Goal: Task Accomplishment & Management: Manage account settings

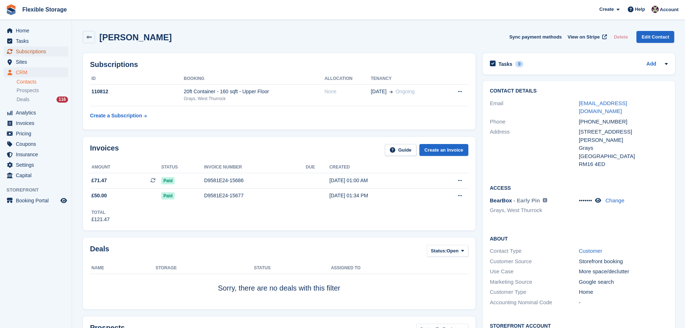
click at [28, 51] on span "Subscriptions" at bounding box center [37, 51] width 43 height 10
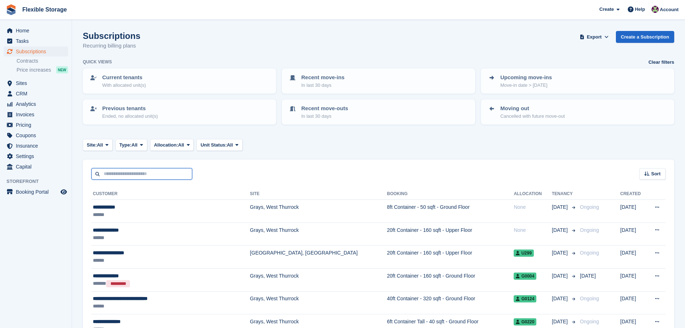
click at [151, 171] on input "text" at bounding box center [141, 174] width 101 height 12
type input "********"
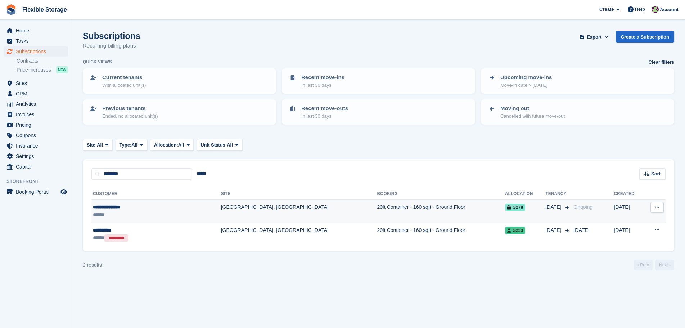
click at [377, 210] on td "20ft Container - 160 sqft - Ground Floor" at bounding box center [441, 211] width 128 height 23
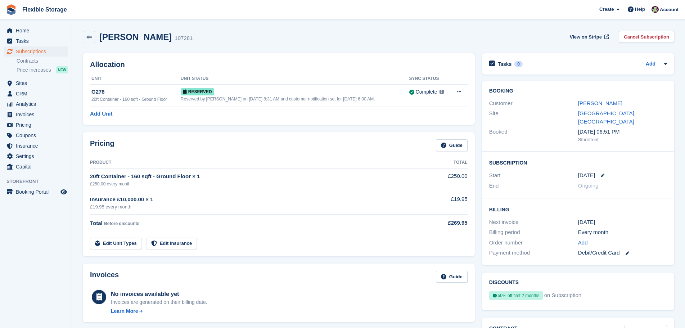
click at [601, 171] on div "1 Oct" at bounding box center [622, 175] width 89 height 8
click at [600, 173] on icon at bounding box center [602, 175] width 4 height 4
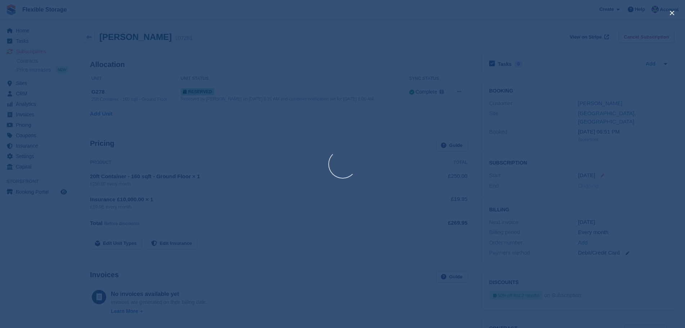
select select "*"
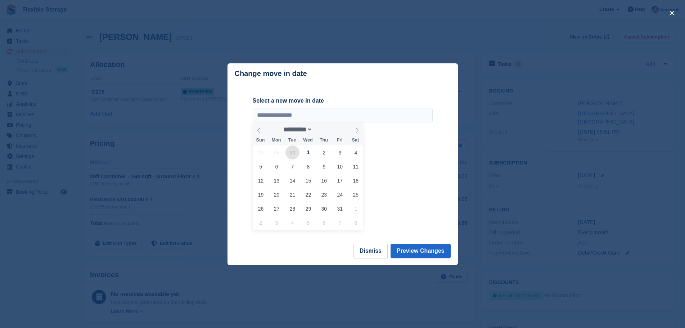
click at [292, 153] on span "30" at bounding box center [292, 152] width 14 height 14
type input "**********"
select select "*"
click at [278, 213] on span "29" at bounding box center [276, 208] width 14 height 14
click at [294, 212] on span "30" at bounding box center [292, 208] width 14 height 14
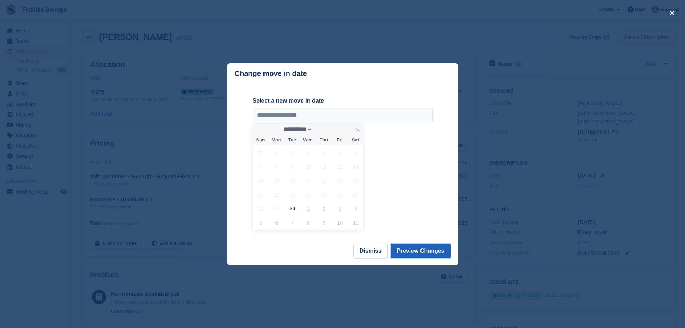
click at [433, 249] on button "Preview Changes" at bounding box center [420, 251] width 60 height 14
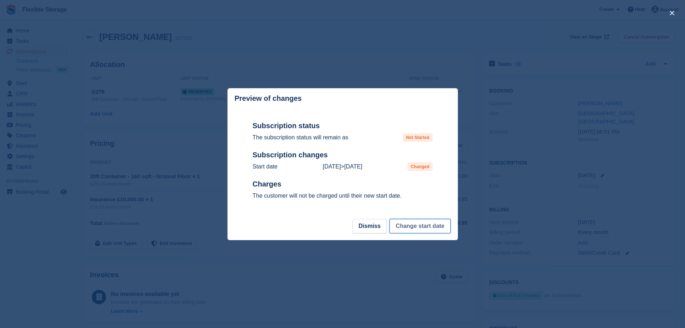
click at [431, 229] on button "Change start date" at bounding box center [419, 226] width 61 height 14
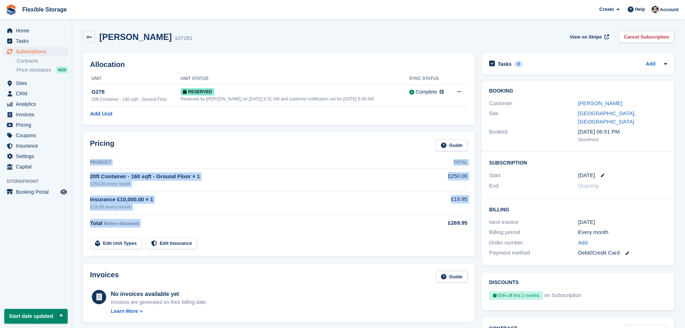
drag, startPoint x: 467, startPoint y: 221, endPoint x: 440, endPoint y: 222, distance: 27.7
click at [440, 222] on div "Pricing Guide Product Total 20ft Container - 160 sqft - Ground Floor × 1 £250.0…" at bounding box center [279, 194] width 392 height 124
click at [436, 235] on td at bounding box center [438, 239] width 57 height 21
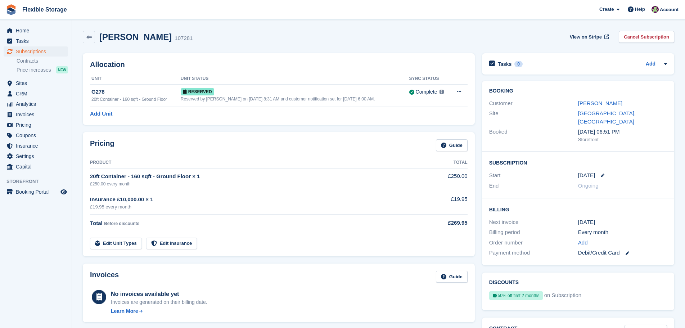
scroll to position [216, 0]
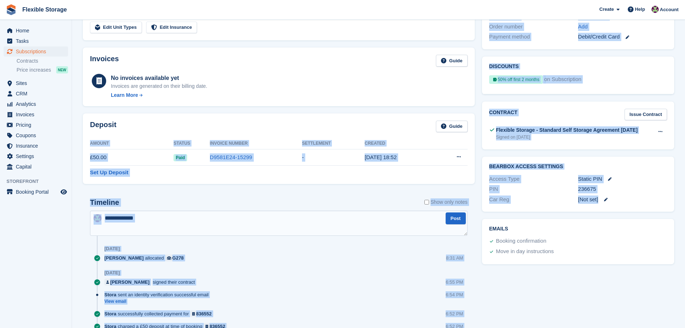
drag, startPoint x: 636, startPoint y: 195, endPoint x: 560, endPoint y: 201, distance: 76.2
click at [450, 127] on div "Allocation Unit Unit Status Sync Status G278 20ft Container - 160 sqft - Ground…" at bounding box center [378, 116] width 598 height 564
click at [564, 204] on div "BearBox Access Settings Access Type Static PIN PIN 236675 Car Reg [Not set]" at bounding box center [577, 184] width 199 height 62
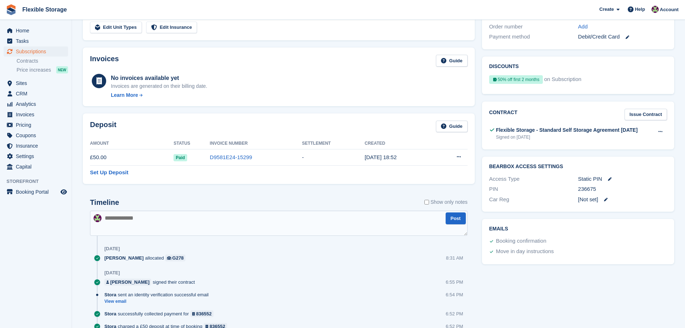
scroll to position [0, 0]
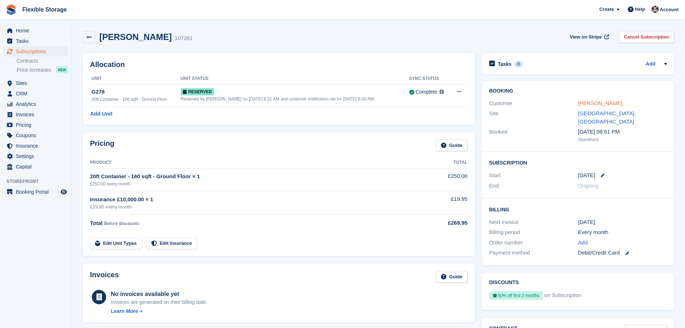
click at [598, 102] on link "Elinor Prizeman" at bounding box center [600, 103] width 44 height 6
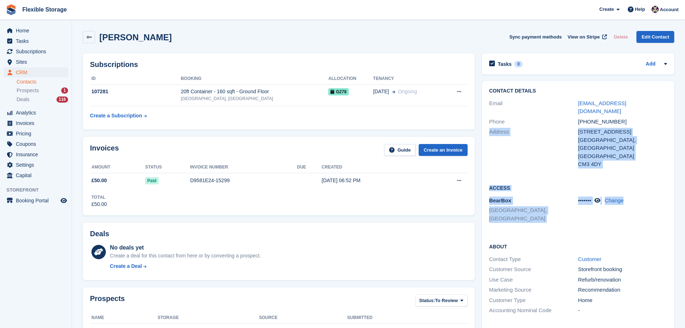
drag, startPoint x: 642, startPoint y: 205, endPoint x: 483, endPoint y: 155, distance: 166.8
click at [483, 155] on div "Contact Details Email tattoowag@hotmail.co.uk Phone +447960891369 Address 12 So…" at bounding box center [578, 235] width 192 height 309
click at [507, 196] on div "BearBox Chelmsford, Essex" at bounding box center [533, 210] width 89 height 28
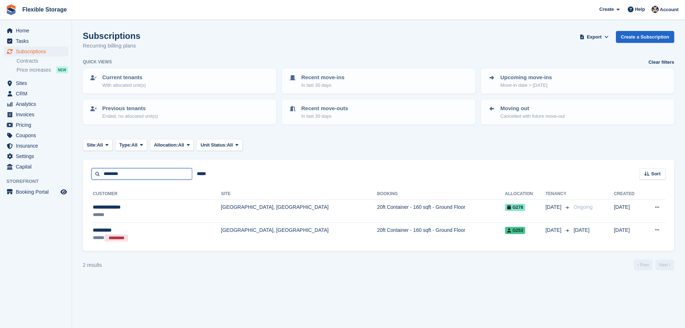
drag, startPoint x: 134, startPoint y: 172, endPoint x: 83, endPoint y: 174, distance: 51.5
click at [83, 174] on div "******** ***** Sort Sort by Customer name Date created Move in date Move out da…" at bounding box center [378, 169] width 591 height 21
type input "****"
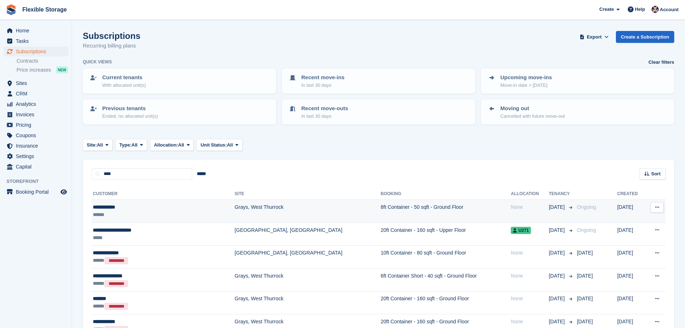
click at [263, 212] on td "Grays, West Thurrock" at bounding box center [308, 211] width 146 height 23
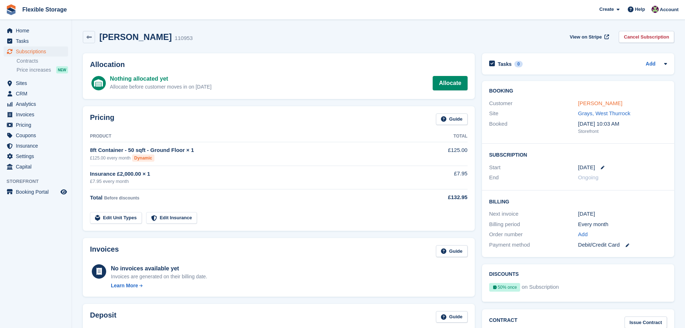
click at [593, 105] on link "Paul Barrett" at bounding box center [600, 103] width 44 height 6
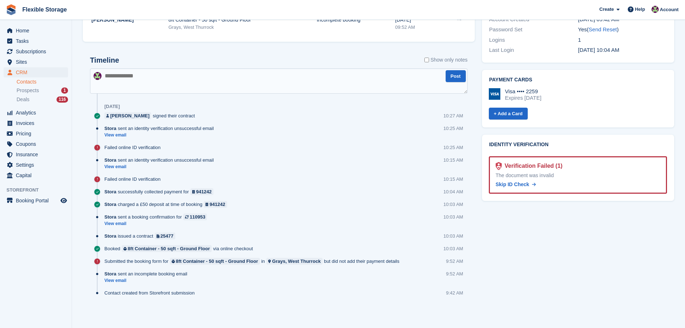
scroll to position [95, 0]
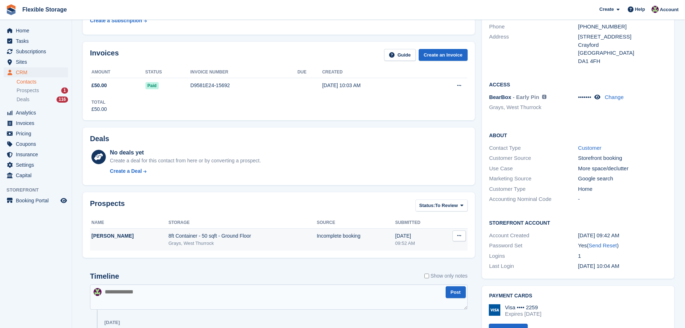
click at [460, 237] on icon at bounding box center [459, 235] width 4 height 5
click at [416, 272] on p "Delete prospect" at bounding box center [431, 274] width 63 height 9
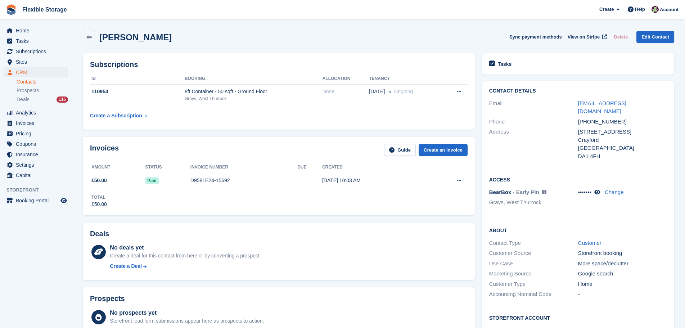
scroll to position [216, 0]
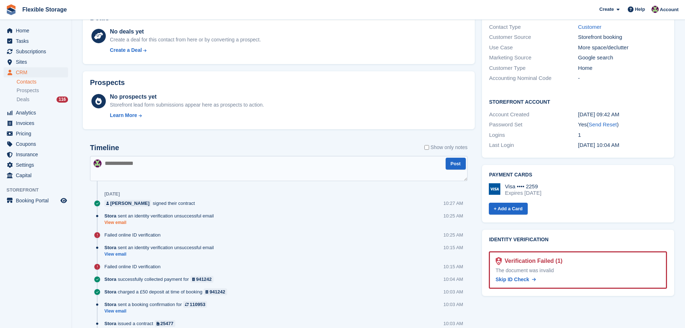
click at [114, 225] on link "View email" at bounding box center [160, 222] width 113 height 6
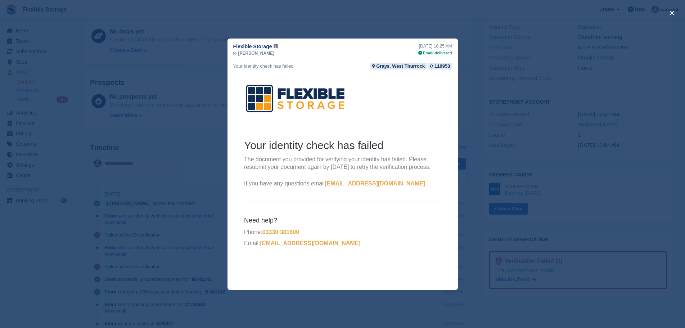
scroll to position [0, 0]
click at [167, 160] on div "close" at bounding box center [342, 164] width 685 height 328
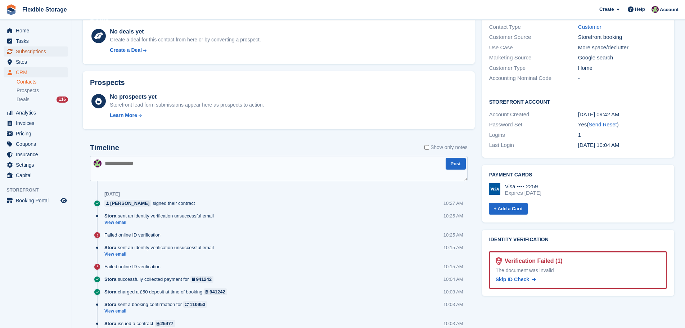
click at [43, 51] on span "Subscriptions" at bounding box center [37, 51] width 43 height 10
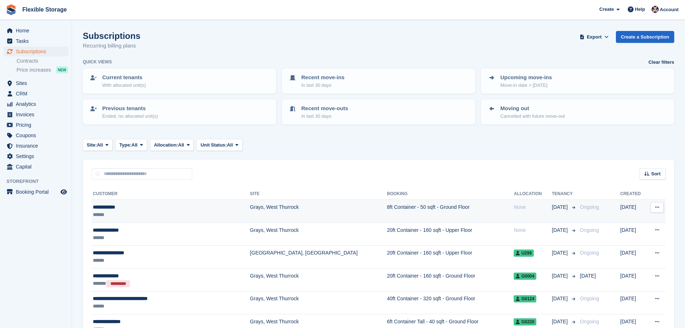
click at [151, 213] on div "******" at bounding box center [154, 215] width 123 height 8
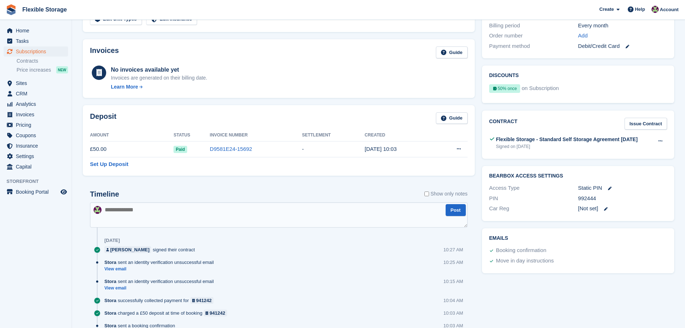
scroll to position [199, 0]
click at [189, 214] on textarea at bounding box center [278, 214] width 377 height 25
type textarea "**********"
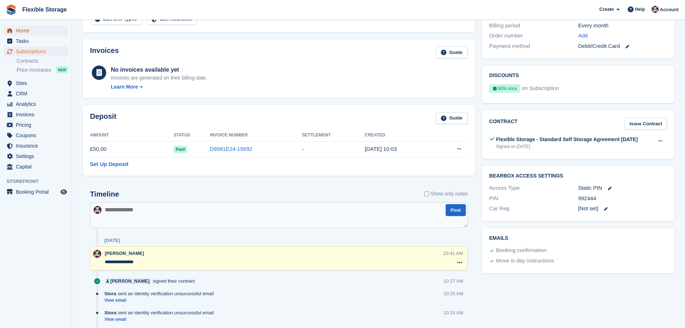
click at [34, 32] on span "Home" at bounding box center [37, 31] width 43 height 10
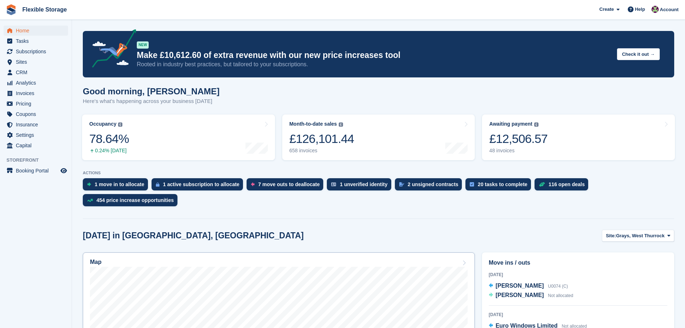
click at [443, 259] on div "Map" at bounding box center [278, 263] width 377 height 8
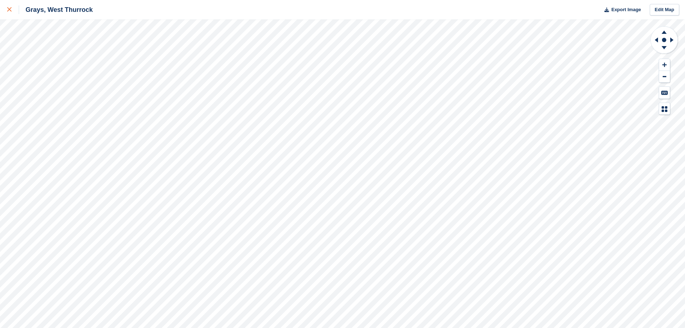
click at [11, 11] on icon at bounding box center [9, 9] width 4 height 4
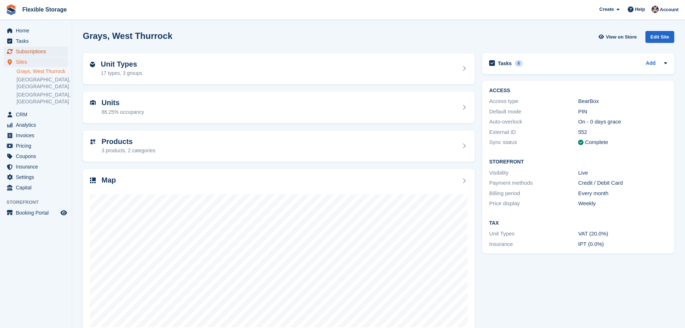
click at [50, 51] on span "Subscriptions" at bounding box center [37, 51] width 43 height 10
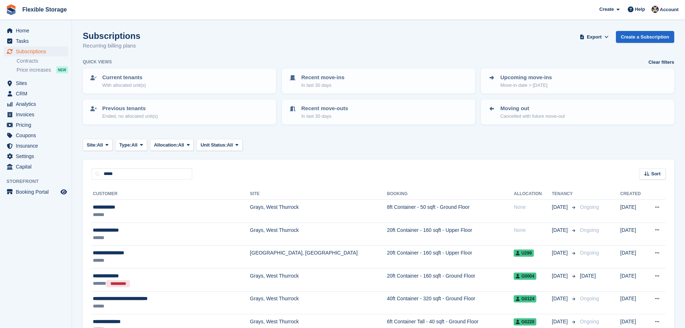
type input "*****"
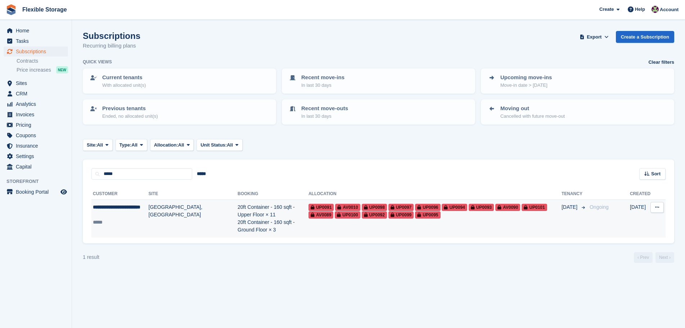
click at [166, 219] on td "[GEOGRAPHIC_DATA], [GEOGRAPHIC_DATA]" at bounding box center [193, 219] width 89 height 38
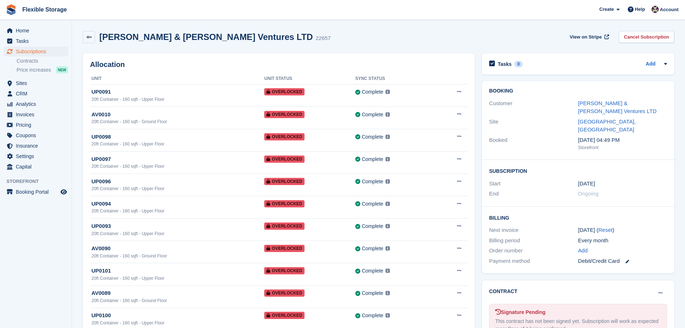
scroll to position [432, 0]
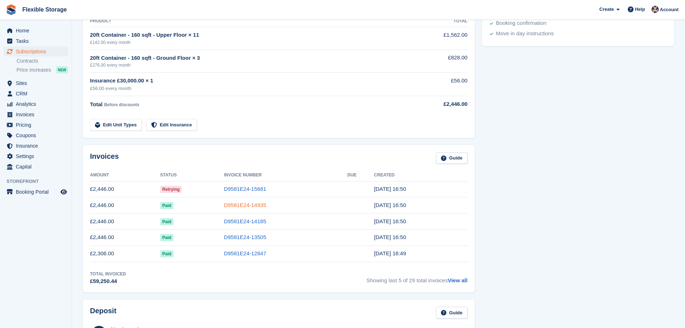
click at [247, 206] on link "D9581E24-14935" at bounding box center [245, 205] width 42 height 6
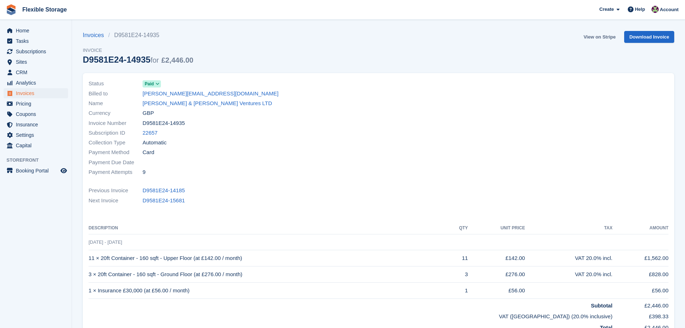
click at [597, 37] on link "View on Stripe" at bounding box center [599, 37] width 38 height 12
click at [155, 203] on link "D9581E24-15681" at bounding box center [163, 200] width 42 height 8
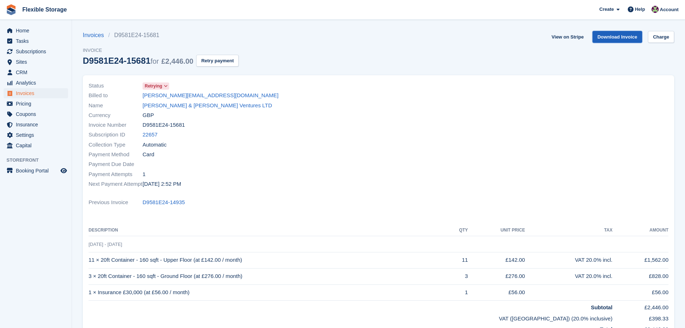
click at [617, 37] on link "Download Invoice" at bounding box center [617, 37] width 50 height 12
click at [167, 202] on link "D9581E24-14935" at bounding box center [163, 202] width 42 height 8
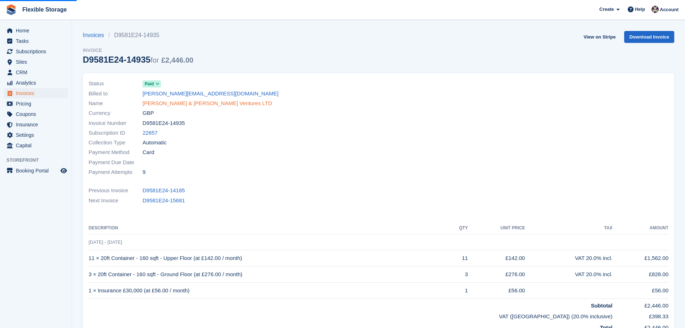
click at [185, 100] on link "Ralph & Russo Ventures LTD" at bounding box center [207, 103] width 130 height 8
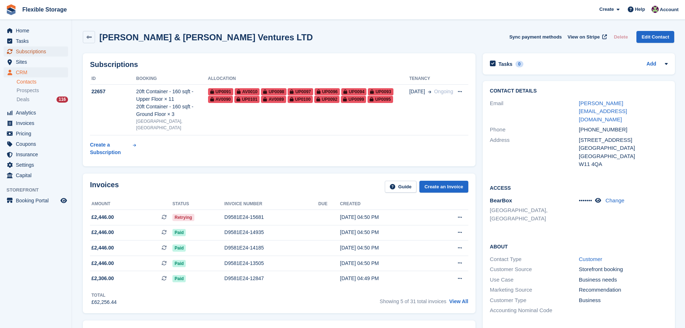
click at [33, 51] on span "Subscriptions" at bounding box center [37, 51] width 43 height 10
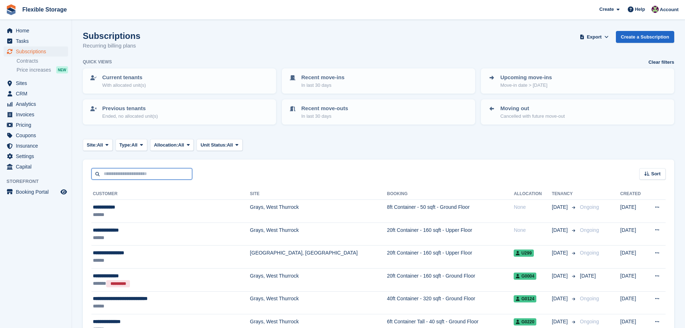
click at [126, 174] on input "text" at bounding box center [141, 174] width 101 height 12
type input "*****"
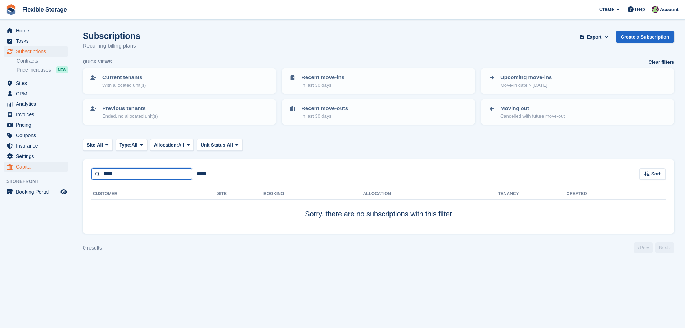
drag, startPoint x: 145, startPoint y: 173, endPoint x: 25, endPoint y: 171, distance: 119.8
click at [25, 170] on div "Home Tasks Subscriptions Subscriptions Subscriptions Contracts Price increases …" at bounding box center [342, 164] width 685 height 328
click at [32, 89] on span "CRM" at bounding box center [37, 94] width 43 height 10
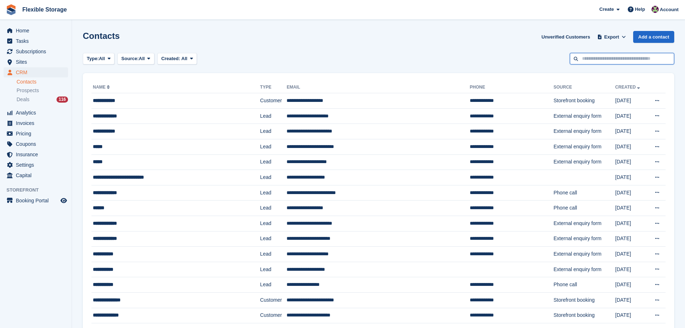
click at [603, 61] on input "text" at bounding box center [622, 59] width 104 height 12
paste input "**********"
drag, startPoint x: 603, startPoint y: 60, endPoint x: 535, endPoint y: 54, distance: 68.6
click at [535, 54] on div "Type: All All Lead Customer Source: All All Storefront Backoffice Pre-Opening i…" at bounding box center [378, 59] width 591 height 12
click at [645, 61] on input "**********" at bounding box center [622, 59] width 104 height 12
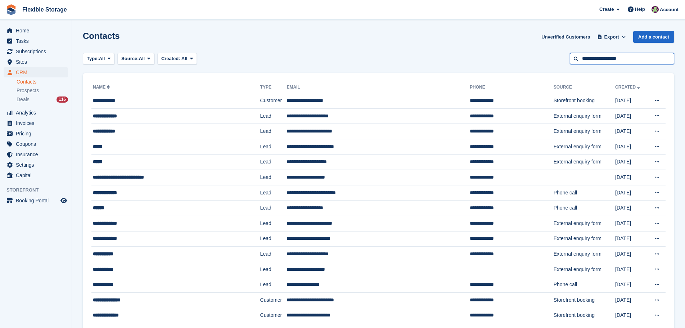
type input "**********"
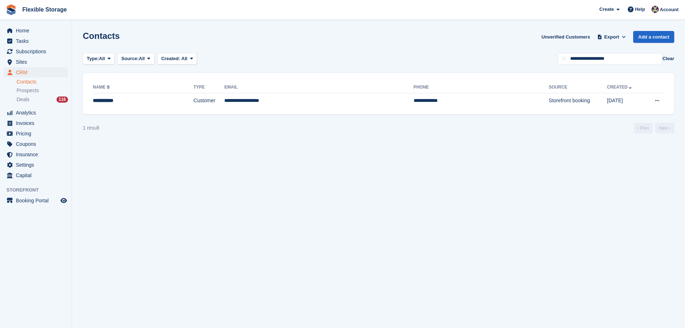
click at [194, 89] on th "Type" at bounding box center [209, 88] width 31 height 12
click at [194, 101] on td "Customer" at bounding box center [209, 100] width 31 height 15
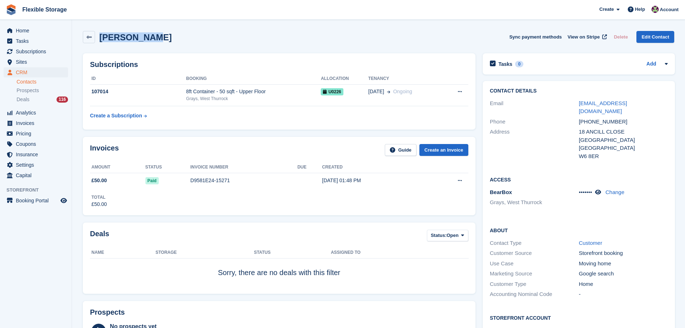
drag, startPoint x: 199, startPoint y: 31, endPoint x: 96, endPoint y: 22, distance: 103.6
click at [192, 28] on div "[PERSON_NAME] Sync payment methods View on Stripe Delete Edit Contact" at bounding box center [378, 38] width 598 height 22
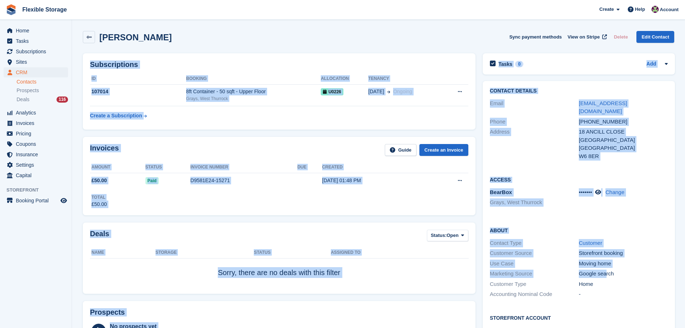
drag, startPoint x: 504, startPoint y: 45, endPoint x: 603, endPoint y: 262, distance: 238.9
click at [622, 259] on div "Moving home" at bounding box center [623, 263] width 89 height 8
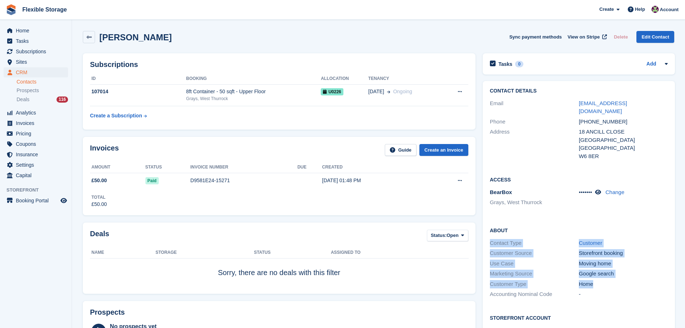
drag, startPoint x: 626, startPoint y: 278, endPoint x: 505, endPoint y: 214, distance: 136.5
click at [505, 219] on div "About Contact Type Customer Customer Source Storefront booking Use Case Moving …" at bounding box center [578, 262] width 192 height 87
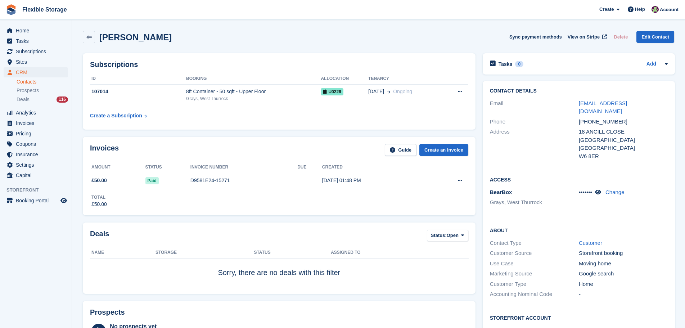
click at [544, 205] on div "Access BearBox Grays, West Thurrock ••••••• Change" at bounding box center [578, 193] width 192 height 51
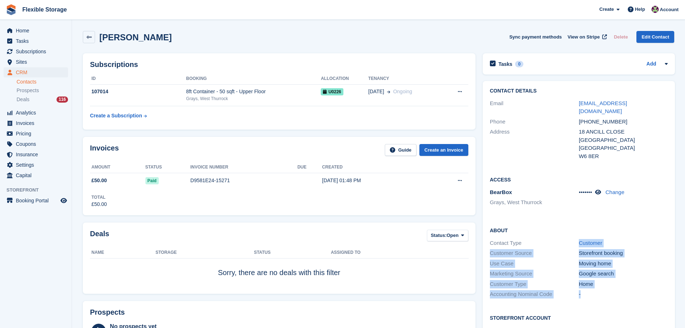
drag, startPoint x: 613, startPoint y: 291, endPoint x: 563, endPoint y: 225, distance: 83.3
click at [540, 238] on div "About Contact Type Customer Customer Source Storefront booking Use Case Moving …" at bounding box center [578, 262] width 192 height 87
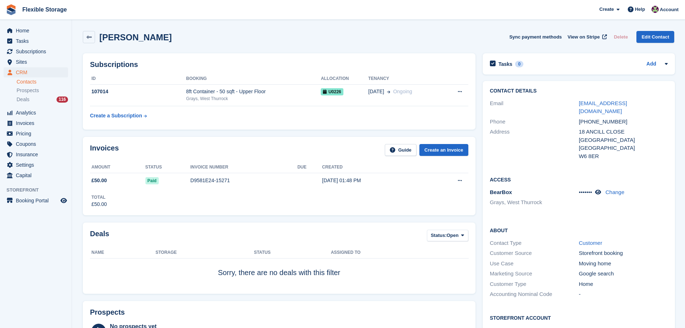
click at [577, 226] on h2 "About" at bounding box center [579, 229] width 178 height 7
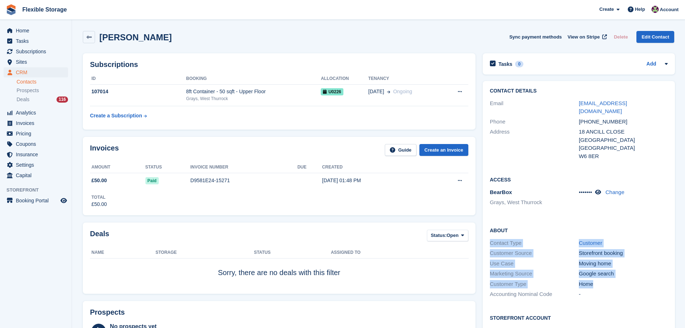
drag, startPoint x: 603, startPoint y: 213, endPoint x: 611, endPoint y: 278, distance: 65.5
click at [611, 278] on div "About Contact Type Customer Customer Source Storefront booking Use Case Moving …" at bounding box center [578, 262] width 192 height 87
click at [615, 280] on div "Home" at bounding box center [623, 284] width 89 height 8
drag, startPoint x: 625, startPoint y: 287, endPoint x: 514, endPoint y: 209, distance: 135.8
click at [505, 219] on div "About Contact Type Customer Customer Source Storefront booking Use Case Moving …" at bounding box center [578, 262] width 192 height 87
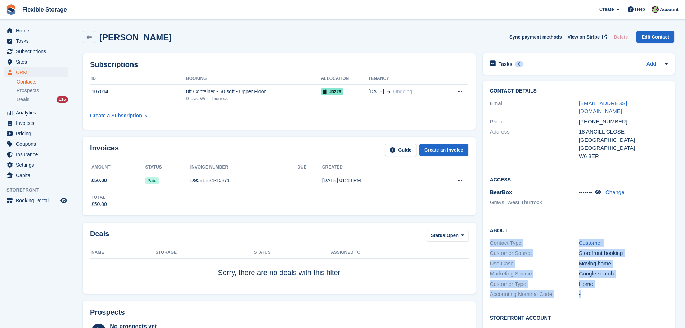
click at [568, 219] on div "About Contact Type Customer Customer Source Storefront booking Use Case Moving …" at bounding box center [578, 262] width 192 height 87
drag, startPoint x: 587, startPoint y: 214, endPoint x: 606, endPoint y: 292, distance: 80.3
click at [606, 292] on div "About Contact Type Customer Customer Source Storefront booking Use Case Moving …" at bounding box center [578, 262] width 192 height 87
click at [607, 292] on div "About Contact Type Customer Customer Source Storefront booking Use Case Moving …" at bounding box center [578, 262] width 192 height 87
click at [49, 51] on span "Subscriptions" at bounding box center [37, 51] width 43 height 10
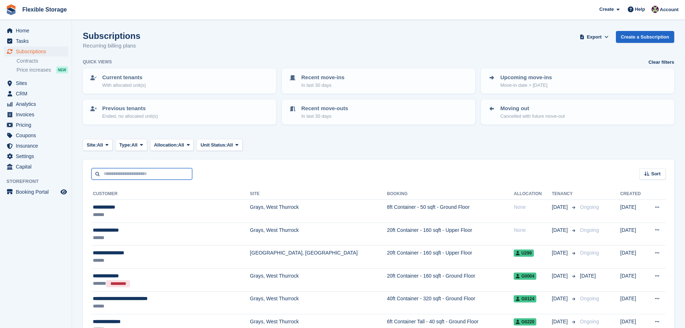
click at [145, 176] on input "text" at bounding box center [141, 174] width 101 height 12
type input "*****"
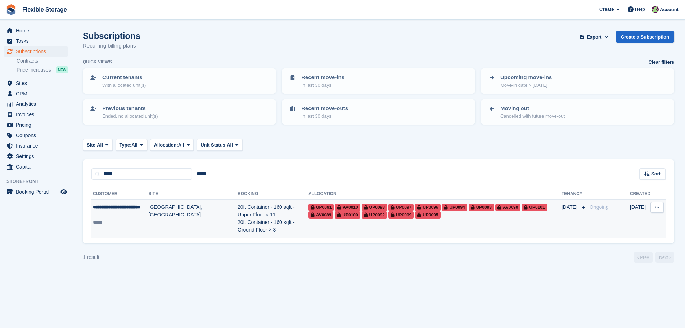
click at [132, 216] on div "**********" at bounding box center [121, 210] width 56 height 15
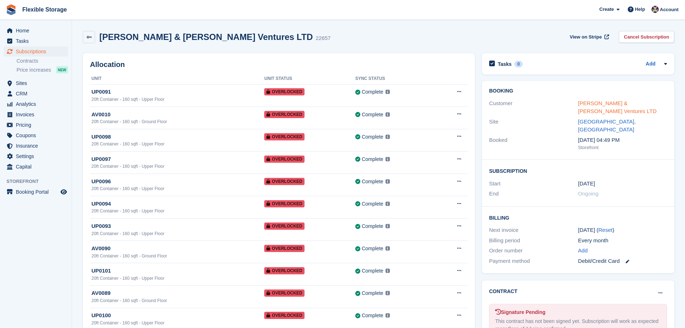
click at [590, 102] on link "Ralph & Russo Ventures LTD" at bounding box center [617, 107] width 78 height 14
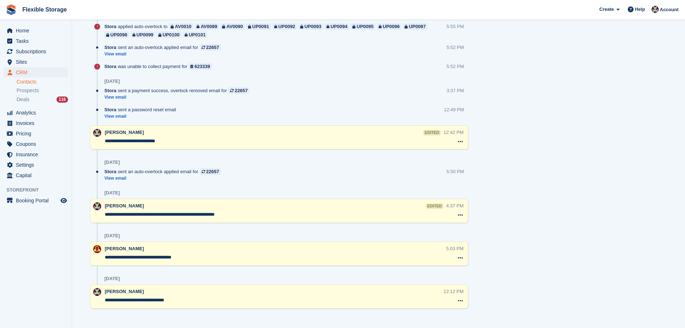
scroll to position [1060, 0]
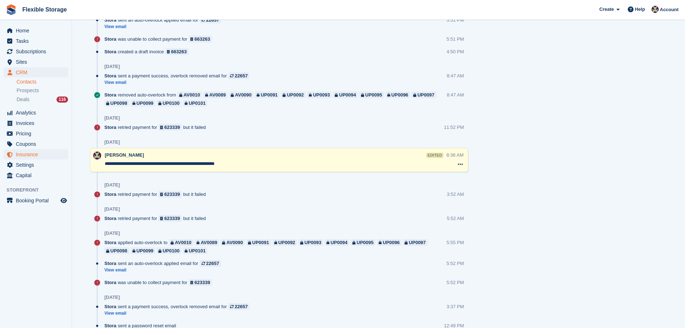
drag, startPoint x: 255, startPoint y: 159, endPoint x: 60, endPoint y: 154, distance: 195.4
click at [269, 160] on textarea "**********" at bounding box center [275, 163] width 341 height 7
click at [262, 153] on div "**********" at bounding box center [275, 159] width 341 height 17
drag, startPoint x: 267, startPoint y: 158, endPoint x: 9, endPoint y: 148, distance: 258.1
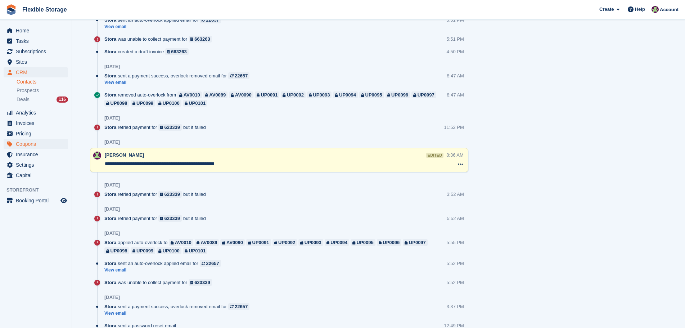
click at [238, 160] on textarea "**********" at bounding box center [275, 163] width 341 height 7
click at [278, 162] on div "**********" at bounding box center [275, 159] width 341 height 17
drag, startPoint x: 291, startPoint y: 159, endPoint x: 73, endPoint y: 146, distance: 218.4
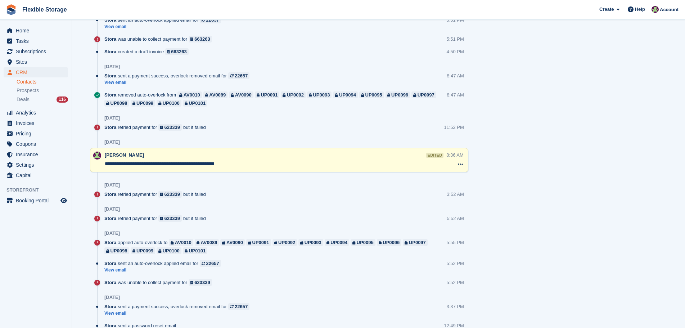
click at [229, 151] on div "Rachael Fisher edited" at bounding box center [274, 154] width 339 height 7
drag, startPoint x: 253, startPoint y: 160, endPoint x: 145, endPoint y: 159, distance: 108.3
click at [116, 160] on textarea "**********" at bounding box center [275, 163] width 341 height 7
click at [248, 160] on textarea "**********" at bounding box center [275, 163] width 341 height 7
click at [165, 160] on textarea "**********" at bounding box center [275, 163] width 341 height 7
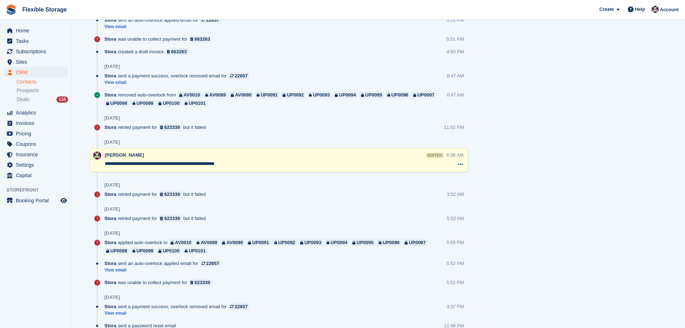
click at [165, 160] on textarea "**********" at bounding box center [275, 163] width 341 height 7
click at [258, 160] on textarea "**********" at bounding box center [275, 163] width 341 height 7
drag, startPoint x: 508, startPoint y: 158, endPoint x: 448, endPoint y: 154, distance: 60.5
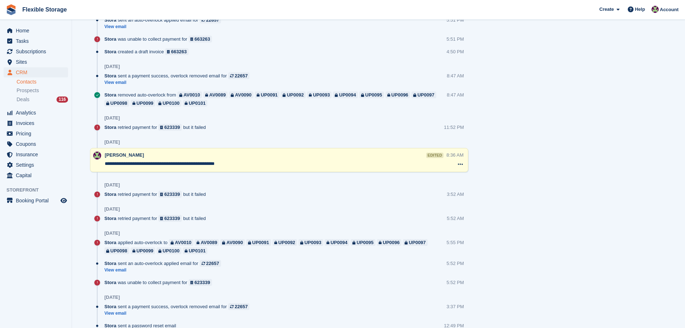
drag, startPoint x: 176, startPoint y: 132, endPoint x: 282, endPoint y: 144, distance: 107.5
drag, startPoint x: 597, startPoint y: 147, endPoint x: 216, endPoint y: 140, distance: 380.7
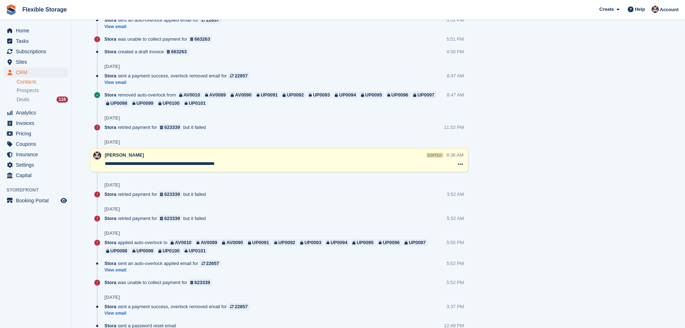
drag, startPoint x: 373, startPoint y: 157, endPoint x: 0, endPoint y: 145, distance: 372.9
click at [256, 160] on textarea "**********" at bounding box center [275, 163] width 341 height 7
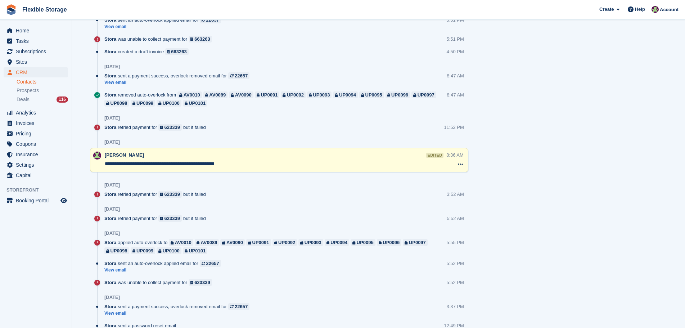
click at [259, 162] on div "**********" at bounding box center [275, 159] width 341 height 17
drag, startPoint x: 314, startPoint y: 151, endPoint x: 309, endPoint y: 151, distance: 5.4
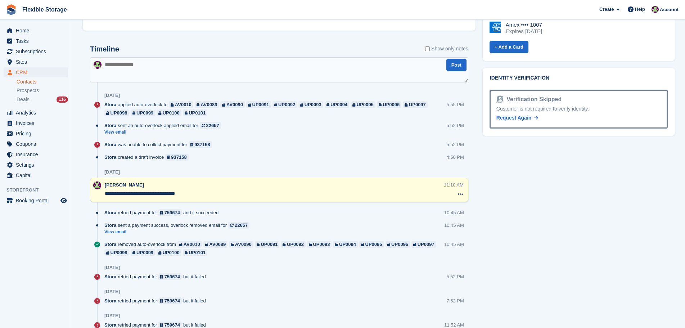
scroll to position [0, 0]
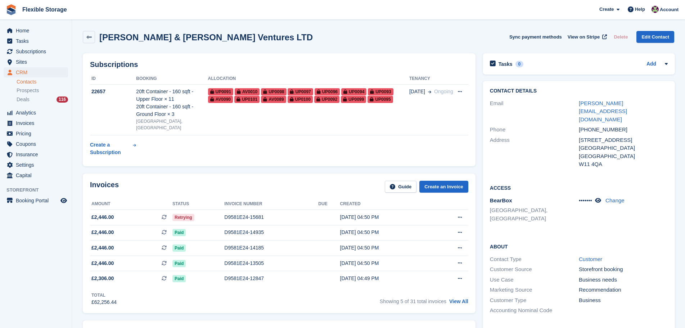
drag, startPoint x: 647, startPoint y: 291, endPoint x: 246, endPoint y: 138, distance: 429.1
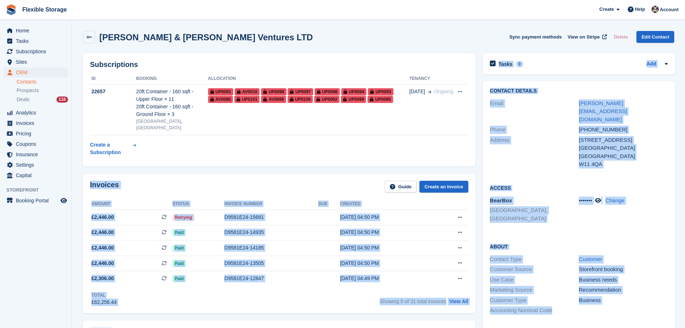
click at [584, 235] on div "About Contact Type Customer Customer Source Storefront booking Use Case Busines…" at bounding box center [578, 278] width 192 height 87
drag, startPoint x: 626, startPoint y: 290, endPoint x: 584, endPoint y: 223, distance: 79.4
click at [596, 242] on h2 "About" at bounding box center [579, 245] width 178 height 7
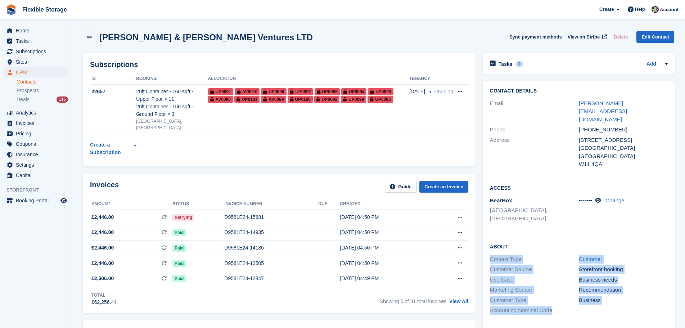
drag, startPoint x: 634, startPoint y: 283, endPoint x: 504, endPoint y: 221, distance: 143.4
click at [504, 235] on div "About Contact Type Customer Customer Source Storefront booking Use Case Busines…" at bounding box center [578, 278] width 192 height 87
click at [557, 242] on h2 "About" at bounding box center [579, 245] width 178 height 7
click at [621, 301] on div "Contact Details Email adam.shama@btguk.com Phone +447799644551 Address 48-49 Pr…" at bounding box center [578, 235] width 192 height 309
click at [627, 306] on div at bounding box center [623, 310] width 89 height 8
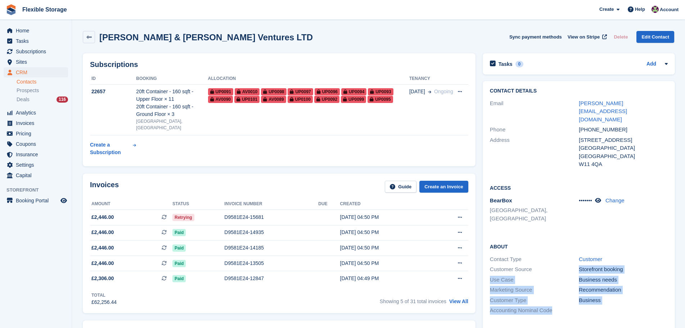
drag, startPoint x: 635, startPoint y: 284, endPoint x: 540, endPoint y: 245, distance: 102.9
click at [540, 245] on div "About Contact Type Customer Customer Source Storefront booking Use Case Busines…" at bounding box center [578, 278] width 192 height 87
drag, startPoint x: 607, startPoint y: 271, endPoint x: 608, endPoint y: 274, distance: 3.7
click at [607, 295] on div "Customer Type Business" at bounding box center [579, 300] width 178 height 10
click at [625, 306] on div at bounding box center [623, 310] width 89 height 8
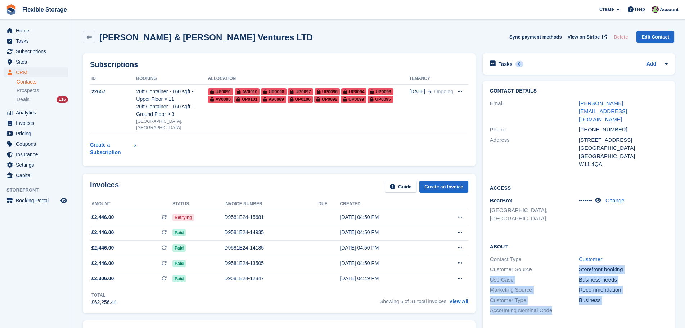
click at [634, 292] on div "About Contact Type Customer Customer Source Storefront booking Use Case Busines…" at bounding box center [578, 278] width 192 height 87
drag, startPoint x: 645, startPoint y: 299, endPoint x: 500, endPoint y: 212, distance: 169.0
click at [500, 212] on div "Contact Details Email adam.shama@btguk.com Phone +447799644551 Address 48-49 Pr…" at bounding box center [578, 235] width 192 height 309
click at [572, 235] on div "About Contact Type Customer Customer Source Storefront booking Use Case Busines…" at bounding box center [578, 278] width 192 height 87
drag, startPoint x: 595, startPoint y: 211, endPoint x: 622, endPoint y: 283, distance: 77.2
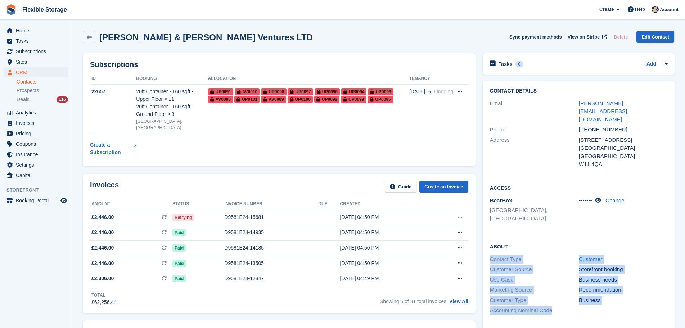
click at [622, 283] on div "About Contact Type Customer Customer Source Storefront booking Use Case Busines…" at bounding box center [578, 278] width 192 height 87
click at [622, 306] on div at bounding box center [623, 310] width 89 height 8
click at [634, 235] on div "About Contact Type Customer Customer Source Storefront booking Use Case Busines…" at bounding box center [578, 278] width 192 height 87
drag, startPoint x: 623, startPoint y: 208, endPoint x: 621, endPoint y: 294, distance: 86.8
click at [621, 294] on div "Contact Details Email adam.shama@btguk.com Phone +447799644551 Address 48-49 Pr…" at bounding box center [578, 235] width 192 height 309
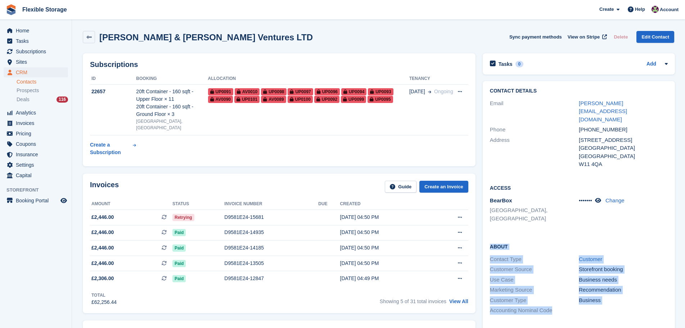
click at [621, 294] on div "About Contact Type Customer Customer Source Storefront booking Use Case Busines…" at bounding box center [578, 278] width 192 height 87
drag, startPoint x: 641, startPoint y: 291, endPoint x: 545, endPoint y: 218, distance: 120.7
click at [482, 235] on div "About Contact Type Customer Customer Source Storefront booking Use Case Busines…" at bounding box center [578, 278] width 192 height 87
click at [581, 242] on h2 "About" at bounding box center [579, 245] width 178 height 7
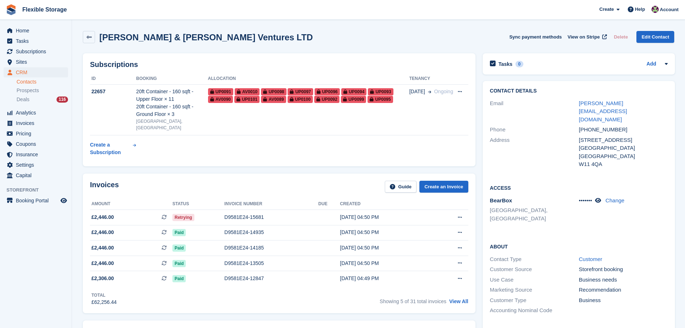
drag, startPoint x: 435, startPoint y: 33, endPoint x: 533, endPoint y: 250, distance: 237.7
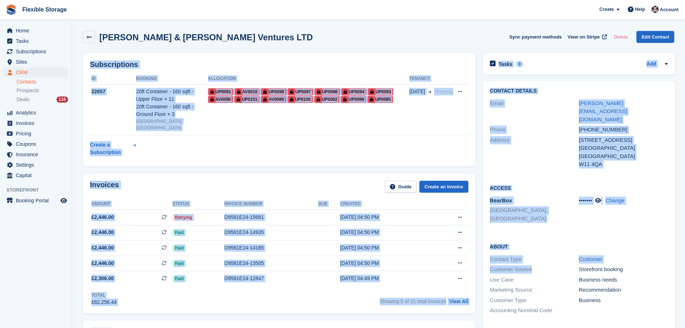
click at [366, 170] on div "Invoices Guide Create an Invoice Amount Status Invoice number Due Created £2,44…" at bounding box center [279, 243] width 400 height 147
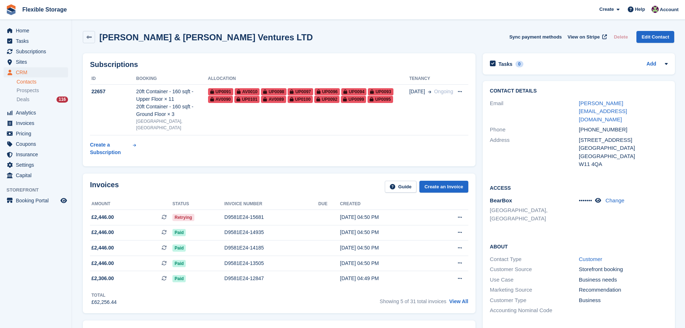
drag, startPoint x: 498, startPoint y: 27, endPoint x: 600, endPoint y: 340, distance: 329.3
click at [600, 327] on html "Flexible Storage Create Subscription Invoice Contact Deal Discount Page Help Ch…" at bounding box center [342, 164] width 685 height 328
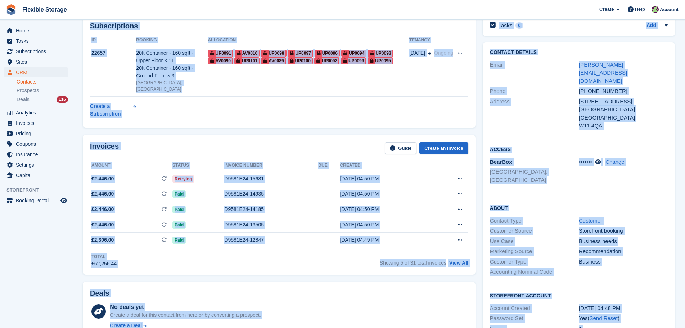
click at [615, 268] on div at bounding box center [623, 272] width 89 height 8
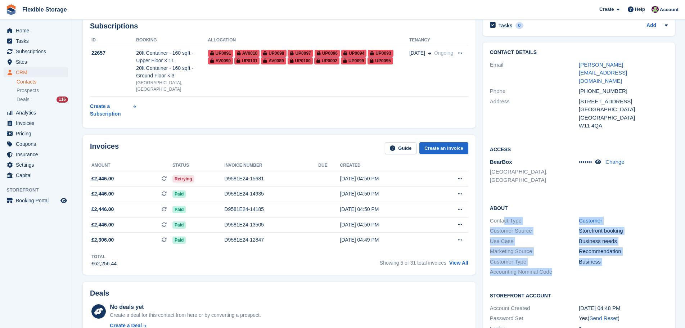
drag, startPoint x: 631, startPoint y: 253, endPoint x: 549, endPoint y: 174, distance: 113.7
click at [504, 200] on div "About Contact Type Customer Customer Source Storefront booking Use Case Busines…" at bounding box center [578, 240] width 192 height 87
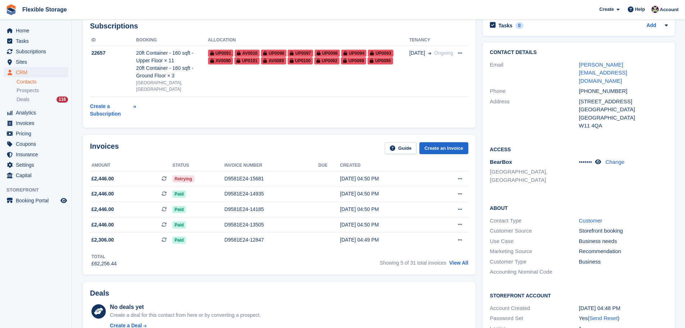
click at [549, 197] on div "About Contact Type Customer Customer Source Storefront booking Use Case Busines…" at bounding box center [578, 240] width 192 height 87
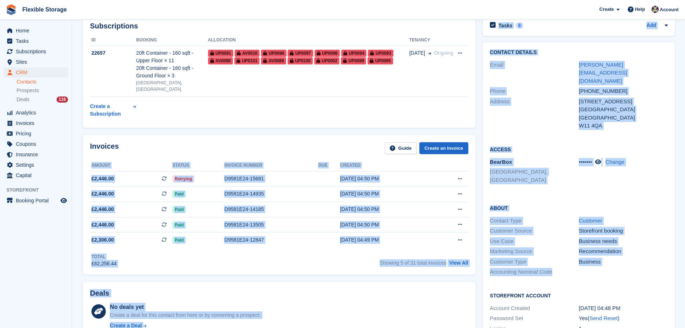
click at [571, 204] on h2 "About" at bounding box center [579, 207] width 178 height 7
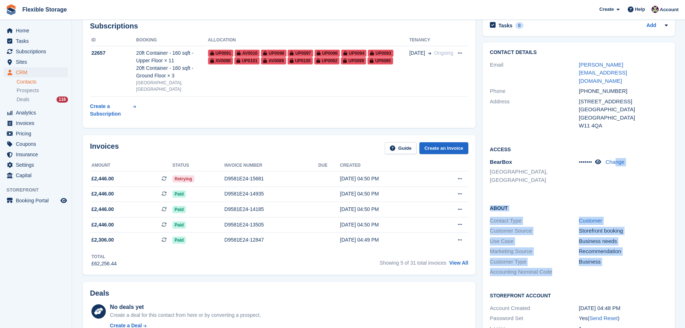
drag, startPoint x: 625, startPoint y: 228, endPoint x: 629, endPoint y: 250, distance: 22.3
click at [629, 250] on div "Contact Details Email adam.shama@btguk.com Phone +447799644551 Address 48-49 Pr…" at bounding box center [578, 196] width 192 height 309
click at [630, 268] on div at bounding box center [623, 272] width 89 height 8
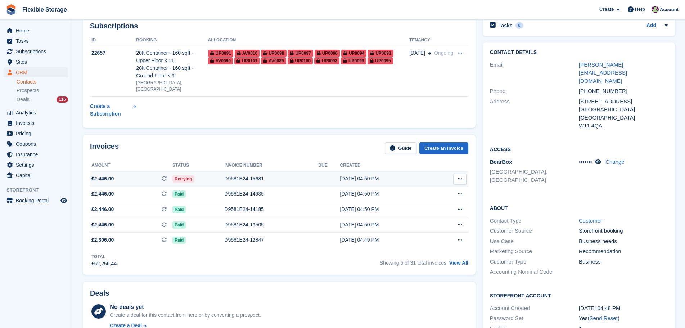
drag, startPoint x: 647, startPoint y: 250, endPoint x: 436, endPoint y: 175, distance: 224.4
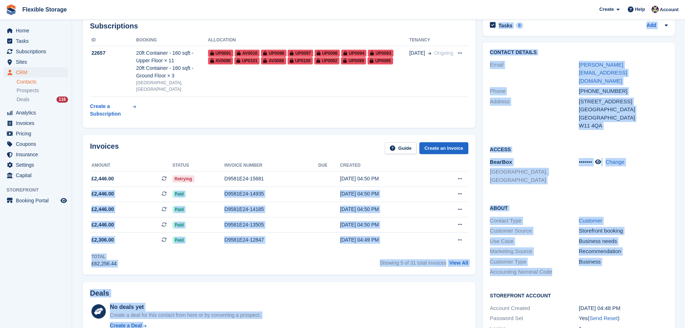
click at [546, 169] on div "Access BearBox Aveley, Essex ••••••• Change" at bounding box center [578, 167] width 192 height 59
click at [549, 164] on div "Access BearBox Aveley, Essex ••••••• Change" at bounding box center [578, 167] width 192 height 59
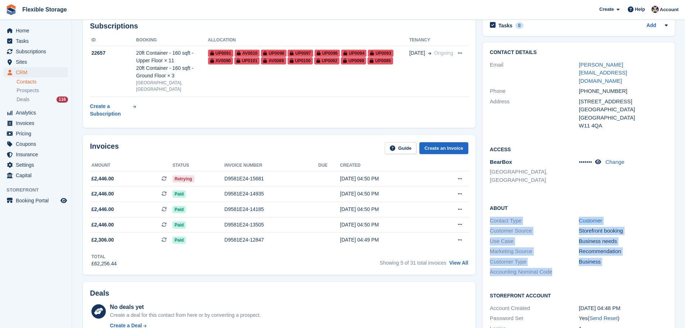
drag, startPoint x: 634, startPoint y: 244, endPoint x: 527, endPoint y: 171, distance: 128.7
click at [481, 187] on div "Contact Details Email adam.shama@btguk.com Phone +447799644551 Address 48-49 Pr…" at bounding box center [578, 197] width 199 height 316
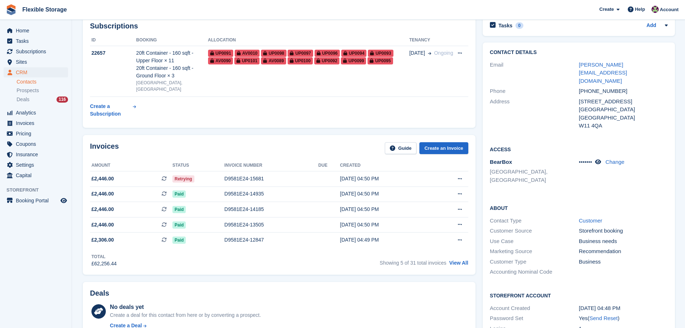
click at [537, 169] on div "Access BearBox Aveley, Essex ••••••• Change" at bounding box center [578, 167] width 192 height 59
click at [548, 204] on h2 "About" at bounding box center [579, 207] width 178 height 7
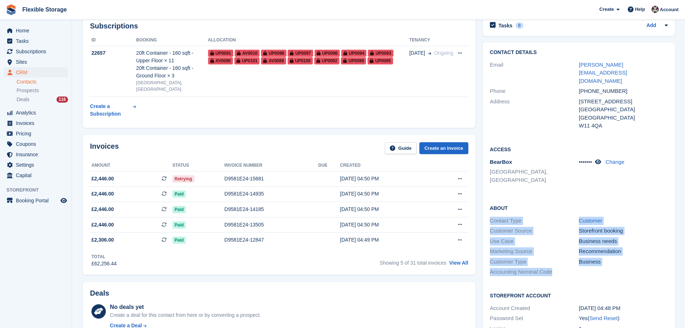
drag, startPoint x: 623, startPoint y: 175, endPoint x: 632, endPoint y: 254, distance: 79.7
click at [632, 254] on div "About Contact Type Customer Customer Source Storefront booking Use Case Busines…" at bounding box center [578, 240] width 192 height 87
drag, startPoint x: 653, startPoint y: 252, endPoint x: 537, endPoint y: 187, distance: 132.5
click at [536, 197] on div "About Contact Type Customer Customer Source Storefront booking Use Case Busines…" at bounding box center [578, 240] width 192 height 87
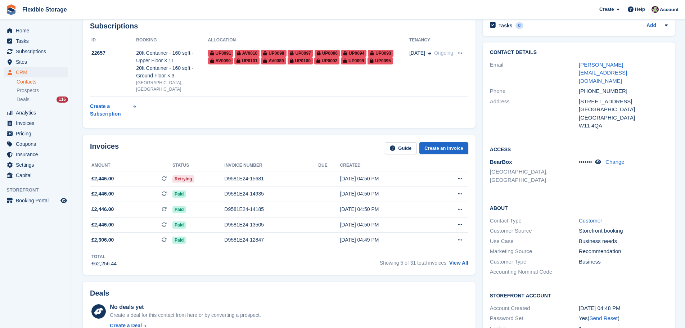
drag, startPoint x: 589, startPoint y: 150, endPoint x: 589, endPoint y: 160, distance: 10.1
click at [589, 158] on div "••••••• Change" at bounding box center [623, 172] width 89 height 28
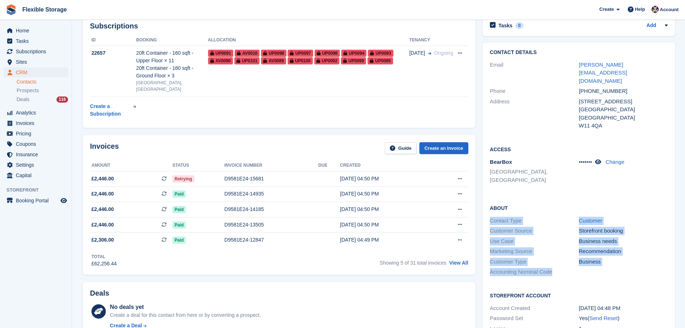
drag, startPoint x: 625, startPoint y: 244, endPoint x: 515, endPoint y: 177, distance: 128.5
click at [515, 197] on div "About Contact Type Customer Customer Source Storefront booking Use Case Busines…" at bounding box center [578, 240] width 192 height 87
click at [571, 197] on div "About Contact Type Customer Customer Source Storefront booking Use Case Busines…" at bounding box center [578, 240] width 192 height 87
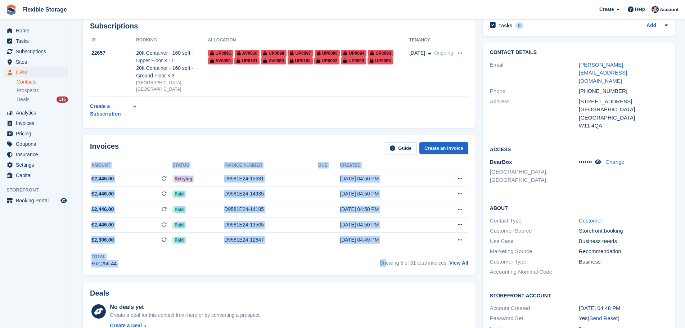
drag, startPoint x: 341, startPoint y: 128, endPoint x: 375, endPoint y: 262, distance: 137.7
click at [386, 255] on div "Invoices Guide Create an Invoice Amount Status Invoice number Due Created £2,44…" at bounding box center [279, 204] width 400 height 147
click at [360, 270] on div "Invoices Guide Create an Invoice Amount Status Invoice number Due Created £2,44…" at bounding box center [279, 204] width 400 height 147
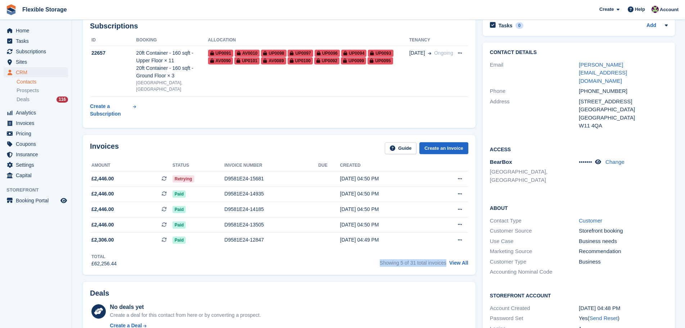
drag, startPoint x: 445, startPoint y: 258, endPoint x: 373, endPoint y: 255, distance: 72.4
click at [373, 255] on div "Total £62,256.44 Showing 5 of 31 total invoices View All" at bounding box center [279, 258] width 378 height 20
click at [379, 255] on div "Total £62,256.44 Showing 5 of 31 total invoices View All" at bounding box center [279, 258] width 378 height 20
drag, startPoint x: 446, startPoint y: 256, endPoint x: 378, endPoint y: 256, distance: 67.6
click at [378, 256] on div "Total £62,256.44 Showing 5 of 31 total invoices View All" at bounding box center [279, 258] width 378 height 20
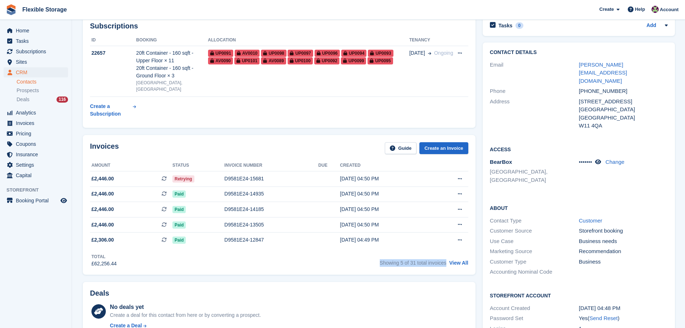
click at [403, 265] on div "Invoices Guide Create an Invoice Amount Status Invoice number Due Created £2,44…" at bounding box center [279, 205] width 393 height 140
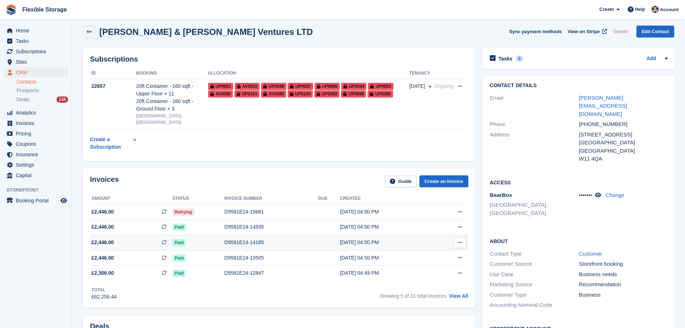
scroll to position [0, 0]
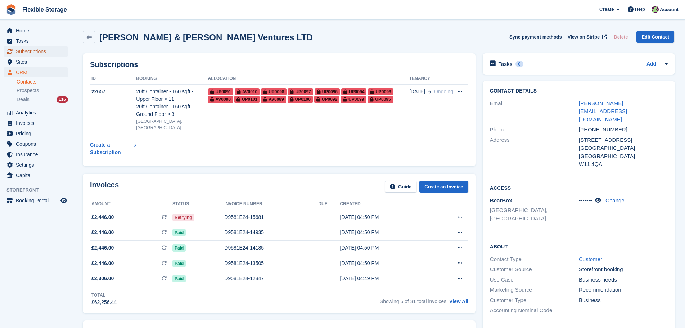
click at [42, 52] on span "Subscriptions" at bounding box center [37, 51] width 43 height 10
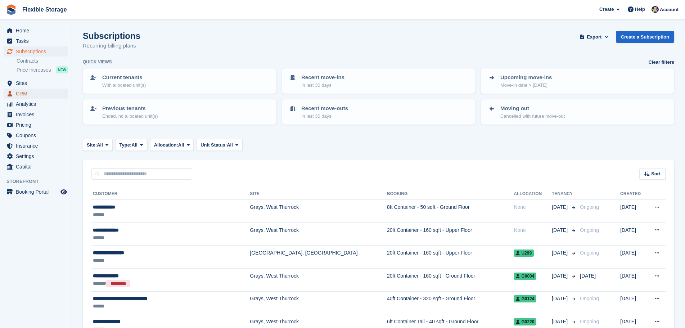
click at [36, 94] on span "CRM" at bounding box center [37, 94] width 43 height 10
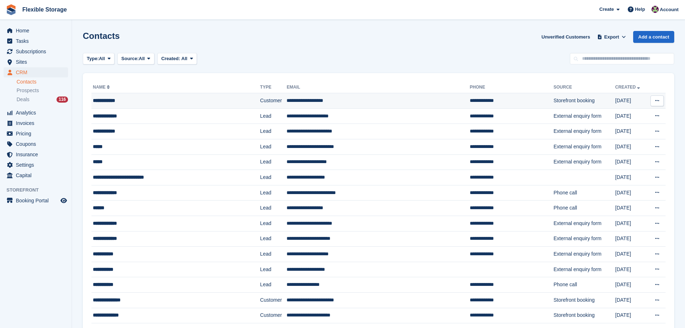
click at [553, 106] on td "Storefront booking" at bounding box center [584, 100] width 62 height 15
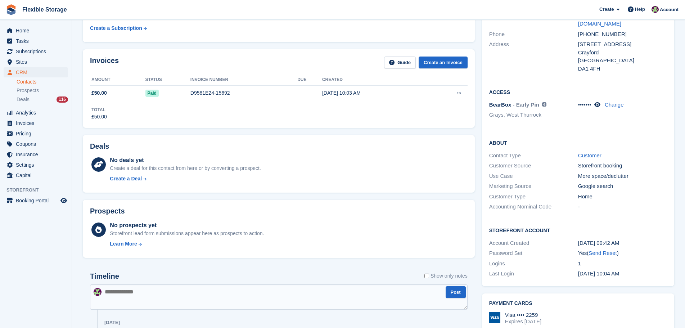
scroll to position [303, 0]
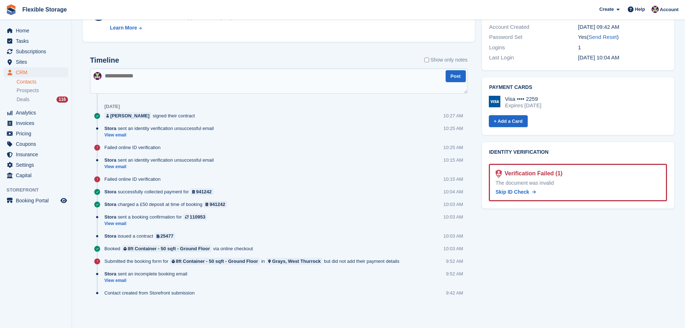
drag, startPoint x: 587, startPoint y: 297, endPoint x: 309, endPoint y: 113, distance: 334.4
click at [309, 113] on div "Subscriptions ID Booking Allocation Tenancy 110953 8ft Container - 50 sqft - Gr…" at bounding box center [378, 33] width 598 height 575
click at [487, 244] on div "Tasks 0 Add No tasks related to [PERSON_NAME] Contact Details Email [EMAIL_ADDR…" at bounding box center [577, 33] width 199 height 575
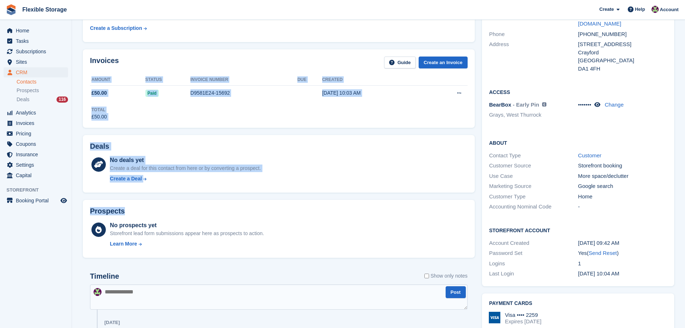
drag, startPoint x: 357, startPoint y: 137, endPoint x: 380, endPoint y: 216, distance: 82.8
click at [380, 216] on div "Subscriptions ID Booking Allocation Tenancy 110953 8ft Container - 50 sqft - Gr…" at bounding box center [278, 249] width 399 height 575
click at [377, 162] on div "No deals yet Create a deal for this contact from here or by converting a prospe…" at bounding box center [288, 171] width 357 height 30
drag, startPoint x: 437, startPoint y: 173, endPoint x: 195, endPoint y: 64, distance: 264.9
click at [195, 64] on div "Subscriptions ID Booking Allocation Tenancy 110953 8ft Container - 50 sqft - Gr…" at bounding box center [278, 249] width 399 height 575
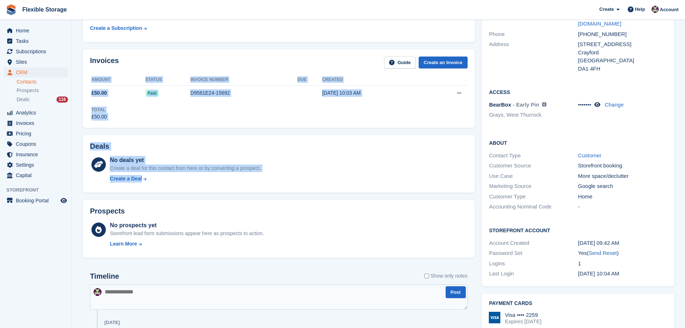
click at [348, 53] on div "Invoices Guide Create an Invoice Amount Status Invoice number Due Created £50.0…" at bounding box center [279, 88] width 392 height 78
drag, startPoint x: 351, startPoint y: 49, endPoint x: 375, endPoint y: 185, distance: 137.3
click at [375, 183] on div "Subscriptions ID Booking Allocation Tenancy 110953 8ft Container - 50 sqft - Gr…" at bounding box center [278, 249] width 399 height 575
click at [373, 184] on div "No deals yet Create a deal for this contact from here or by converting a prospe…" at bounding box center [288, 171] width 357 height 30
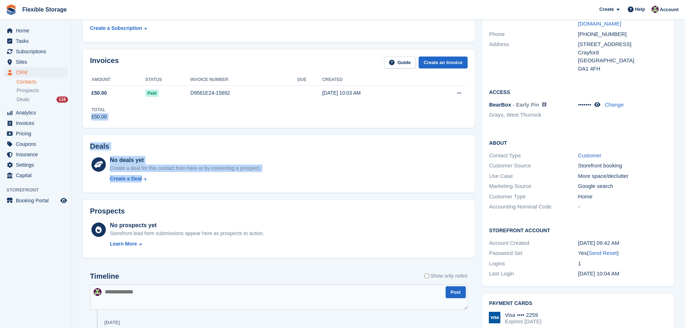
drag, startPoint x: 439, startPoint y: 177, endPoint x: 222, endPoint y: 112, distance: 226.6
click at [222, 112] on div "Subscriptions ID Booking Allocation Tenancy 110953 8ft Container - 50 sqft - Gr…" at bounding box center [278, 249] width 399 height 575
click at [374, 166] on div "No deals yet Create a deal for this contact from here or by converting a prospe…" at bounding box center [288, 171] width 357 height 30
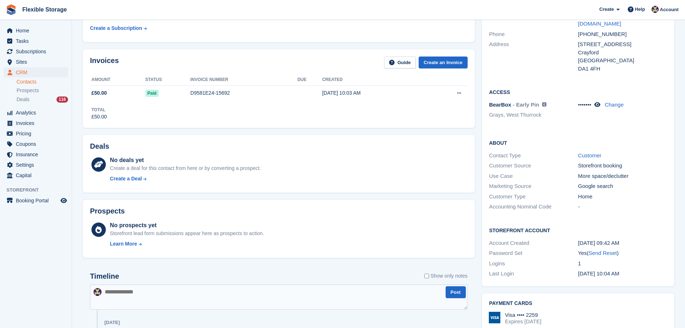
scroll to position [0, 0]
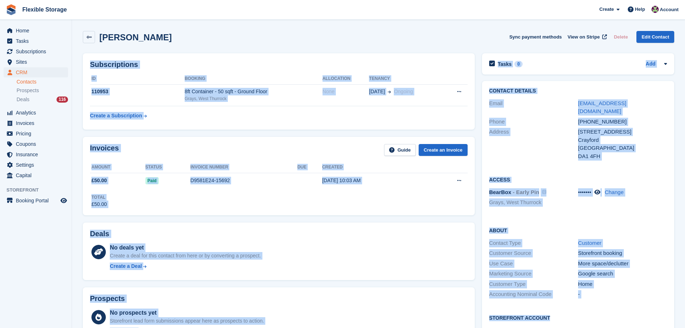
drag, startPoint x: 416, startPoint y: 26, endPoint x: 513, endPoint y: 313, distance: 303.8
click at [547, 317] on section "[PERSON_NAME] Sync payment methods View on Stripe Delete Edit Contact Subscript…" at bounding box center [378, 315] width 613 height 631
click at [420, 272] on div "No deals yet Create a deal for this contact from here or by converting a prospe…" at bounding box center [288, 258] width 357 height 30
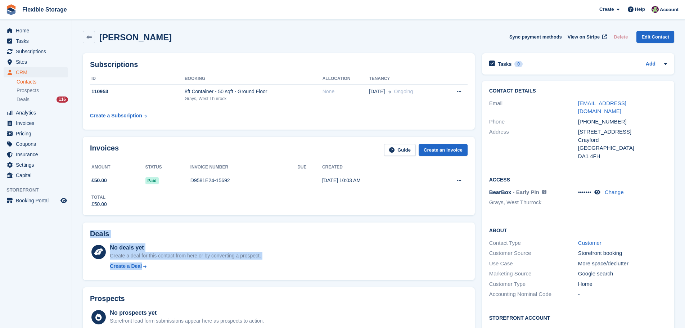
drag, startPoint x: 448, startPoint y: 273, endPoint x: 169, endPoint y: 212, distance: 285.3
click at [342, 246] on div "No deals yet Create a deal for this contact from here or by converting a prospe…" at bounding box center [288, 258] width 357 height 30
click at [424, 263] on div "No deals yet Create a deal for this contact from here or by converting a prospe…" at bounding box center [288, 258] width 357 height 30
drag, startPoint x: 441, startPoint y: 265, endPoint x: 201, endPoint y: 226, distance: 243.5
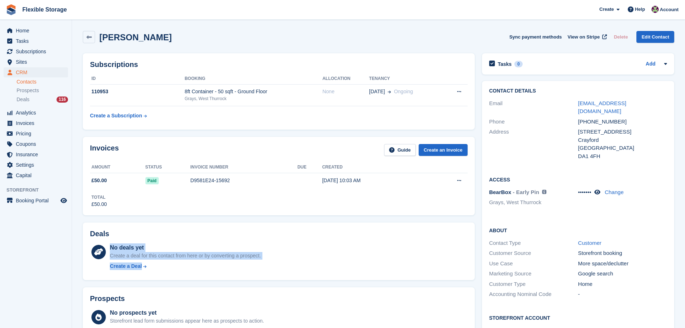
click at [201, 226] on div "Deals No deals yet Create a deal for this contact from here or by converting a …" at bounding box center [279, 251] width 392 height 58
click at [391, 249] on div "No deals yet Create a deal for this contact from here or by converting a prospe…" at bounding box center [288, 258] width 357 height 30
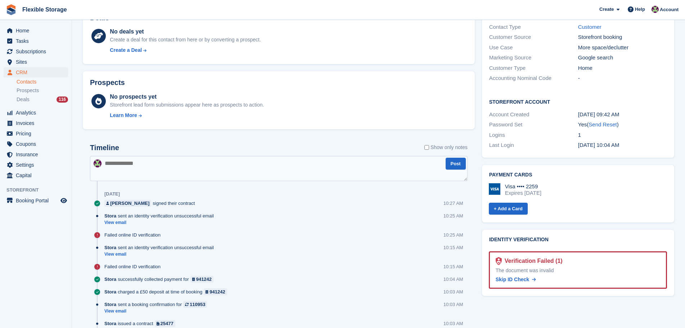
click at [324, 104] on div "No prospects yet Storefront lead form submissions appear here as prospects to a…" at bounding box center [288, 107] width 357 height 30
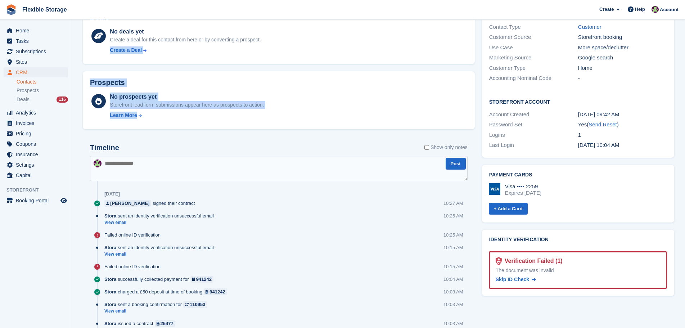
drag, startPoint x: 340, startPoint y: 117, endPoint x: 96, endPoint y: 63, distance: 249.7
click at [96, 63] on div "Subscriptions ID Booking Allocation Tenancy 110953 8ft Container - 50 sqft - Gr…" at bounding box center [278, 121] width 399 height 575
click at [338, 91] on div "No prospects yet Storefront lead form submissions appear here as prospects to a…" at bounding box center [278, 106] width 377 height 31
click at [154, 69] on div "Prospects No prospects yet Storefront lead form submissions appear here as pros…" at bounding box center [278, 100] width 399 height 65
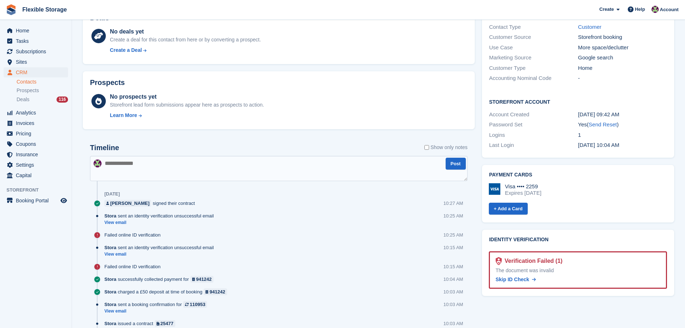
click at [429, 111] on div "No prospects yet Storefront lead form submissions appear here as prospects to a…" at bounding box center [288, 107] width 357 height 30
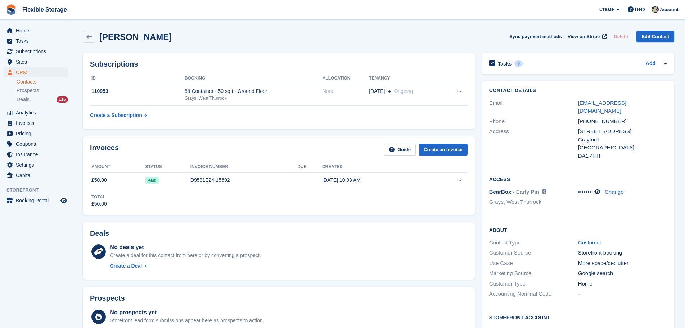
scroll to position [0, 0]
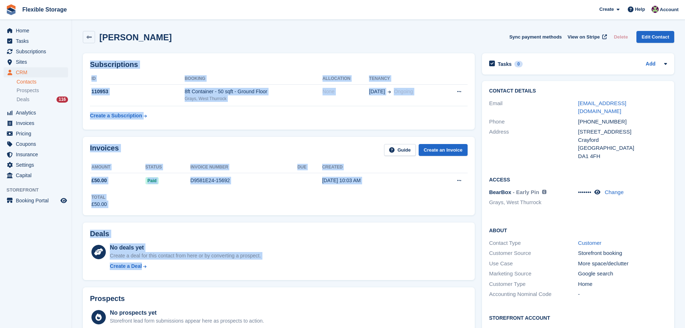
drag, startPoint x: 402, startPoint y: 31, endPoint x: 410, endPoint y: 239, distance: 207.8
click at [418, 264] on div "Paul Barrett Sync payment methods View on Stripe Delete Edit Contact Subscripti…" at bounding box center [378, 325] width 591 height 597
click at [410, 239] on div "Deals" at bounding box center [278, 235] width 377 height 11
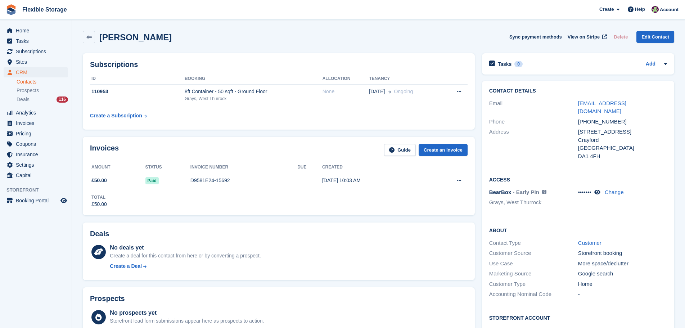
click at [446, 42] on div "Paul Barrett Sync payment methods View on Stripe Delete Edit Contact" at bounding box center [378, 37] width 591 height 12
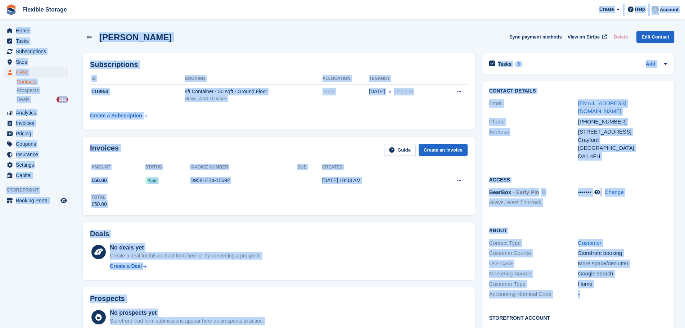
drag, startPoint x: 478, startPoint y: 18, endPoint x: 605, endPoint y: 296, distance: 306.0
click at [604, 296] on div "Flexible Storage Create Subscription Invoice Contact Deal Discount Page Help Ch…" at bounding box center [342, 315] width 685 height 631
click at [610, 291] on div "Accounting Nominal Code -" at bounding box center [578, 294] width 178 height 10
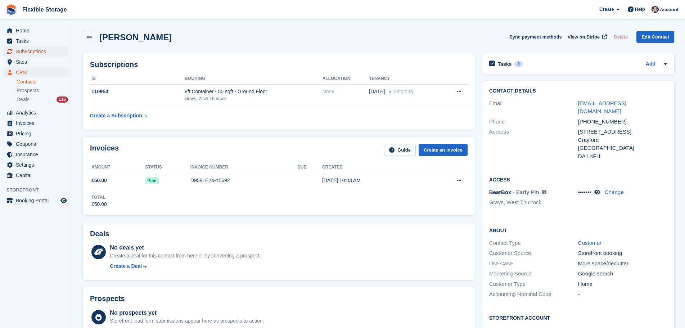
click at [50, 53] on span "Subscriptions" at bounding box center [37, 51] width 43 height 10
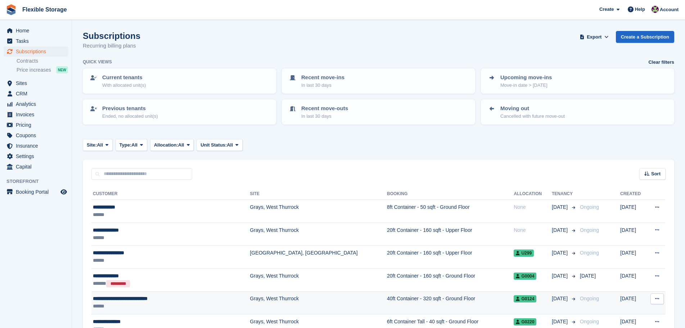
drag, startPoint x: 514, startPoint y: 167, endPoint x: 530, endPoint y: 310, distance: 144.4
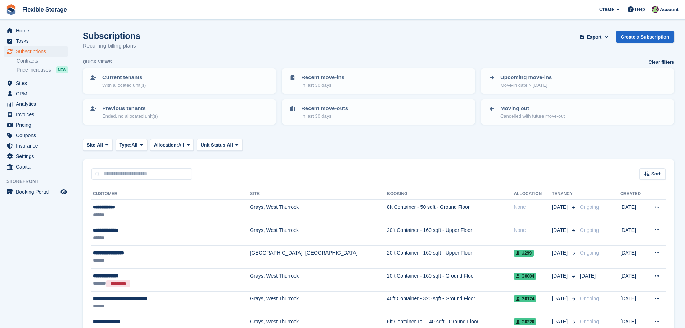
click at [521, 168] on div "Sort Sort by Customer name Date created Move in date Move out date Created (old…" at bounding box center [378, 169] width 591 height 21
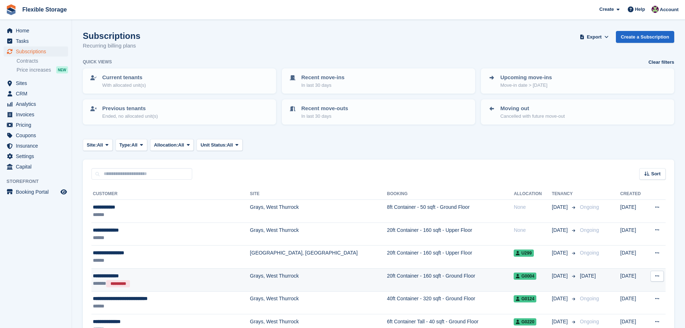
drag, startPoint x: 562, startPoint y: 174, endPoint x: 572, endPoint y: 268, distance: 95.2
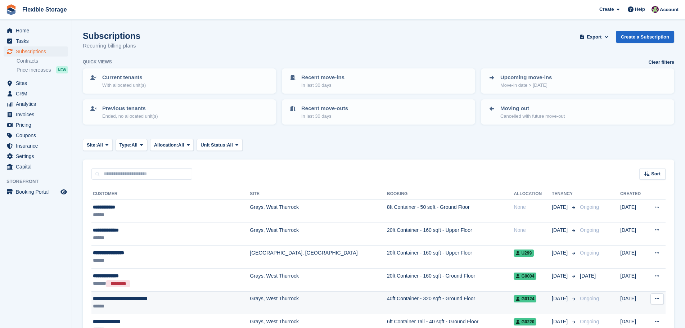
drag, startPoint x: 537, startPoint y: 161, endPoint x: 539, endPoint y: 309, distance: 148.6
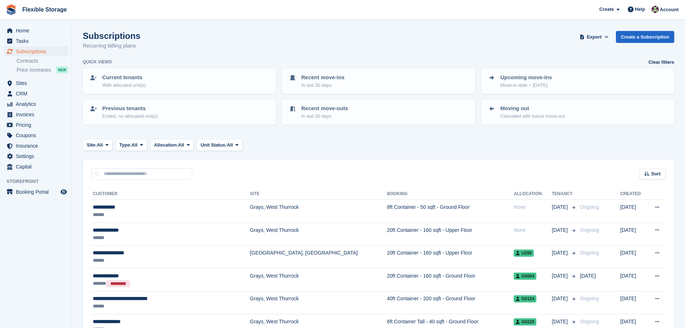
click at [558, 173] on div "Sort Sort by Customer name Date created Move in date Move out date Created (old…" at bounding box center [378, 169] width 591 height 21
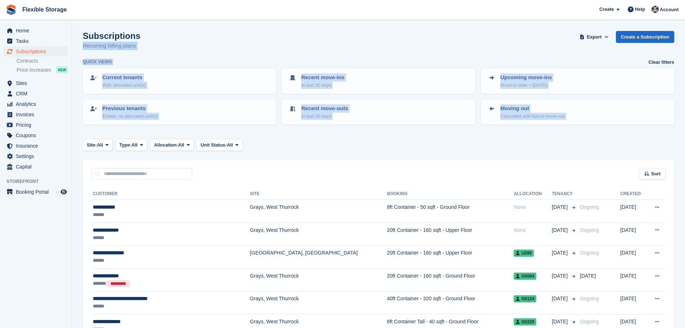
drag, startPoint x: 607, startPoint y: 141, endPoint x: 302, endPoint y: 26, distance: 325.7
drag, startPoint x: 536, startPoint y: 147, endPoint x: 163, endPoint y: 29, distance: 391.3
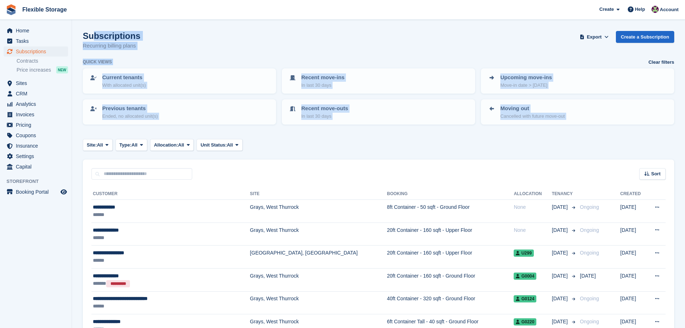
click at [294, 57] on div "Subscriptions Recurring billing plans Export Export Subscriptions Export a CSV …" at bounding box center [378, 45] width 591 height 28
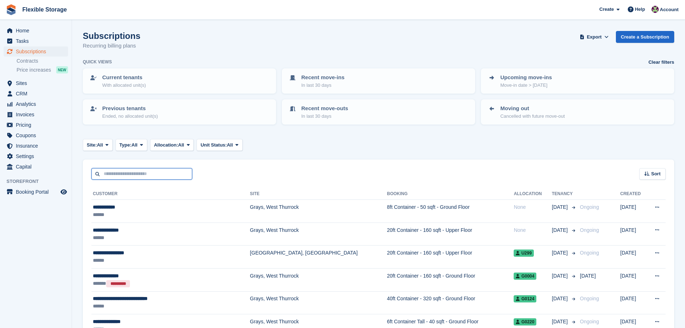
click at [158, 178] on input "text" at bounding box center [141, 174] width 101 height 12
type input "*****"
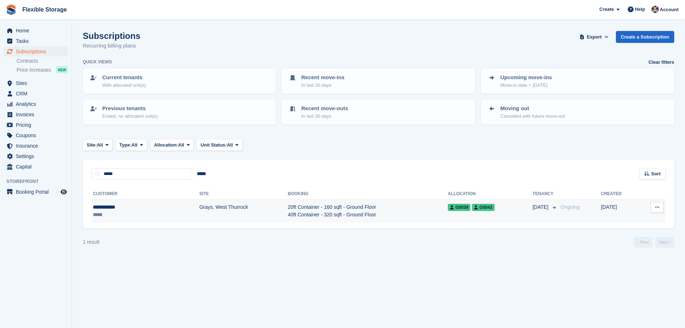
click at [307, 210] on td "20ft Container - 160 sqft - Ground Floor 40ft Container - 320 sqft - Ground Flo…" at bounding box center [368, 211] width 160 height 23
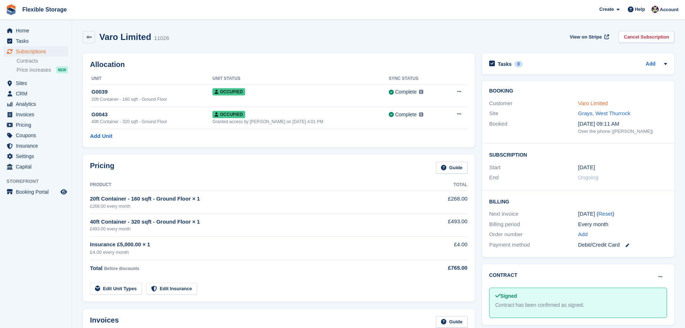
click at [602, 102] on link "Varo Limited" at bounding box center [593, 103] width 30 height 6
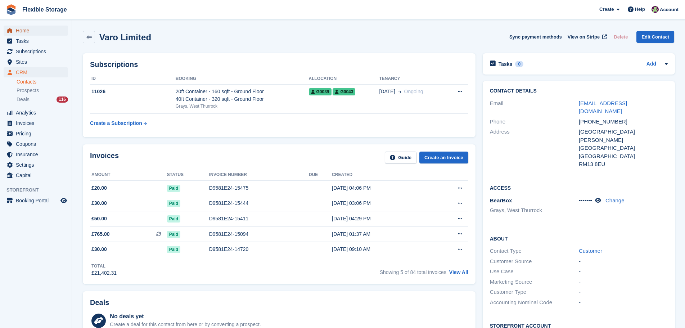
click at [51, 26] on span "Home" at bounding box center [37, 31] width 43 height 10
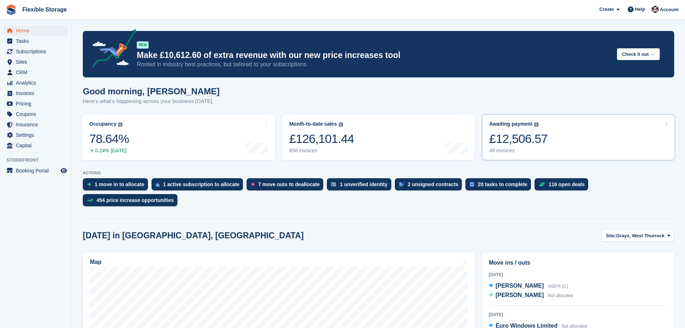
click at [536, 134] on div "£12,506.57" at bounding box center [518, 138] width 58 height 15
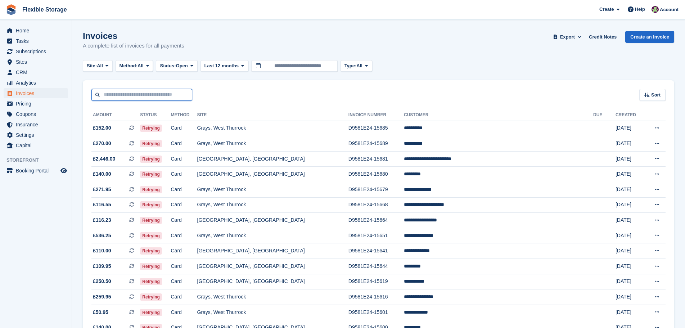
click at [122, 100] on input "text" at bounding box center [141, 95] width 101 height 12
type input "****"
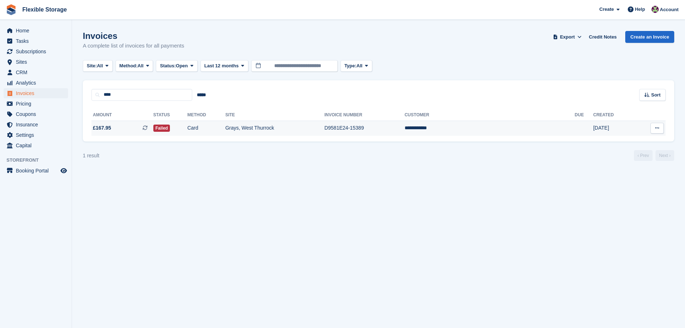
click at [403, 128] on td "D9581E24-15389" at bounding box center [364, 128] width 80 height 15
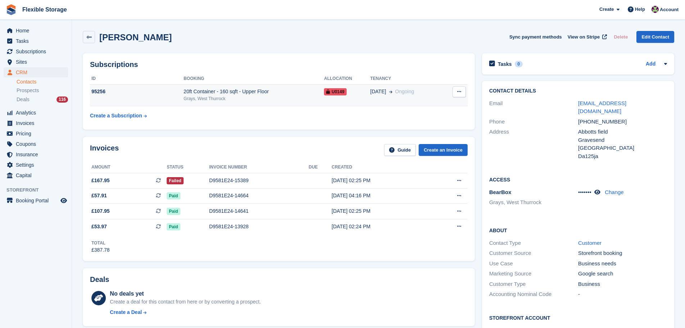
click at [327, 101] on td "U0149" at bounding box center [347, 95] width 46 height 22
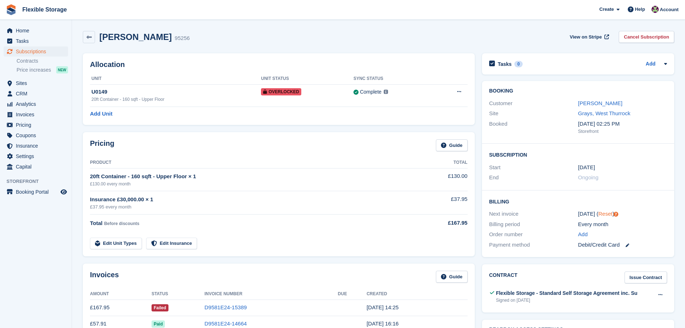
click at [607, 214] on link "Reset" at bounding box center [605, 213] width 14 height 6
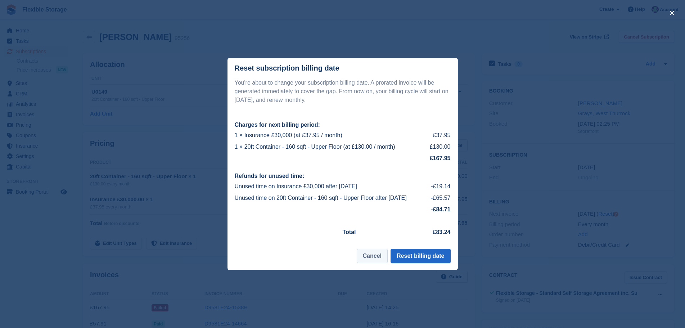
click at [369, 257] on button "Cancel" at bounding box center [372, 256] width 31 height 14
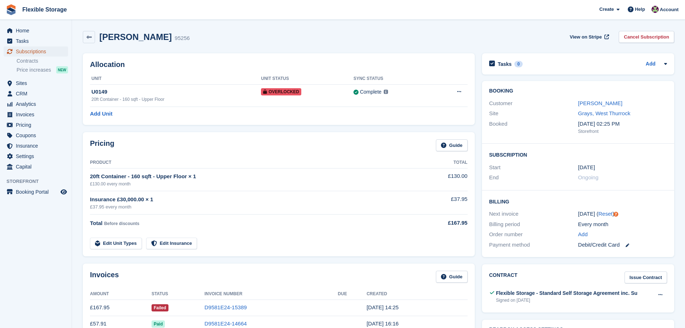
click at [52, 51] on span "Subscriptions" at bounding box center [37, 51] width 43 height 10
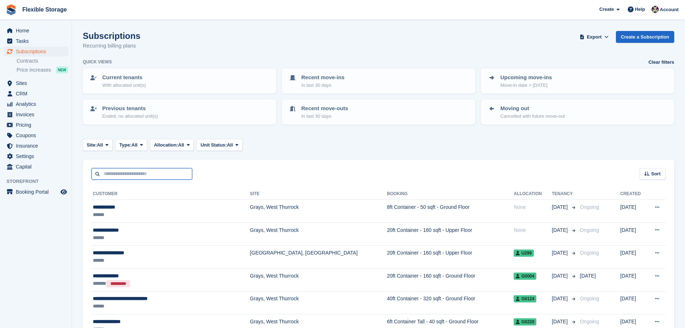
click at [133, 172] on input "text" at bounding box center [141, 174] width 101 height 12
type input "*******"
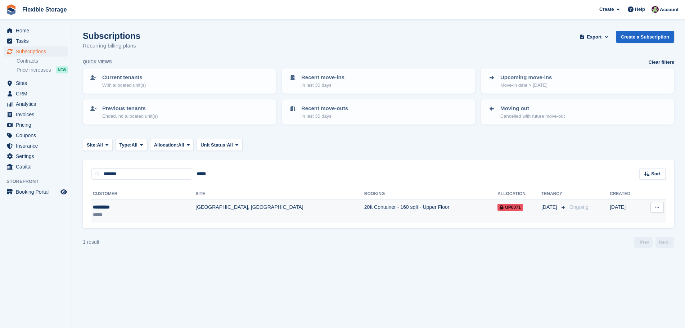
click at [364, 209] on td "20ft Container - 160 sqft - Upper Floor" at bounding box center [430, 211] width 133 height 23
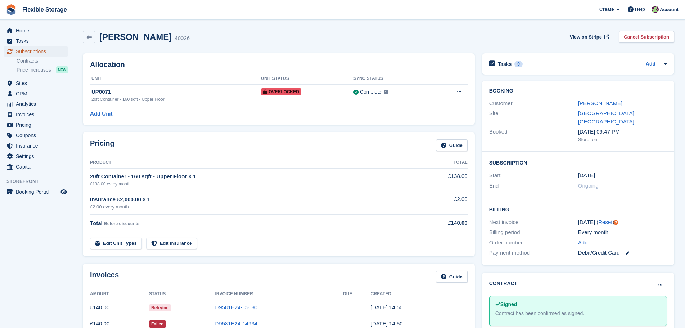
click at [31, 54] on span "Subscriptions" at bounding box center [37, 51] width 43 height 10
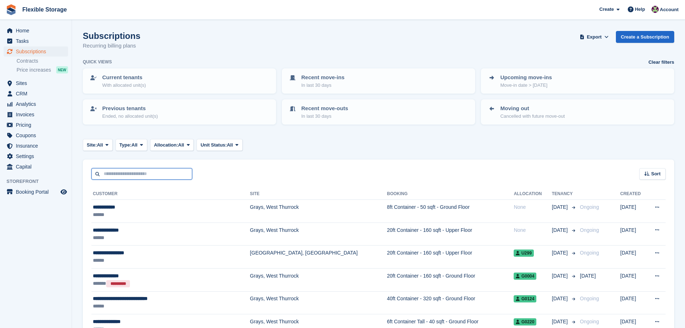
click at [147, 174] on input "text" at bounding box center [141, 174] width 101 height 12
type input "****"
click at [348, 161] on div "Sort Sort by Customer name Date created Move in date Move out date Created (old…" at bounding box center [378, 169] width 591 height 21
click at [145, 177] on input "text" at bounding box center [141, 174] width 101 height 12
click at [35, 85] on span "Sites" at bounding box center [37, 83] width 43 height 10
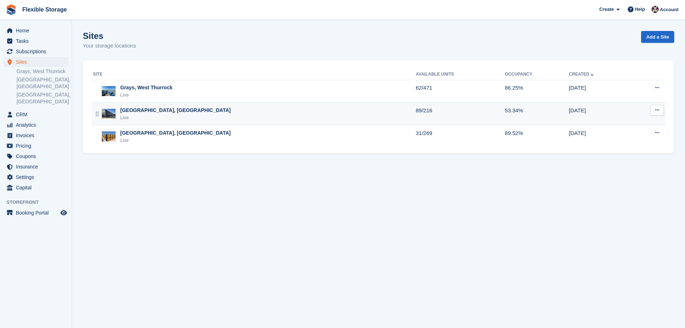
click at [167, 109] on div "Chelmsford, Essex Live" at bounding box center [254, 113] width 323 height 15
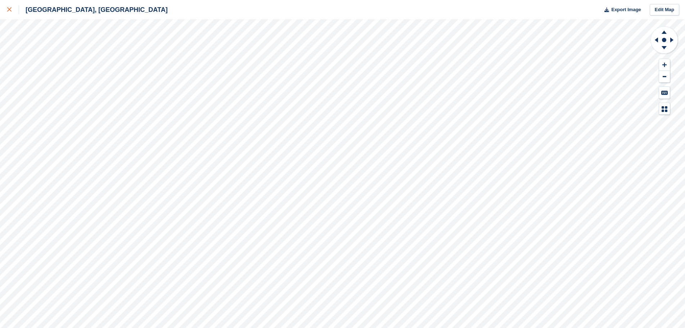
click at [9, 9] on icon at bounding box center [9, 9] width 4 height 4
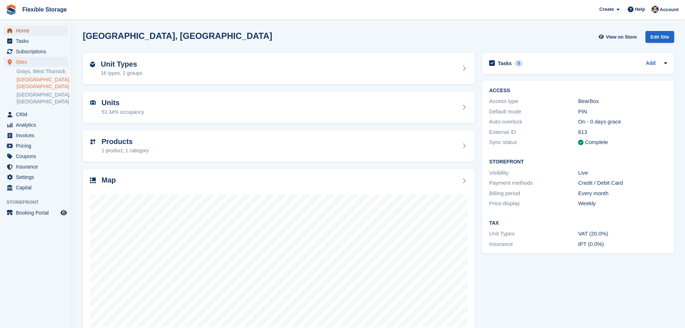
click at [30, 32] on span "Home" at bounding box center [37, 31] width 43 height 10
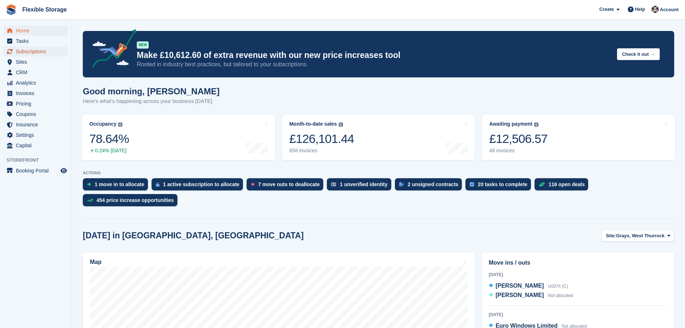
click at [34, 49] on span "Subscriptions" at bounding box center [37, 51] width 43 height 10
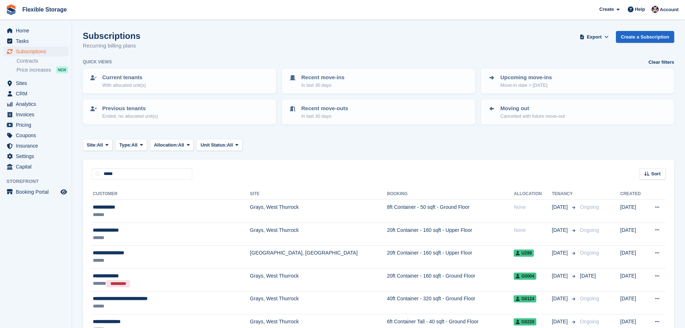
type input "*****"
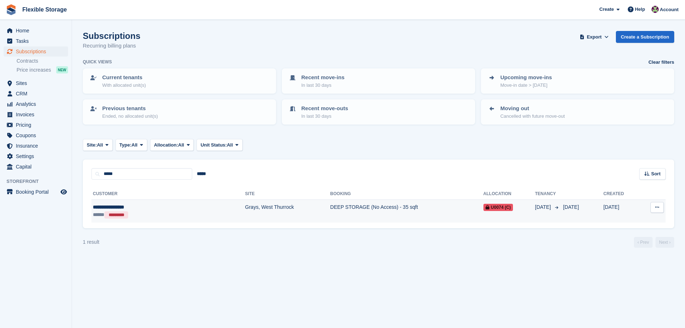
click at [357, 204] on td "DEEP STORAGE (No Access) - 35 sqft" at bounding box center [406, 211] width 153 height 23
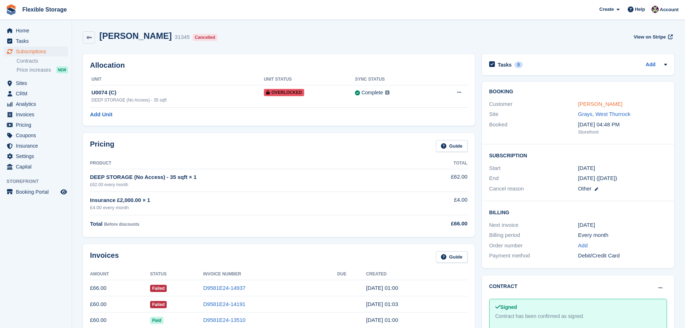
click at [588, 105] on link "Annabella Afranie" at bounding box center [600, 104] width 44 height 6
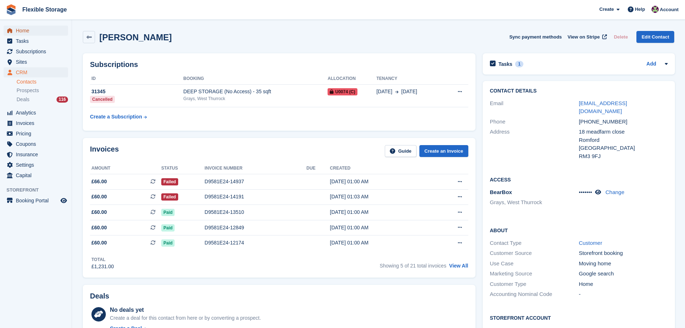
click at [22, 28] on span "Home" at bounding box center [37, 31] width 43 height 10
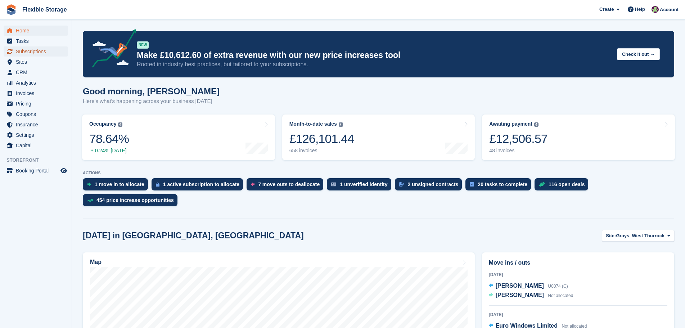
click at [43, 50] on span "Subscriptions" at bounding box center [37, 51] width 43 height 10
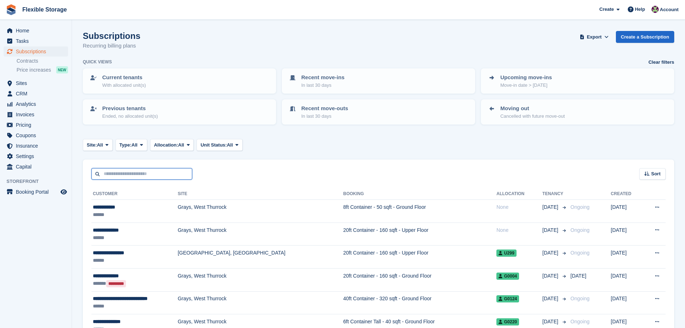
click at [127, 173] on input "text" at bounding box center [141, 174] width 101 height 12
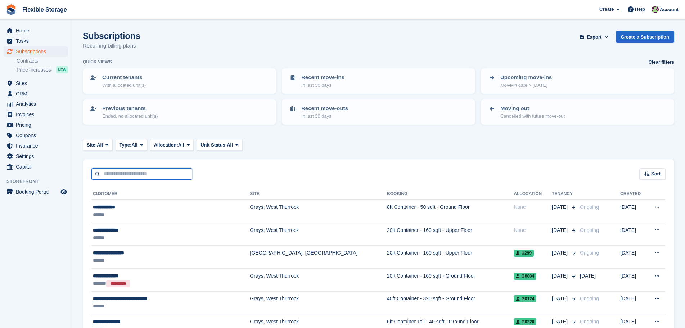
click at [127, 173] on input "text" at bounding box center [141, 174] width 101 height 12
type input "*****"
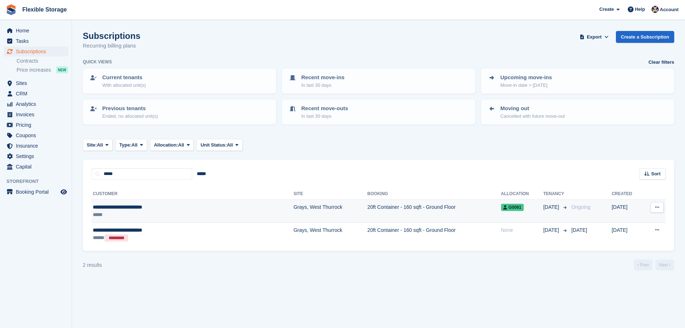
click at [221, 211] on div "*****" at bounding box center [159, 215] width 132 height 8
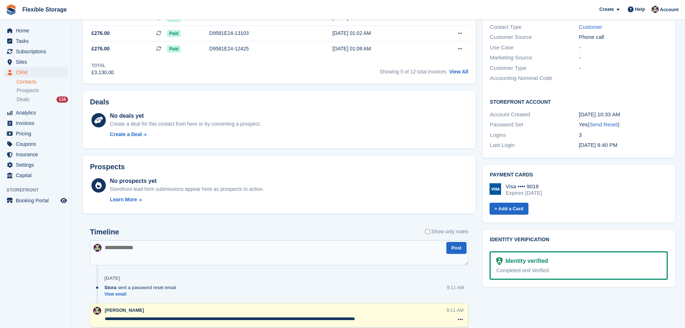
scroll to position [432, 0]
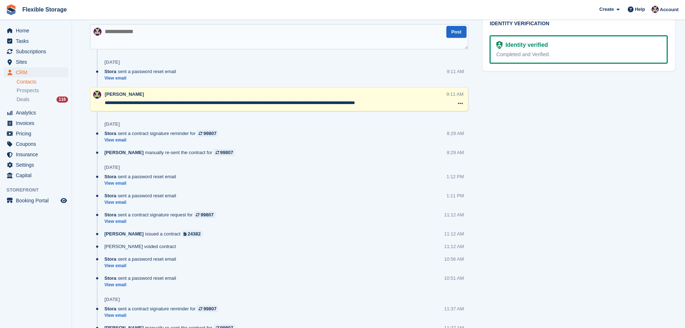
click at [151, 38] on textarea at bounding box center [279, 36] width 378 height 25
type textarea "**********"
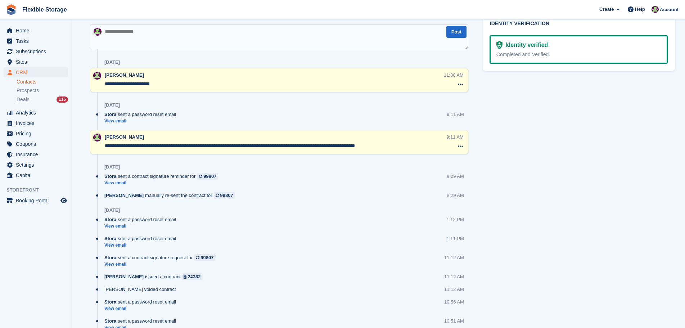
drag, startPoint x: 567, startPoint y: 203, endPoint x: 60, endPoint y: 24, distance: 537.9
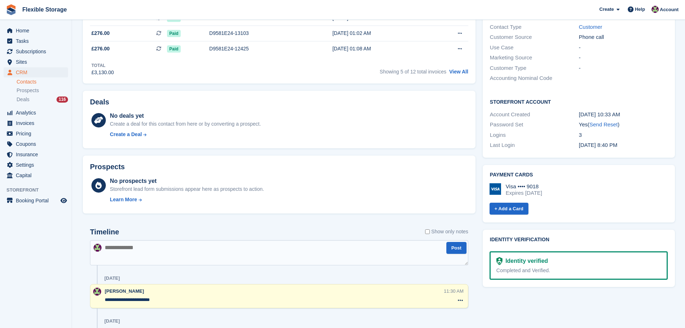
scroll to position [0, 0]
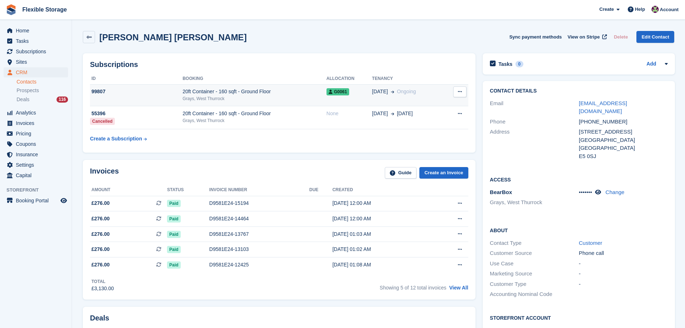
click at [274, 94] on div "20ft Container - 160 sqft - Ground Floor" at bounding box center [254, 92] width 144 height 8
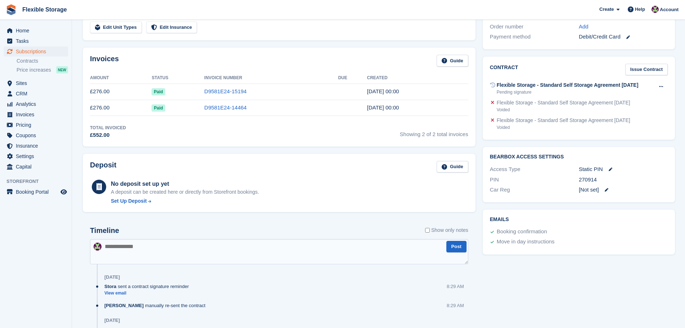
scroll to position [216, 0]
click at [659, 84] on icon at bounding box center [661, 86] width 4 height 5
click at [632, 105] on p "Send reminder" at bounding box center [633, 109] width 63 height 9
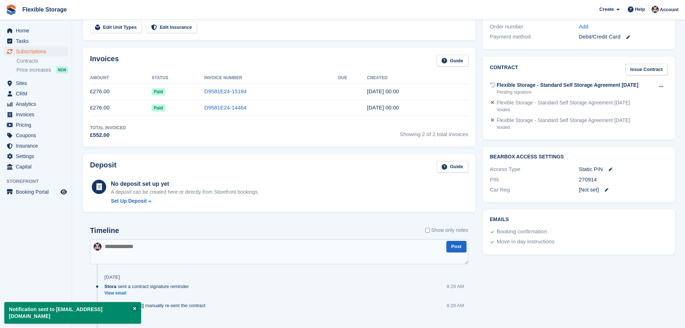
scroll to position [432, 0]
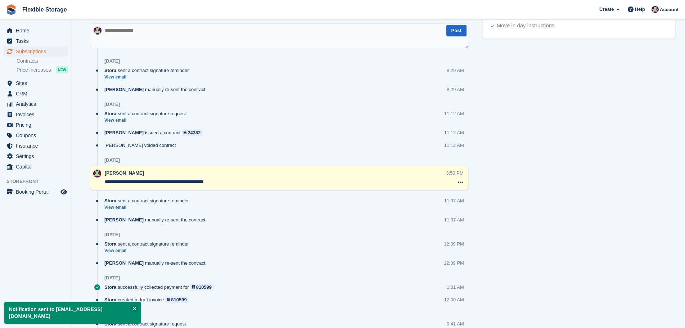
drag, startPoint x: 294, startPoint y: 181, endPoint x: 105, endPoint y: 173, distance: 189.0
click at [67, 176] on div "Home Tasks Subscriptions Subscriptions Subscriptions Contracts Price increases …" at bounding box center [342, 138] width 685 height 1140
click at [259, 181] on textarea "**********" at bounding box center [275, 181] width 341 height 7
click at [186, 37] on textarea at bounding box center [279, 35] width 378 height 25
type textarea "**********"
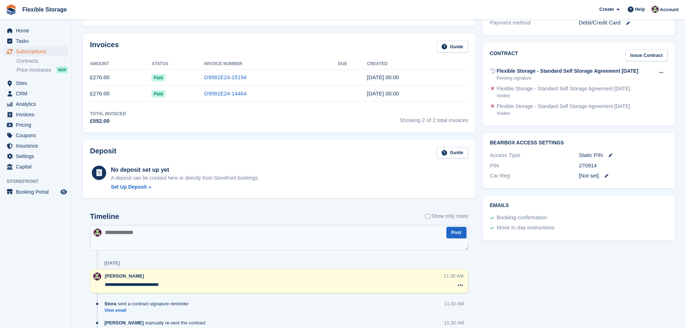
scroll to position [0, 0]
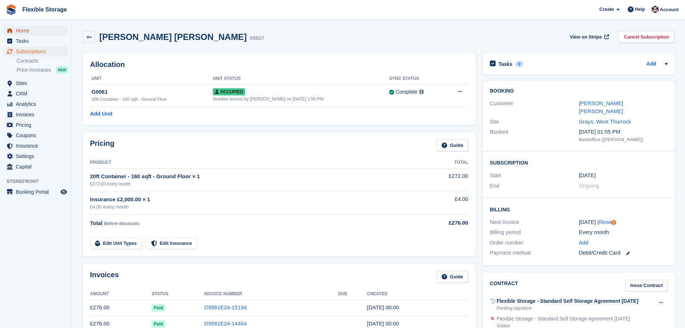
click at [40, 32] on span "Home" at bounding box center [37, 31] width 43 height 10
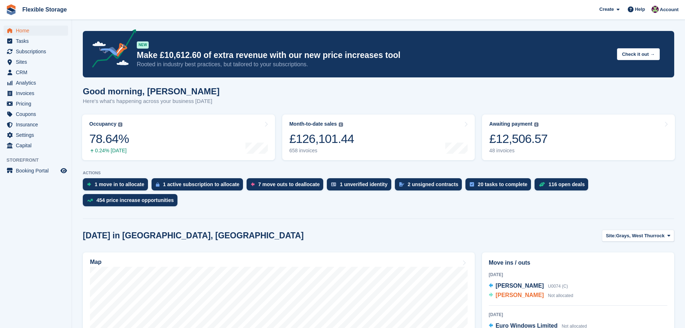
scroll to position [216, 0]
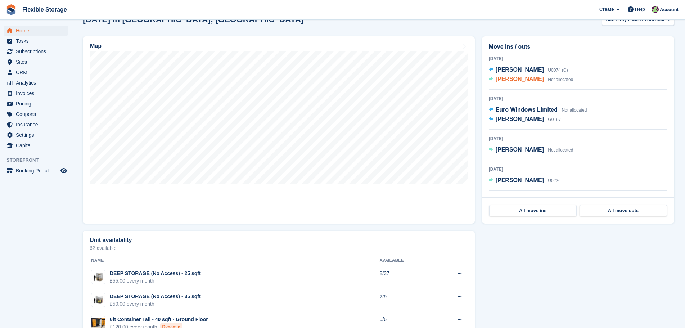
click at [531, 76] on span "[PERSON_NAME]" at bounding box center [519, 79] width 48 height 6
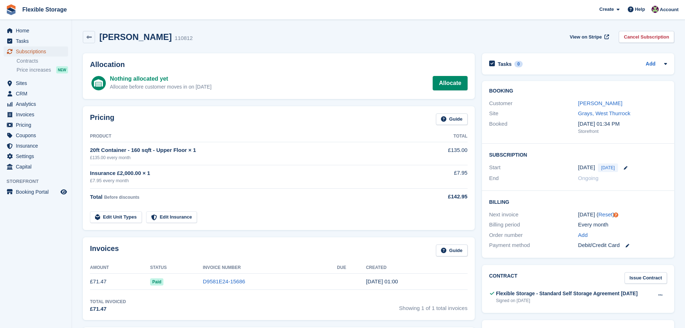
click at [34, 46] on span "Subscriptions" at bounding box center [37, 51] width 43 height 10
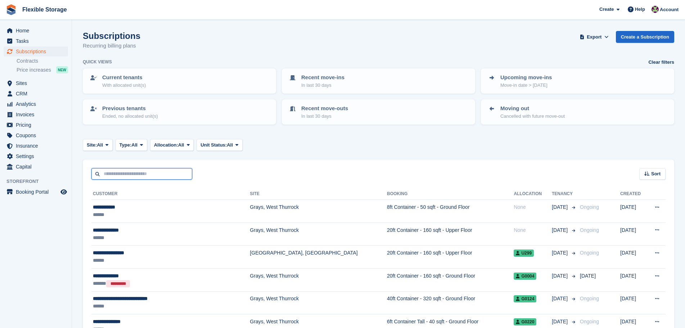
click at [129, 177] on input "text" at bounding box center [141, 174] width 101 height 12
type input "****"
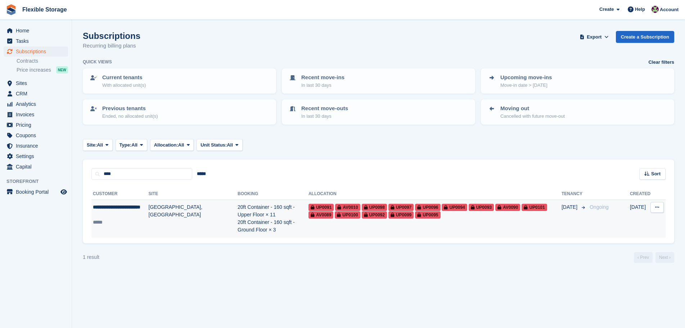
click at [172, 217] on td "[GEOGRAPHIC_DATA], [GEOGRAPHIC_DATA]" at bounding box center [193, 219] width 89 height 38
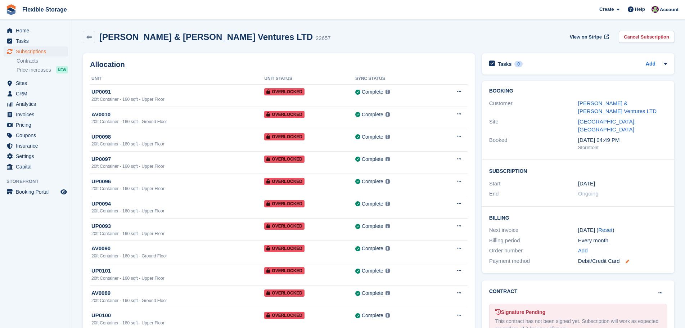
click at [626, 259] on icon at bounding box center [627, 261] width 4 height 4
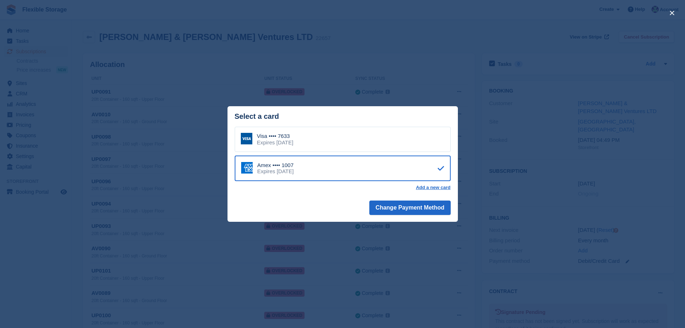
click at [637, 274] on div "close" at bounding box center [342, 164] width 685 height 328
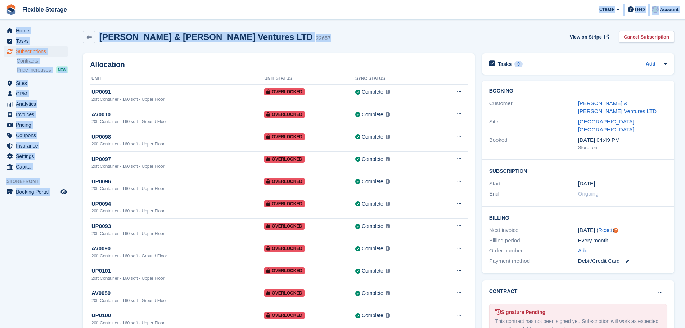
click at [328, 32] on div "[PERSON_NAME] & [PERSON_NAME] Ventures LTD 22657 View on Stripe Cancel Subscrip…" at bounding box center [378, 37] width 591 height 12
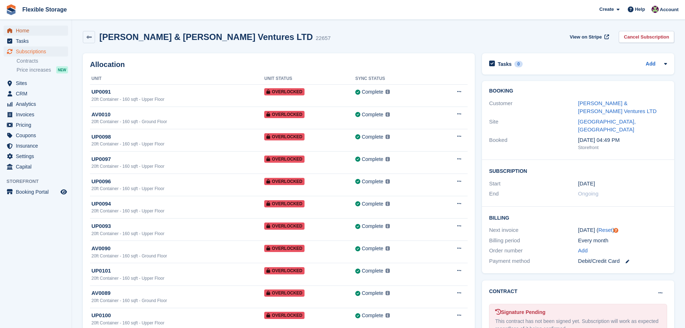
click at [33, 27] on span "Home" at bounding box center [37, 31] width 43 height 10
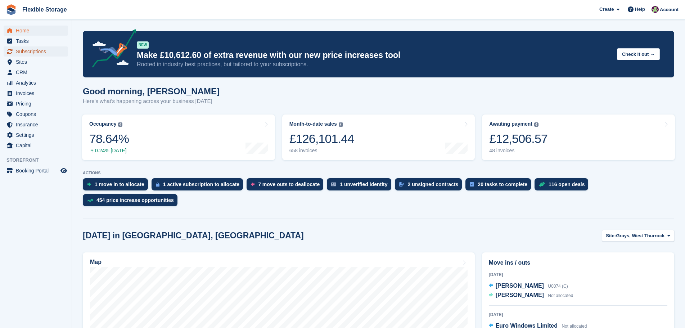
click at [41, 55] on span "Subscriptions" at bounding box center [37, 51] width 43 height 10
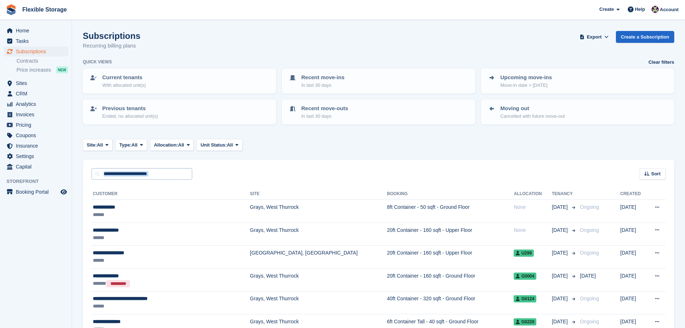
click at [154, 173] on input "text" at bounding box center [141, 174] width 101 height 12
type input "****"
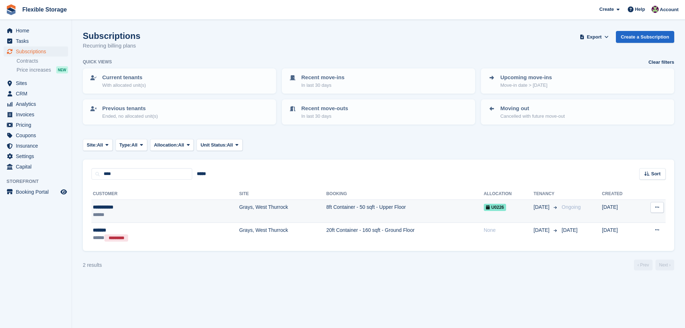
click at [239, 201] on td "Grays, West Thurrock" at bounding box center [282, 211] width 87 height 23
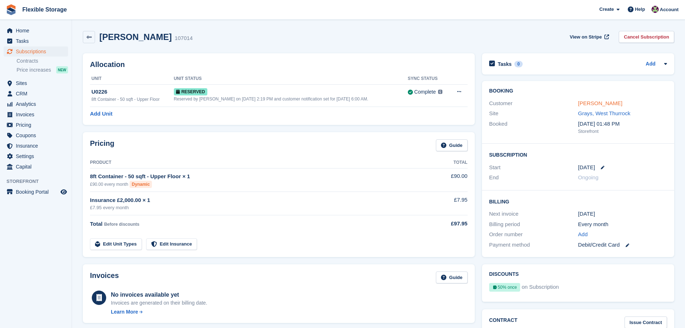
click at [591, 105] on link "[PERSON_NAME]" at bounding box center [600, 103] width 44 height 6
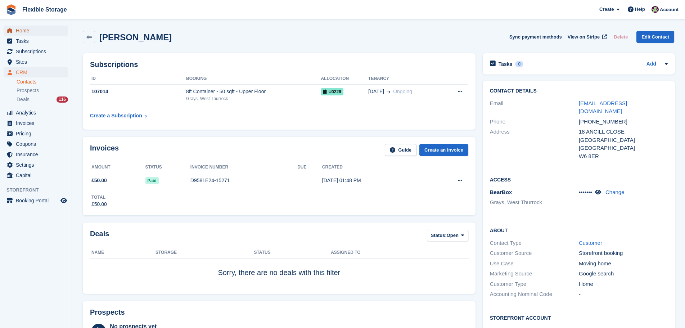
click at [47, 32] on span "Home" at bounding box center [37, 31] width 43 height 10
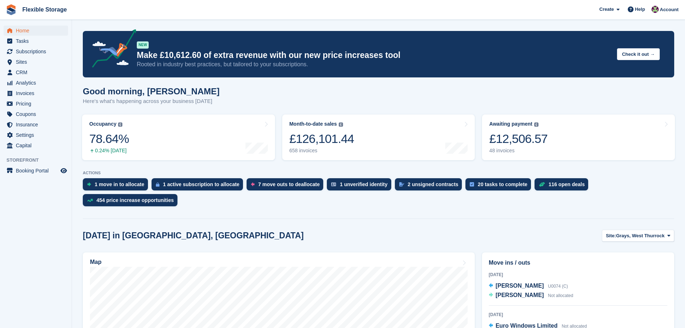
click at [296, 216] on div at bounding box center [378, 217] width 591 height 3
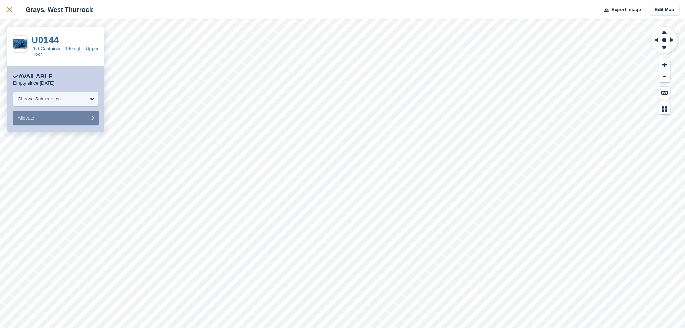
click at [14, 10] on div at bounding box center [13, 9] width 12 height 9
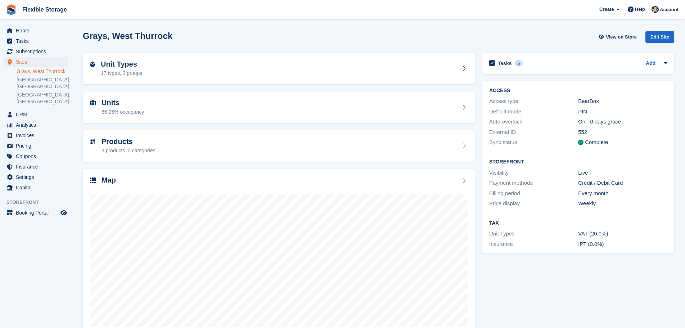
click at [307, 30] on div "Grays, West Thurrock View on Store Edit Site" at bounding box center [378, 38] width 598 height 22
click at [47, 29] on span "Home" at bounding box center [37, 31] width 43 height 10
click at [44, 51] on span "Subscriptions" at bounding box center [37, 51] width 43 height 10
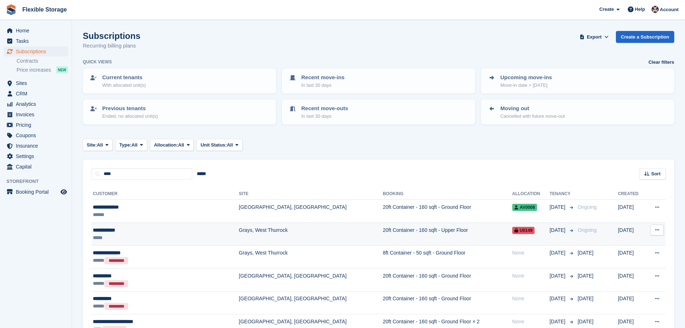
click at [239, 232] on td "Grays, West Thurrock" at bounding box center [311, 233] width 144 height 23
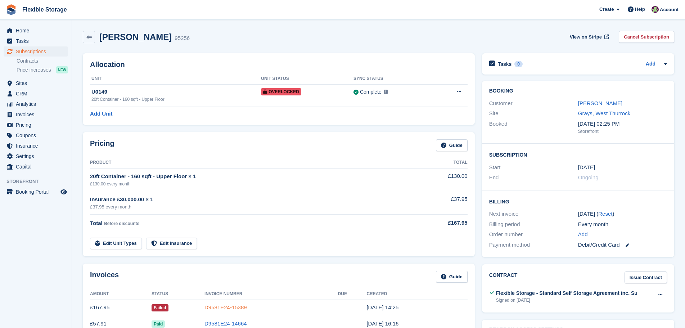
click at [236, 305] on link "D9581E24-15389" at bounding box center [225, 307] width 42 height 6
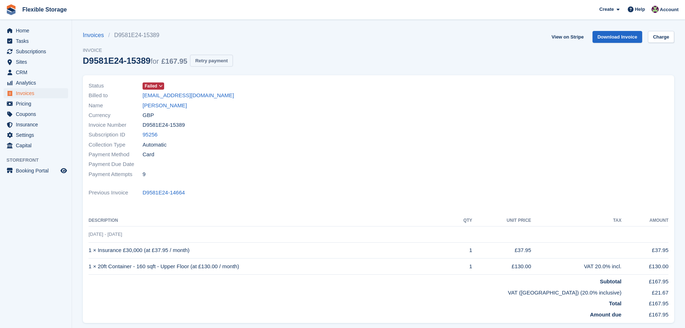
click at [215, 60] on button "Retry payment" at bounding box center [211, 61] width 42 height 12
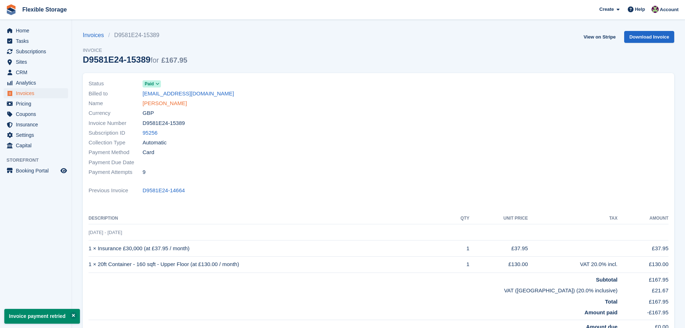
click at [154, 99] on link "[PERSON_NAME]" at bounding box center [164, 103] width 44 height 8
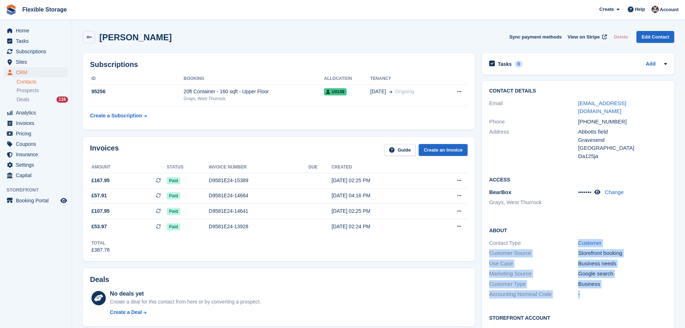
drag, startPoint x: 642, startPoint y: 297, endPoint x: 545, endPoint y: 233, distance: 116.2
click at [545, 233] on div "About Contact Type Customer Customer Source Storefront booking Use Case Busines…" at bounding box center [578, 262] width 192 height 87
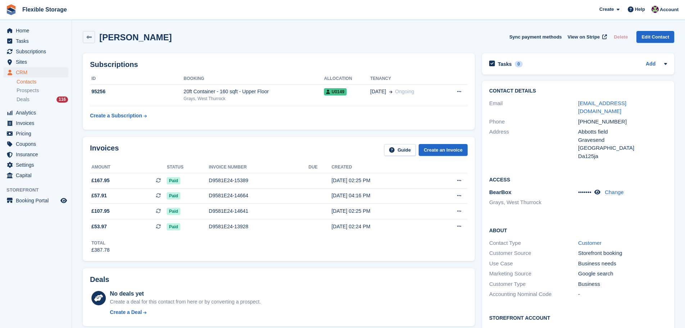
click at [537, 226] on h2 "About" at bounding box center [578, 229] width 178 height 7
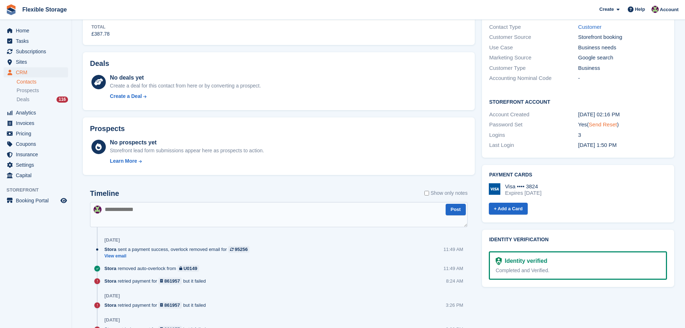
click at [600, 121] on link "Send Reset" at bounding box center [603, 124] width 28 height 6
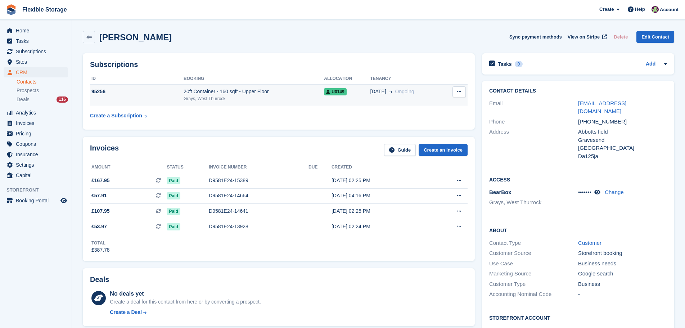
click at [254, 87] on td "20ft Container - 160 sqft - [GEOGRAPHIC_DATA]" at bounding box center [253, 95] width 140 height 22
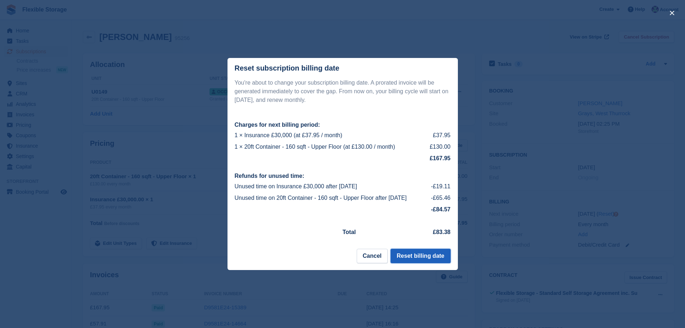
click at [429, 256] on button "Reset billing date" at bounding box center [420, 256] width 60 height 14
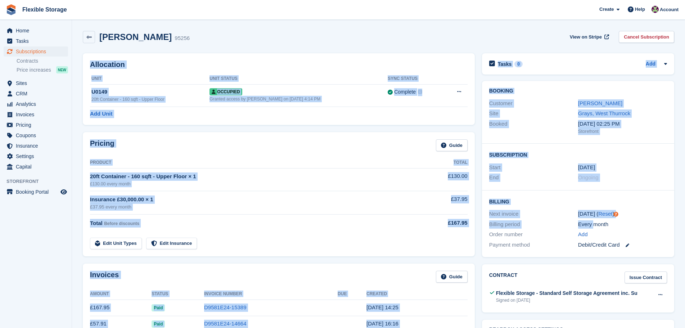
drag, startPoint x: 454, startPoint y: 31, endPoint x: 657, endPoint y: 325, distance: 356.4
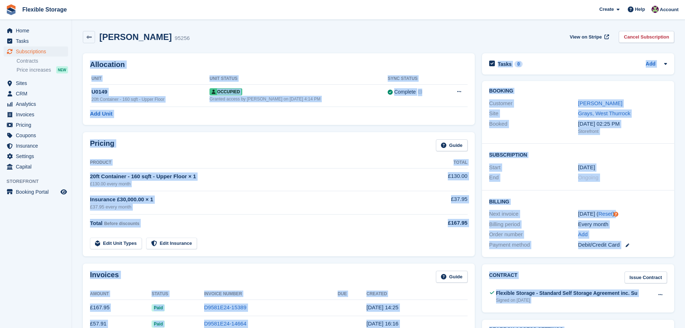
scroll to position [13, 0]
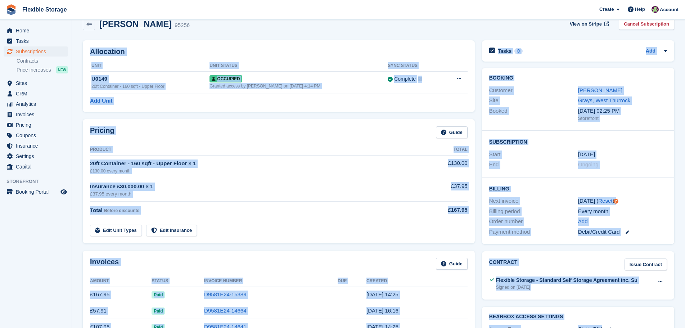
click at [661, 218] on div "Add" at bounding box center [622, 221] width 89 height 8
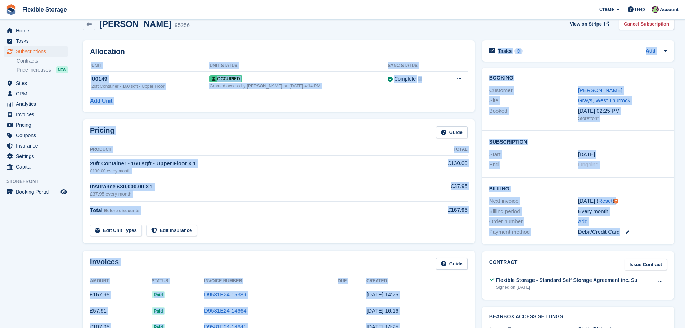
drag, startPoint x: 659, startPoint y: 238, endPoint x: 418, endPoint y: 31, distance: 317.7
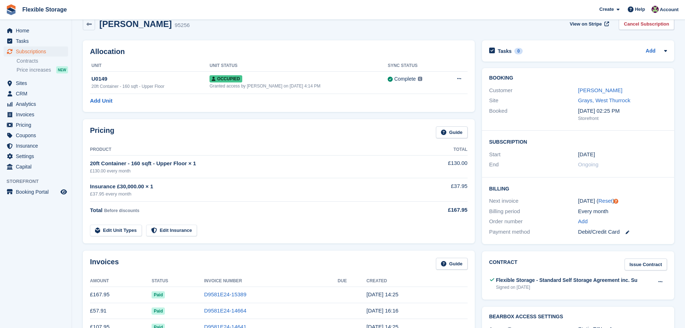
click at [471, 28] on div "[PERSON_NAME] 95256 View on Stripe Cancel Subscription" at bounding box center [378, 24] width 591 height 12
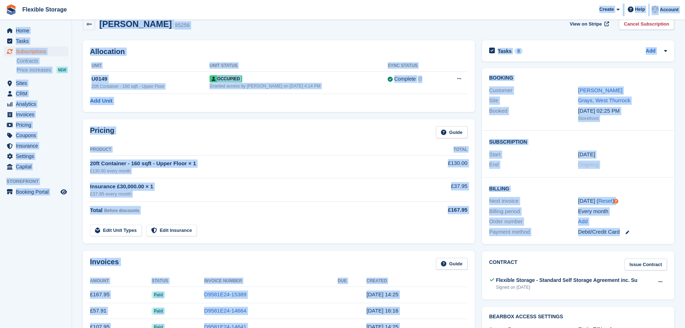
drag, startPoint x: 502, startPoint y: 19, endPoint x: 641, endPoint y: 249, distance: 269.4
click at [653, 237] on div "Payment method Debit/Credit Card" at bounding box center [578, 232] width 178 height 10
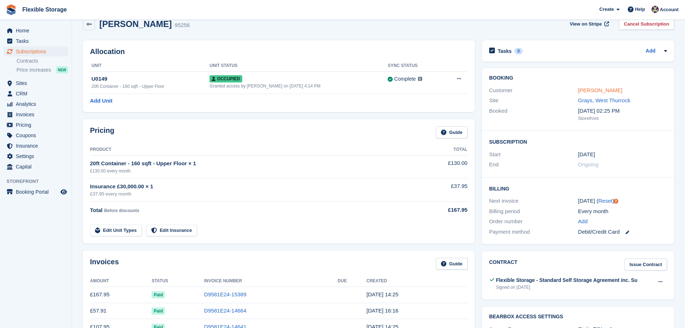
click at [590, 93] on link "[PERSON_NAME]" at bounding box center [600, 90] width 44 height 6
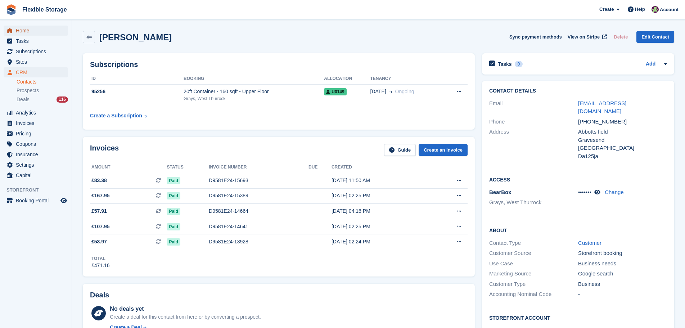
click at [32, 32] on span "Home" at bounding box center [37, 31] width 43 height 10
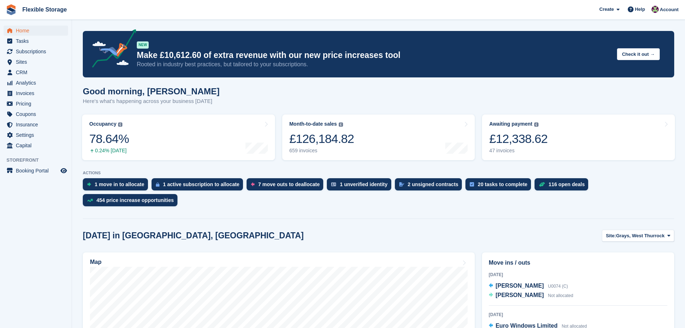
click at [302, 230] on div "[DATE] in [GEOGRAPHIC_DATA], [GEOGRAPHIC_DATA] Site: [GEOGRAPHIC_DATA], [GEOGRA…" at bounding box center [378, 236] width 591 height 12
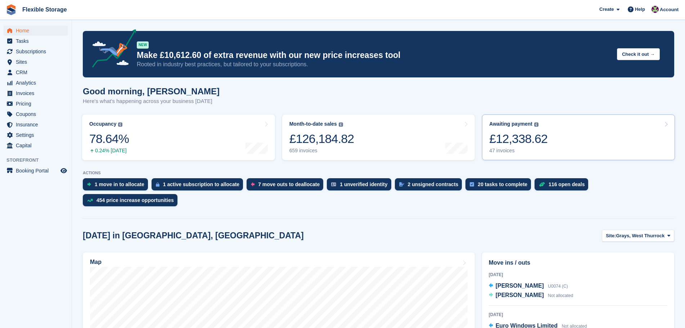
click at [520, 135] on div "£12,338.62" at bounding box center [518, 138] width 58 height 15
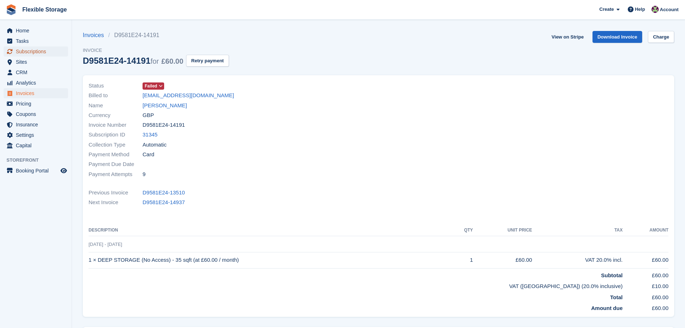
click at [45, 50] on span "Subscriptions" at bounding box center [37, 51] width 43 height 10
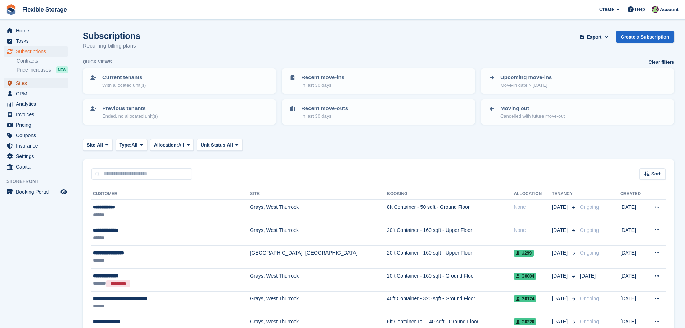
click at [54, 80] on span "Sites" at bounding box center [37, 83] width 43 height 10
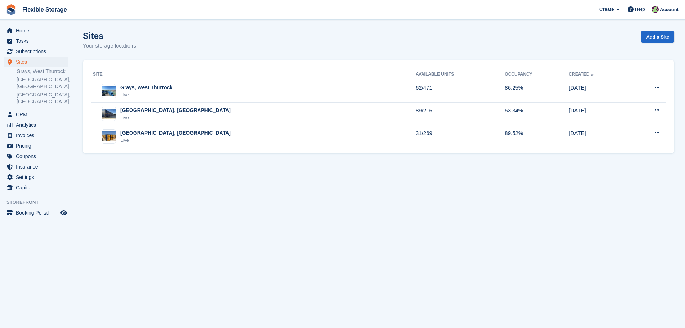
drag, startPoint x: 530, startPoint y: 32, endPoint x: 557, endPoint y: 189, distance: 158.5
click at [557, 187] on section "Sites Your storage locations Add a Site Site Available Units Occupancy Created …" at bounding box center [378, 164] width 613 height 328
click at [557, 192] on section "Sites Your storage locations Add a Site Site Available Units Occupancy Created …" at bounding box center [378, 164] width 613 height 328
drag, startPoint x: 553, startPoint y: 37, endPoint x: 579, endPoint y: 187, distance: 152.5
click at [579, 187] on section "Sites Your storage locations Add a Site Site Available Units Occupancy Created …" at bounding box center [378, 164] width 613 height 328
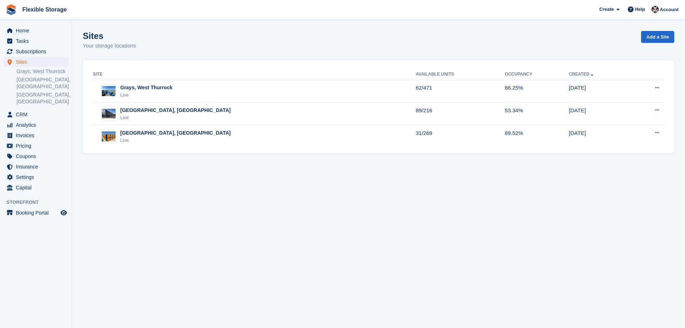
click at [579, 187] on section "Sites Your storage locations Add a Site Site Available Units Occupancy Created …" at bounding box center [378, 164] width 613 height 328
drag, startPoint x: 571, startPoint y: 94, endPoint x: 579, endPoint y: 171, distance: 77.5
click at [579, 171] on section "Sites Your storage locations Add a Site Site Available Units Occupancy Created …" at bounding box center [378, 164] width 613 height 328
drag, startPoint x: 548, startPoint y: 46, endPoint x: 586, endPoint y: 230, distance: 188.5
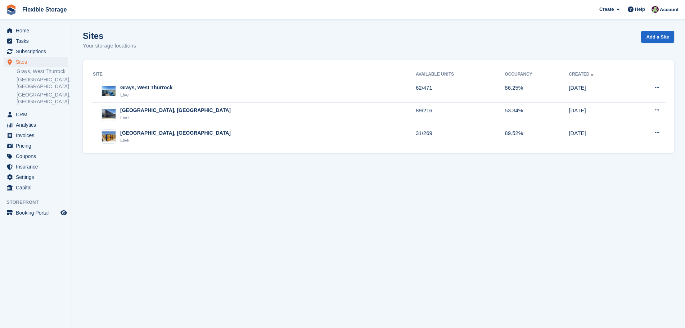
click at [586, 230] on section "Sites Your storage locations Add a Site Site Available Units Occupancy Created …" at bounding box center [378, 164] width 613 height 328
click at [63, 55] on link "Subscriptions" at bounding box center [36, 51] width 64 height 10
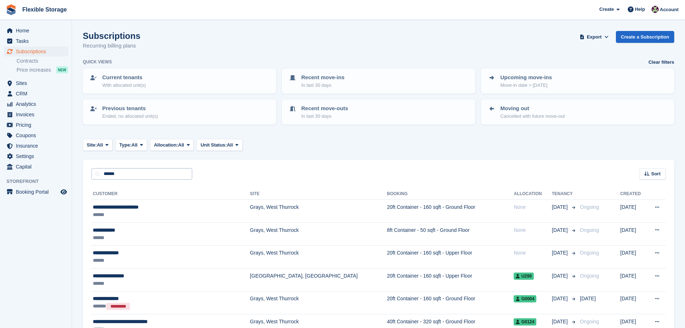
type input "******"
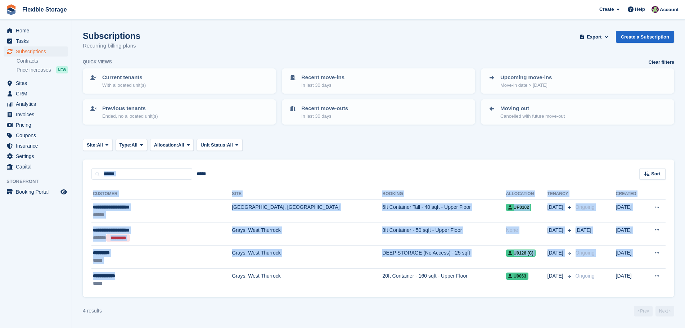
drag, startPoint x: 171, startPoint y: 277, endPoint x: 73, endPoint y: 140, distance: 168.1
click at [78, 147] on section "Subscriptions Recurring billing plans Export Export Subscriptions Export a CSV …" at bounding box center [378, 164] width 613 height 328
click at [33, 94] on span "CRM" at bounding box center [37, 94] width 43 height 10
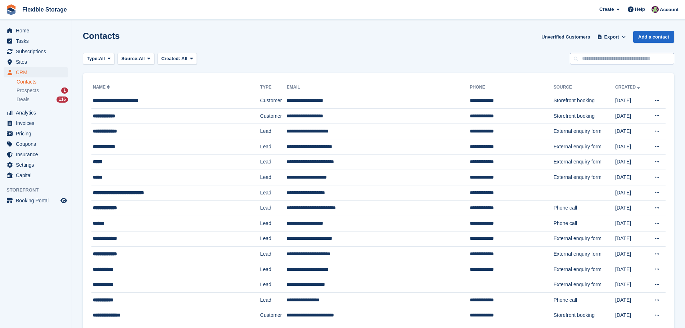
click at [609, 59] on input "text" at bounding box center [622, 59] width 104 height 12
type input "*****"
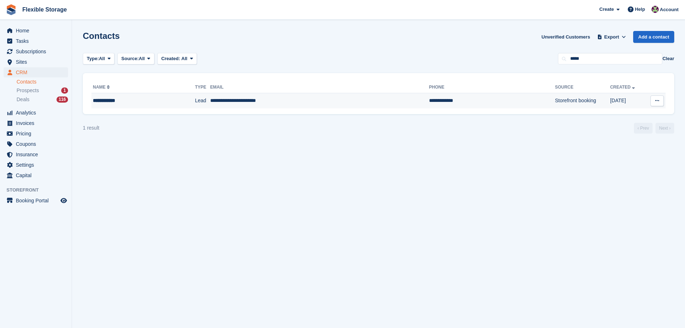
click at [265, 100] on td "**********" at bounding box center [319, 100] width 219 height 15
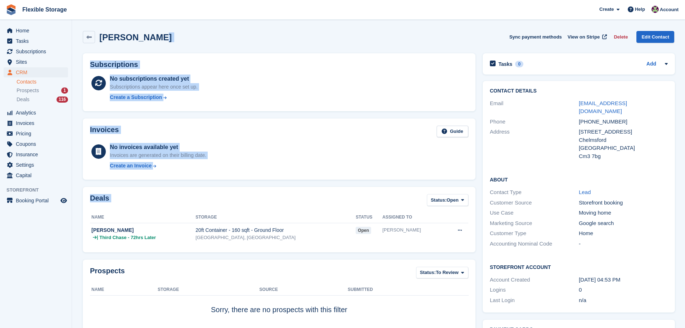
drag, startPoint x: 325, startPoint y: 42, endPoint x: 332, endPoint y: 210, distance: 168.2
click at [329, 205] on div "Deals Status: Open All Won Lost Open" at bounding box center [279, 202] width 378 height 16
drag, startPoint x: 412, startPoint y: 164, endPoint x: 391, endPoint y: 244, distance: 82.5
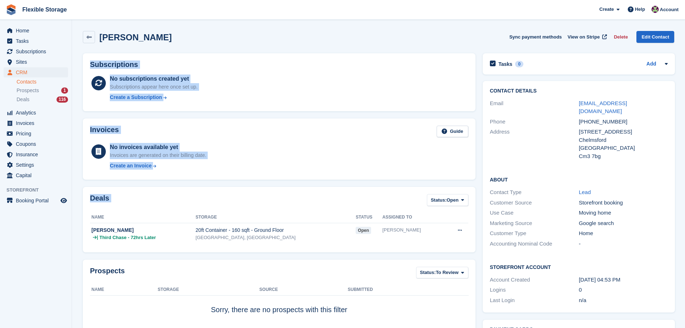
click at [323, 196] on div "Deals Status: Open All Won Lost Open" at bounding box center [279, 202] width 378 height 16
drag, startPoint x: 337, startPoint y: 28, endPoint x: 333, endPoint y: 159, distance: 131.0
click at [333, 150] on div "No invoices available yet Invoices are generated on their billing date. Create …" at bounding box center [289, 158] width 358 height 30
click at [26, 90] on span "Prospects" at bounding box center [28, 90] width 22 height 7
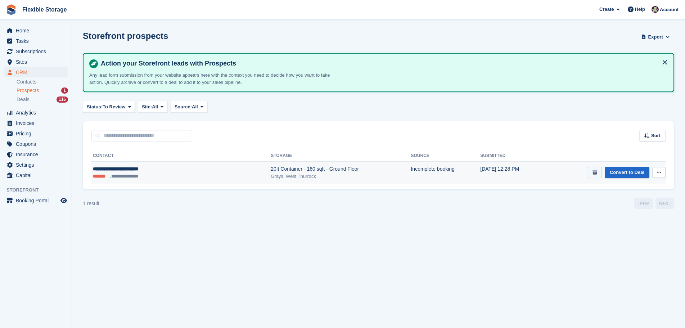
click at [594, 174] on icon "submit" at bounding box center [594, 172] width 5 height 5
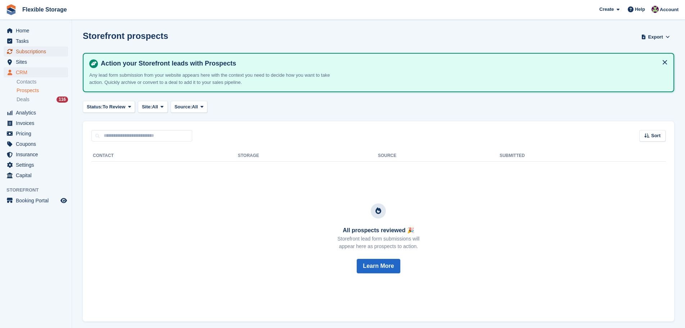
click at [44, 51] on span "Subscriptions" at bounding box center [37, 51] width 43 height 10
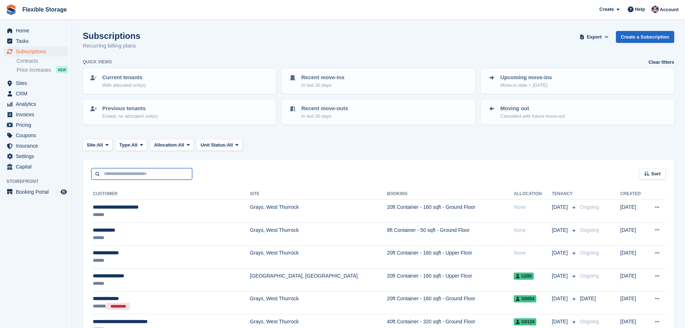
click at [142, 174] on input "text" at bounding box center [141, 174] width 101 height 12
type input "******"
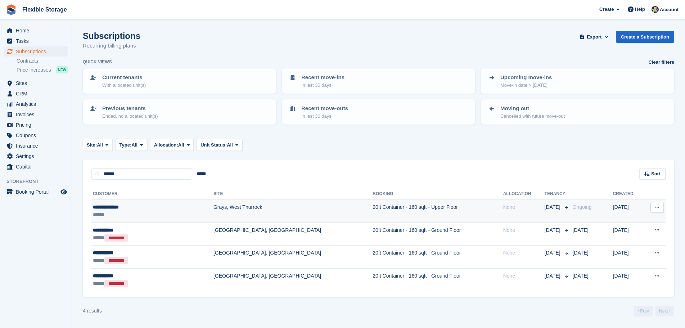
click at [161, 203] on div "**********" at bounding box center [133, 207] width 81 height 8
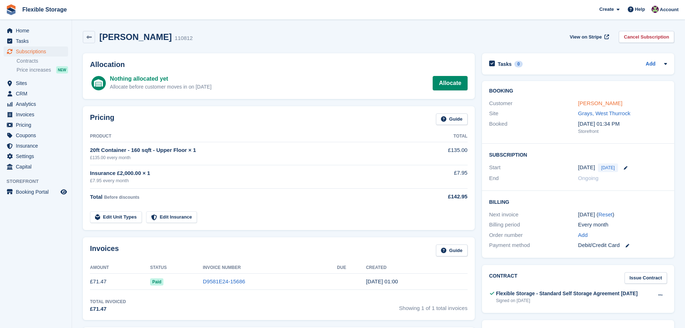
click at [600, 104] on link "[PERSON_NAME]" at bounding box center [600, 103] width 44 height 6
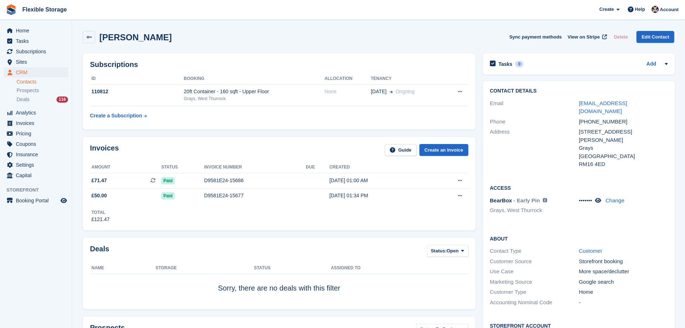
click at [612, 197] on link "Change" at bounding box center [614, 200] width 19 height 6
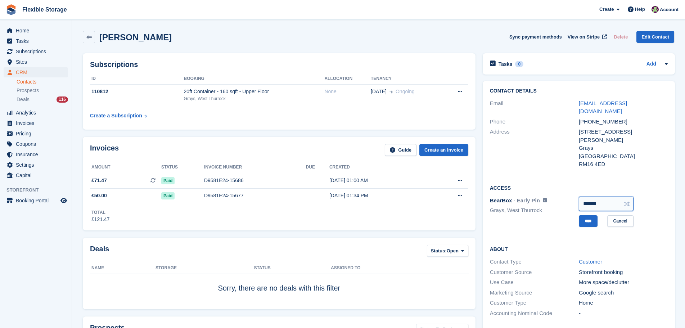
click at [588, 196] on input "******" at bounding box center [606, 203] width 55 height 14
type input "******"
click at [590, 215] on input "****" at bounding box center [588, 221] width 19 height 12
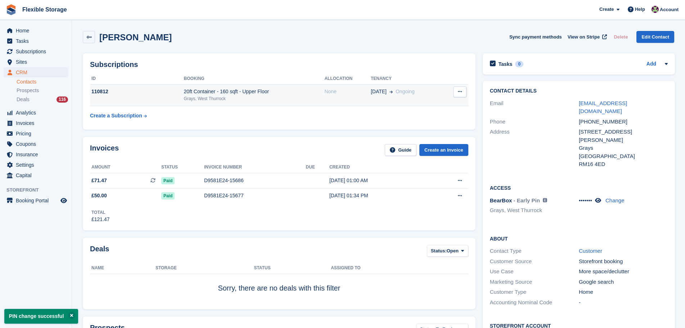
click at [367, 93] on div "None" at bounding box center [347, 92] width 46 height 8
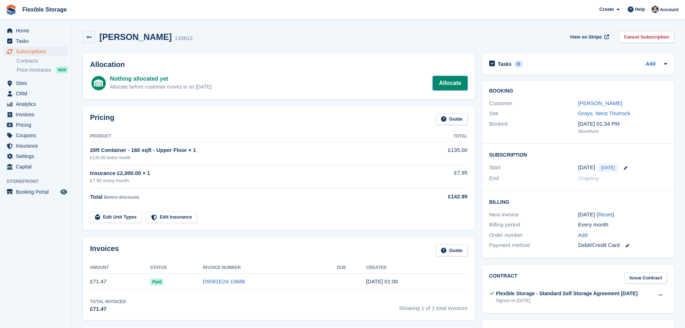
click at [448, 81] on link "Allocate" at bounding box center [449, 83] width 35 height 14
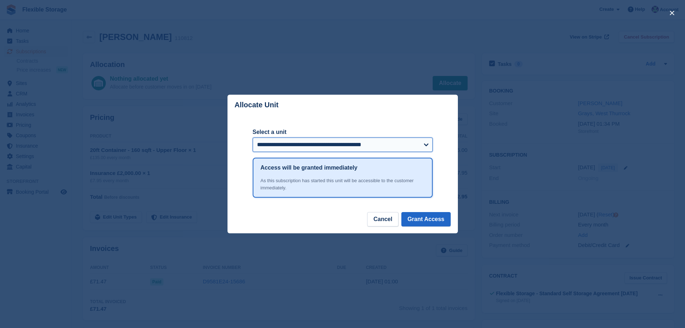
drag, startPoint x: 308, startPoint y: 142, endPoint x: 306, endPoint y: 150, distance: 8.1
click at [308, 142] on select "**********" at bounding box center [343, 144] width 180 height 14
select select "******"
click at [253, 138] on select "**********" at bounding box center [343, 144] width 180 height 14
click at [430, 218] on button "Grant Access" at bounding box center [425, 219] width 49 height 14
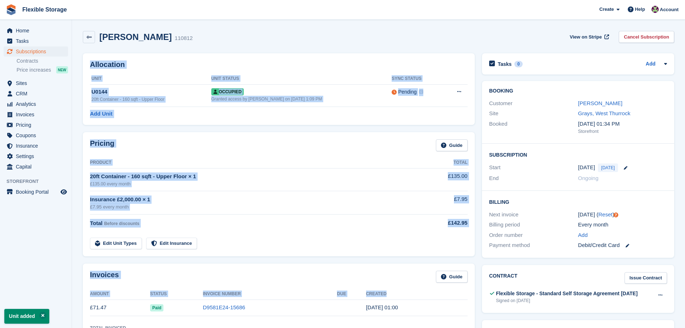
drag, startPoint x: 397, startPoint y: 45, endPoint x: 386, endPoint y: 294, distance: 249.2
click at [334, 197] on div "Insurance £2,000.00 × 1" at bounding box center [249, 199] width 319 height 8
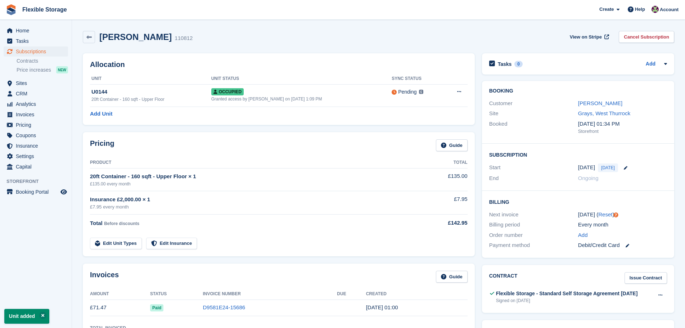
drag, startPoint x: 471, startPoint y: 197, endPoint x: 299, endPoint y: 179, distance: 173.6
click at [299, 179] on div "Pricing Guide Product Total 20ft Container - 160 sqft - Upper Floor × 1 £135.00…" at bounding box center [279, 194] width 392 height 124
click at [421, 186] on td "£135.00" at bounding box center [438, 179] width 58 height 23
click at [46, 31] on span "Home" at bounding box center [37, 31] width 43 height 10
click at [41, 84] on span "Sites" at bounding box center [37, 83] width 43 height 10
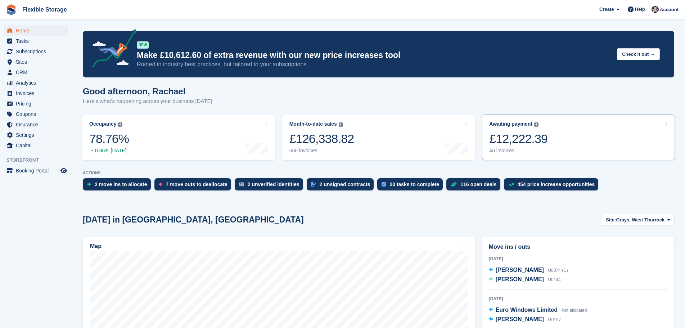
click at [318, 244] on div "Map" at bounding box center [278, 247] width 377 height 8
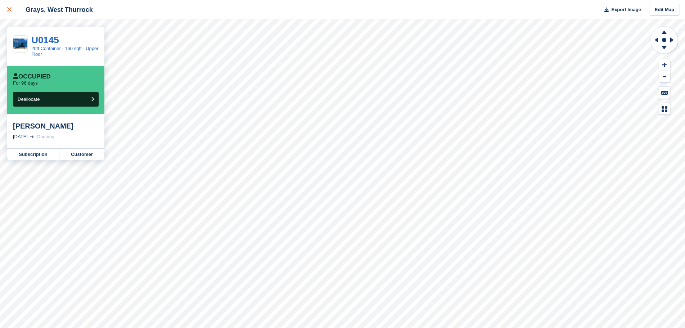
click at [8, 8] on icon at bounding box center [9, 9] width 4 height 4
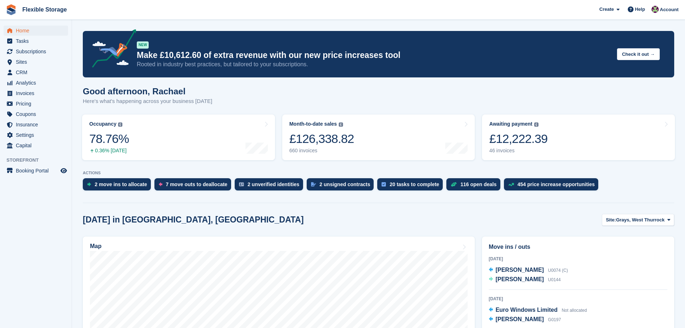
click at [337, 187] on div "2 unsigned contracts" at bounding box center [340, 184] width 67 height 12
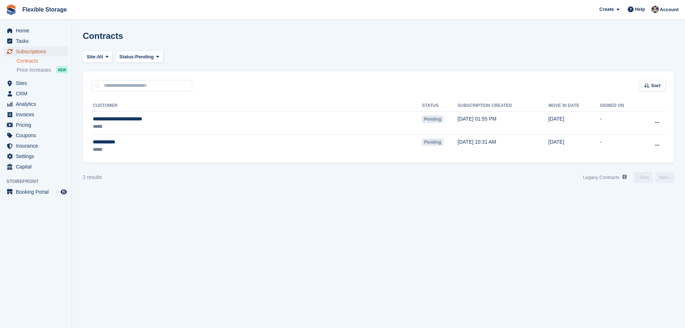
click at [44, 50] on span "Subscriptions" at bounding box center [37, 51] width 43 height 10
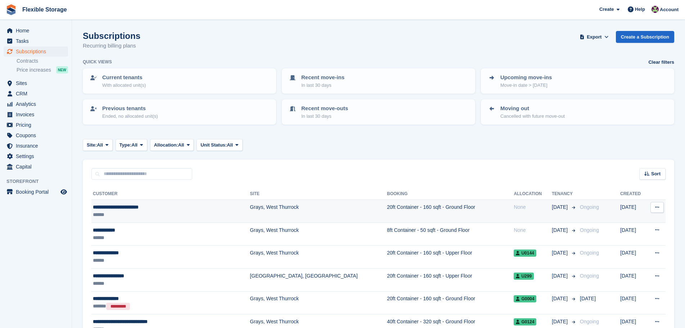
click at [202, 208] on div "**********" at bounding box center [154, 207] width 123 height 8
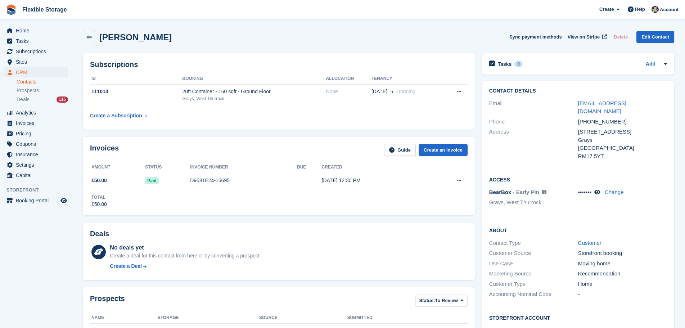
scroll to position [216, 0]
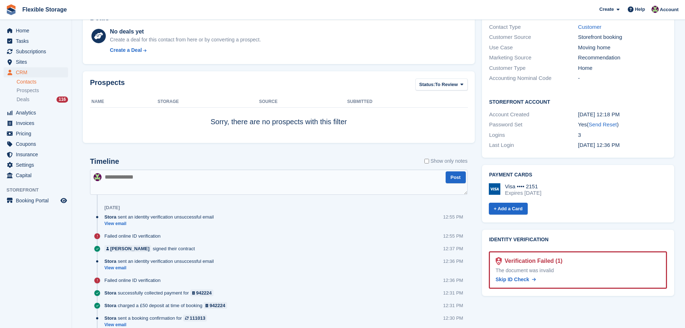
click at [230, 180] on textarea at bounding box center [278, 181] width 377 height 25
type textarea "**********"
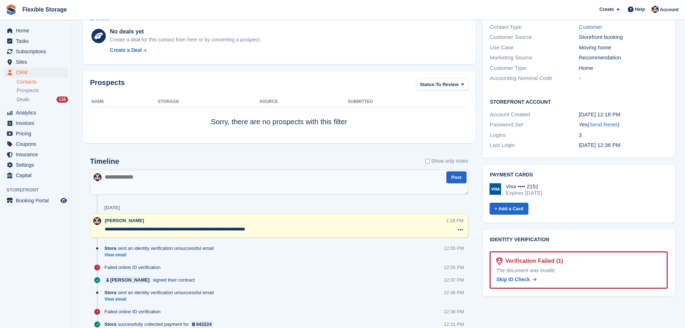
scroll to position [0, 0]
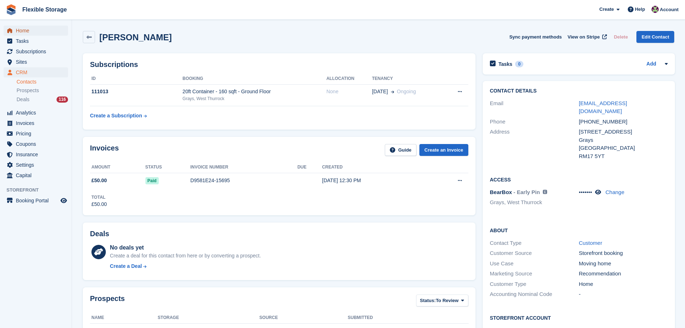
click at [37, 27] on span "Home" at bounding box center [37, 31] width 43 height 10
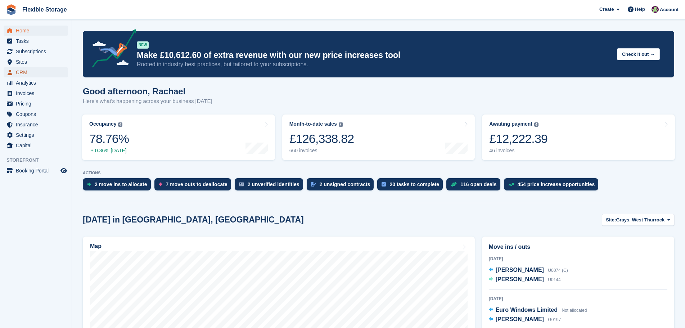
click at [37, 72] on span "CRM" at bounding box center [37, 72] width 43 height 10
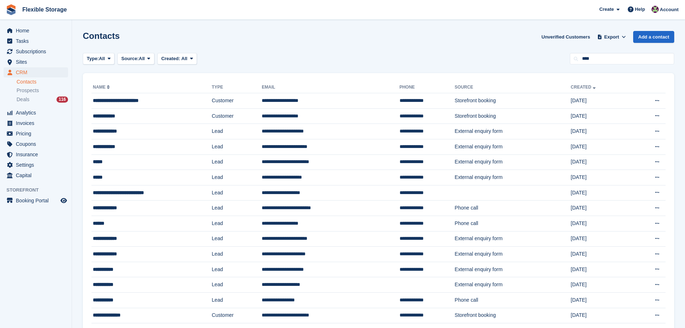
type input "****"
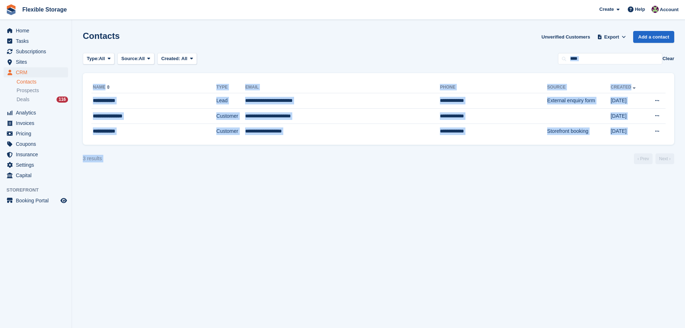
drag, startPoint x: 390, startPoint y: 62, endPoint x: 440, endPoint y: 213, distance: 159.2
click at [440, 213] on section "Contacts Unverified Customers Export Export Contacts Export a CSV of all Contac…" at bounding box center [378, 164] width 613 height 328
drag, startPoint x: 436, startPoint y: 68, endPoint x: 455, endPoint y: 175, distance: 108.5
click at [455, 175] on section "Contacts Unverified Customers Export Export Contacts Export a CSV of all Contac…" at bounding box center [378, 164] width 613 height 328
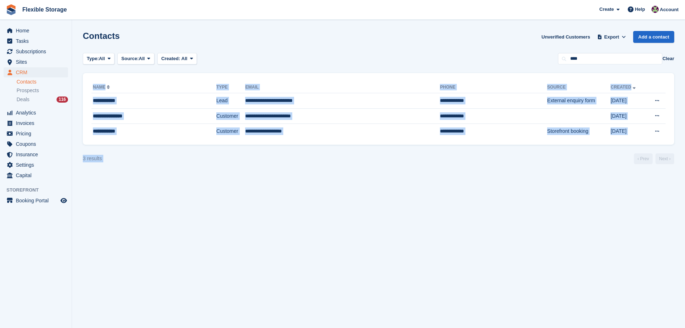
click at [455, 175] on section "Contacts Unverified Customers Export Export Contacts Export a CSV of all Contac…" at bounding box center [378, 164] width 613 height 328
drag, startPoint x: 444, startPoint y: 77, endPoint x: 466, endPoint y: 180, distance: 104.5
click at [466, 180] on section "Contacts Unverified Customers Export Export Contacts Export a CSV of all Contac…" at bounding box center [378, 164] width 613 height 328
click at [466, 179] on section "Contacts Unverified Customers Export Export Contacts Export a CSV of all Contac…" at bounding box center [378, 164] width 613 height 328
drag, startPoint x: 402, startPoint y: 55, endPoint x: 464, endPoint y: 254, distance: 208.6
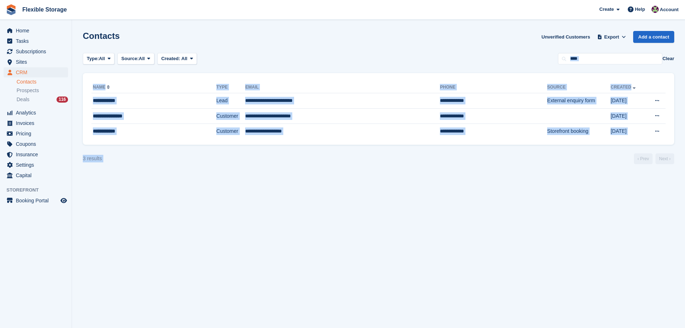
click at [464, 254] on section "Contacts Unverified Customers Export Export Contacts Export a CSV of all Contac…" at bounding box center [378, 164] width 613 height 328
click at [459, 182] on section "Contacts Unverified Customers Export Export Contacts Export a CSV of all Contac…" at bounding box center [378, 164] width 613 height 328
drag, startPoint x: 518, startPoint y: 189, endPoint x: 293, endPoint y: 51, distance: 264.5
click at [293, 51] on section "Contacts Unverified Customers Export Export Contacts Export a CSV of all Contac…" at bounding box center [378, 164] width 613 height 328
click at [547, 82] on th "Source" at bounding box center [578, 88] width 63 height 12
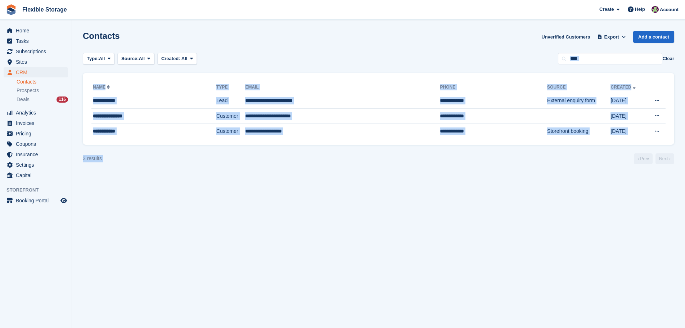
drag, startPoint x: 551, startPoint y: 194, endPoint x: 572, endPoint y: 238, distance: 48.3
click at [572, 238] on section "Contacts Unverified Customers Export Export Contacts Export a CSV of all Contac…" at bounding box center [378, 164] width 613 height 328
click at [575, 195] on section "Contacts Unverified Customers Export Export Contacts Export a CSV of all Contac…" at bounding box center [378, 164] width 613 height 328
drag, startPoint x: 610, startPoint y: 179, endPoint x: 337, endPoint y: 36, distance: 308.5
click at [337, 36] on section "Contacts Unverified Customers Export Export Contacts Export a CSV of all Contac…" at bounding box center [378, 164] width 613 height 328
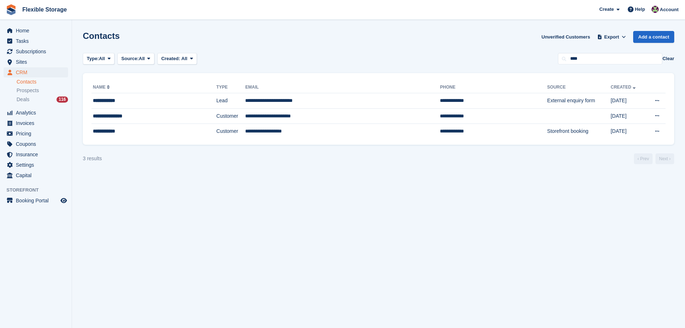
click at [337, 36] on div "Contacts Unverified Customers Export Export Contacts Export a CSV of all Contac…" at bounding box center [378, 41] width 591 height 21
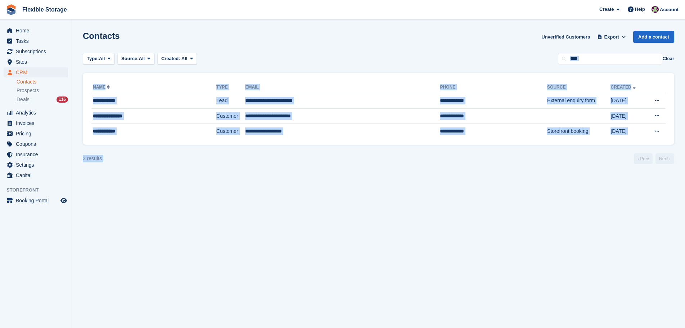
drag, startPoint x: 458, startPoint y: 27, endPoint x: 495, endPoint y: 170, distance: 148.1
click at [495, 170] on section "Contacts Unverified Customers Export Export Contacts Export a CSV of all Contac…" at bounding box center [378, 164] width 613 height 328
click at [495, 167] on section "Contacts Unverified Customers Export Export Contacts Export a CSV of all Contac…" at bounding box center [378, 164] width 613 height 328
drag, startPoint x: 549, startPoint y: 160, endPoint x: 365, endPoint y: 76, distance: 201.9
click at [365, 76] on section "Contacts Unverified Customers Export Export Contacts Export a CSV of all Contac…" at bounding box center [378, 164] width 613 height 328
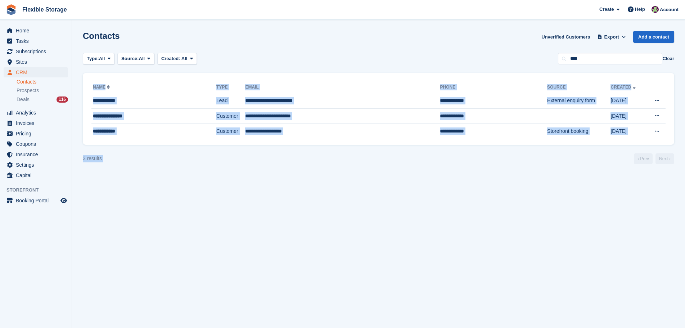
click at [455, 74] on div "**********" at bounding box center [378, 109] width 591 height 72
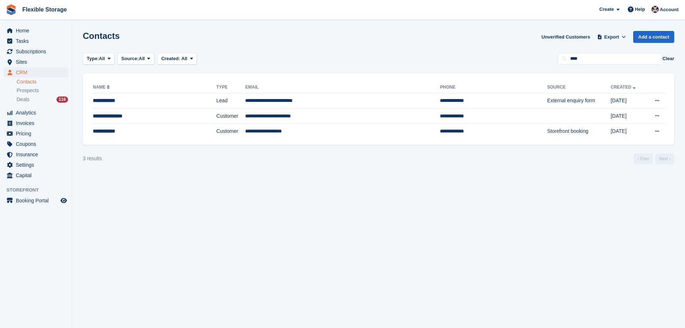
drag, startPoint x: 502, startPoint y: 39, endPoint x: 548, endPoint y: 191, distance: 158.8
click at [547, 190] on section "Contacts Unverified Customers Export Export Contacts Export a CSV of all Contac…" at bounding box center [378, 164] width 613 height 328
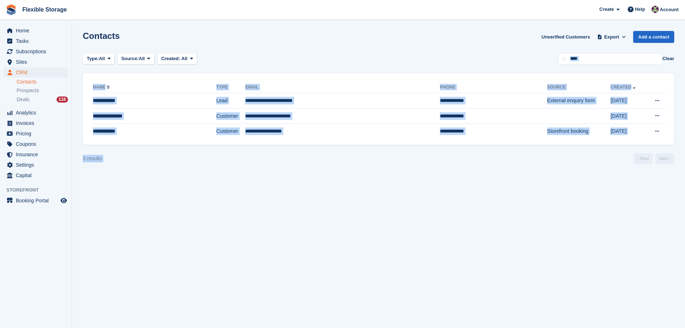
click at [480, 169] on section "Contacts Unverified Customers Export Export Contacts Export a CSV of all Contac…" at bounding box center [378, 164] width 613 height 328
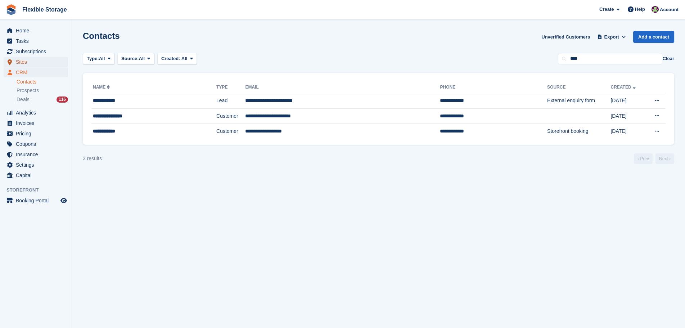
click at [42, 66] on span "Sites" at bounding box center [37, 62] width 43 height 10
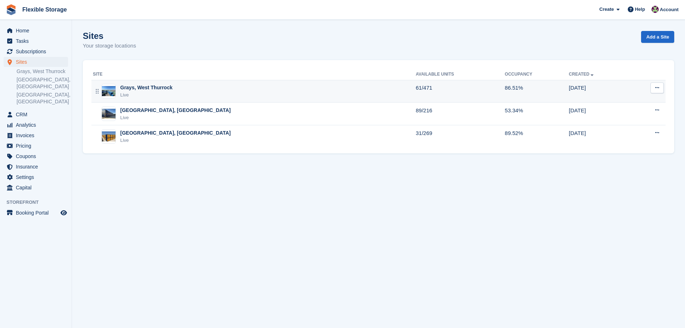
click at [153, 94] on div "Live" at bounding box center [146, 94] width 52 height 7
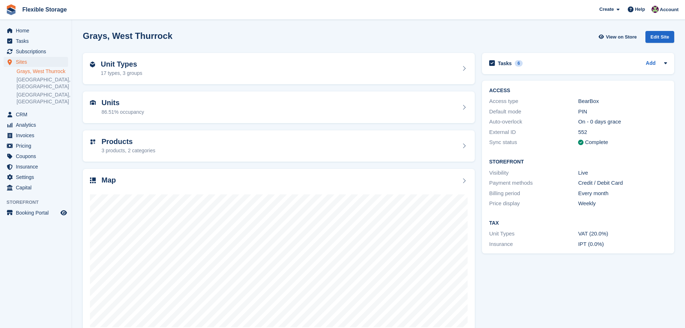
click at [137, 72] on div "17 types, 3 groups" at bounding box center [121, 73] width 41 height 8
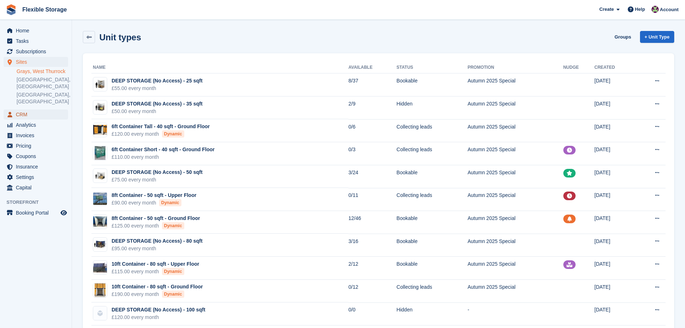
click at [29, 109] on span "CRM" at bounding box center [37, 114] width 43 height 10
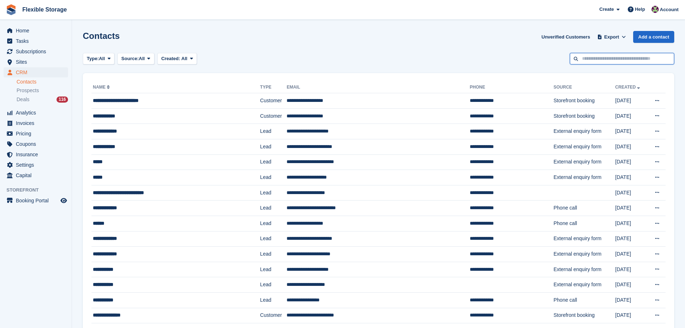
click at [614, 59] on input "text" at bounding box center [622, 59] width 104 height 12
type input "****"
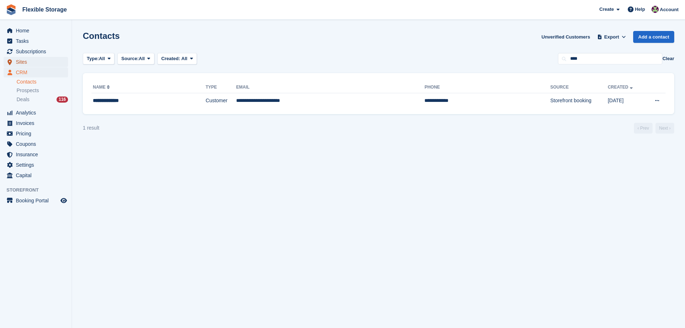
click at [40, 59] on span "Sites" at bounding box center [37, 62] width 43 height 10
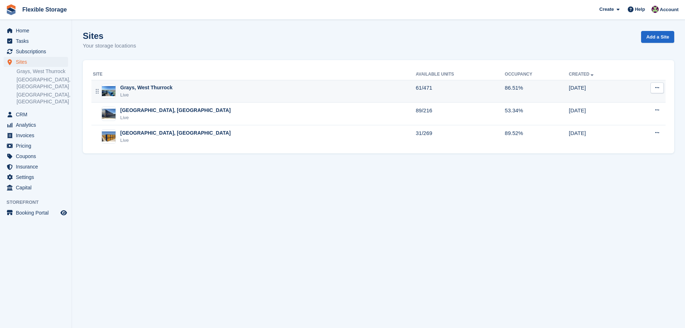
click at [185, 90] on div "Grays, West Thurrock Live" at bounding box center [254, 91] width 323 height 15
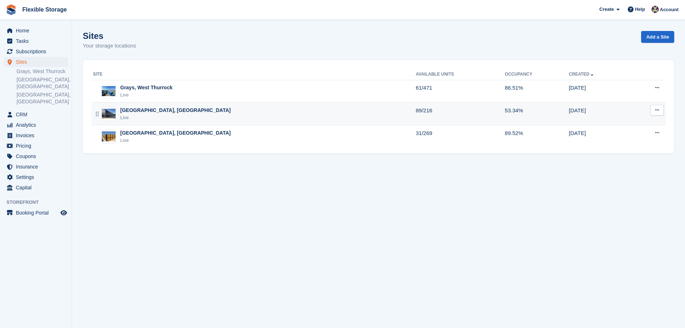
click at [198, 110] on div "[GEOGRAPHIC_DATA], [GEOGRAPHIC_DATA] Live" at bounding box center [254, 113] width 323 height 15
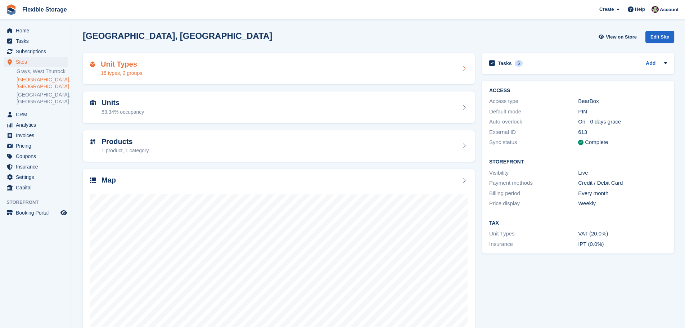
click at [200, 72] on div "Unit Types 16 types, 2 groups" at bounding box center [278, 68] width 377 height 17
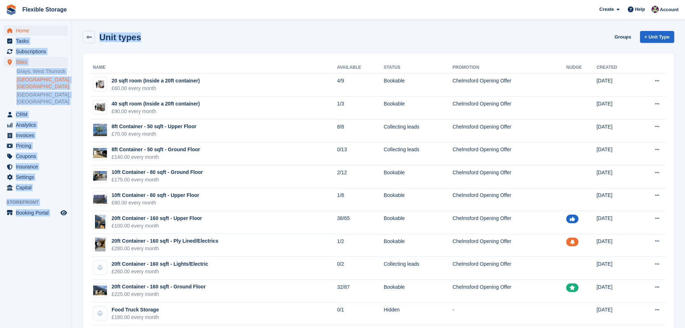
drag, startPoint x: 178, startPoint y: 35, endPoint x: 67, endPoint y: 27, distance: 111.8
click at [62, 24] on div "Home Tasks Subscriptions Subscriptions Subscriptions Contracts Price increases …" at bounding box center [342, 228] width 685 height 456
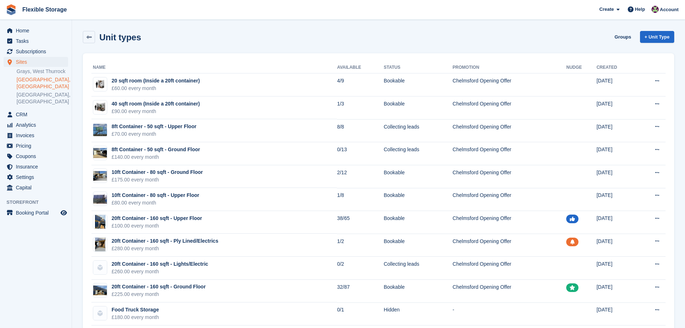
click at [197, 52] on div "Unit types Groups + Unit Type Name Available Status Promotion Nudge Created 20 …" at bounding box center [378, 236] width 591 height 418
click at [29, 52] on span "Subscriptions" at bounding box center [37, 51] width 43 height 10
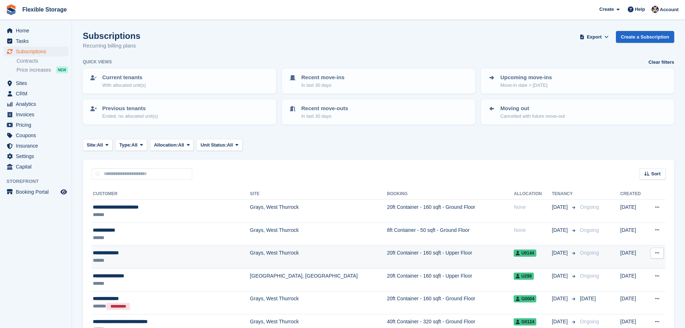
click at [202, 251] on div "**********" at bounding box center [154, 253] width 123 height 8
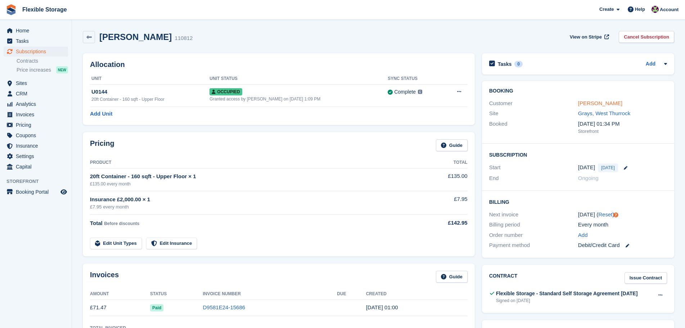
click at [594, 104] on link "[PERSON_NAME]" at bounding box center [600, 103] width 44 height 6
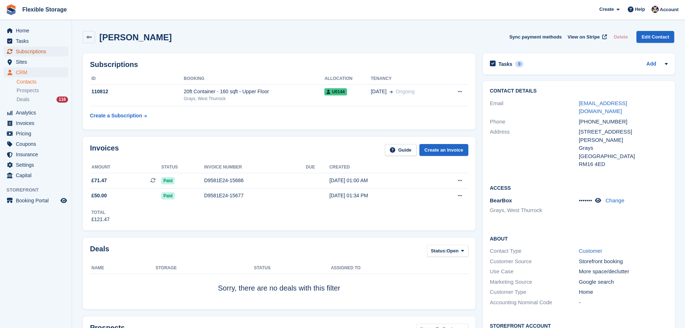
click at [35, 53] on span "Subscriptions" at bounding box center [37, 51] width 43 height 10
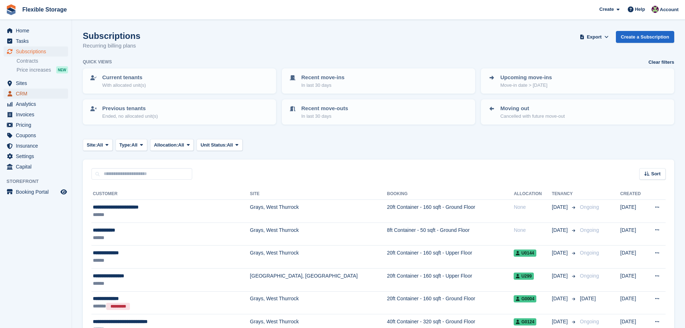
click at [29, 92] on span "CRM" at bounding box center [37, 94] width 43 height 10
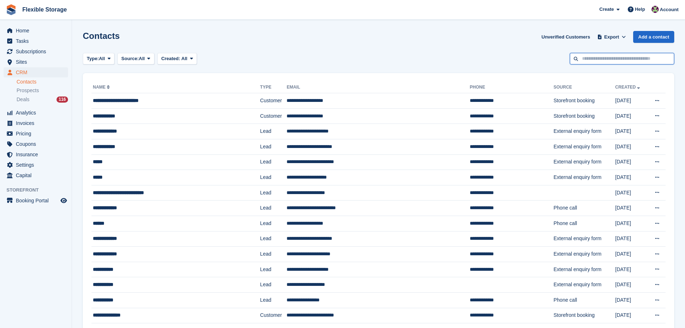
click at [586, 60] on input "text" at bounding box center [622, 59] width 104 height 12
type input "******"
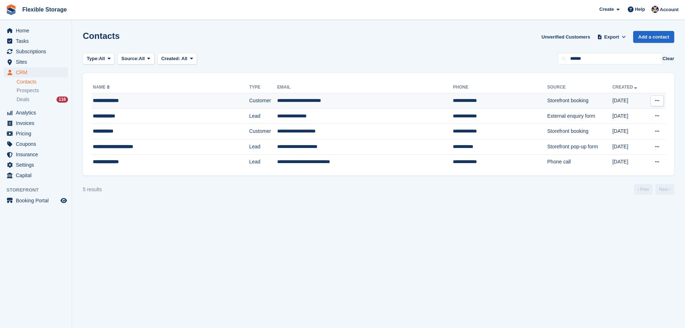
click at [160, 100] on div "**********" at bounding box center [153, 101] width 121 height 8
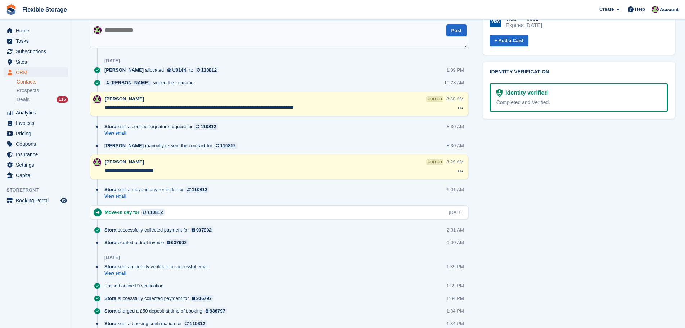
scroll to position [392, 0]
click at [155, 171] on textarea "**********" at bounding box center [275, 170] width 341 height 7
type textarea "**********"
click at [537, 253] on div "Tasks 0 Add No tasks related to Ginette Blandy Contact Details Email laurenbarl…" at bounding box center [578, 130] width 199 height 944
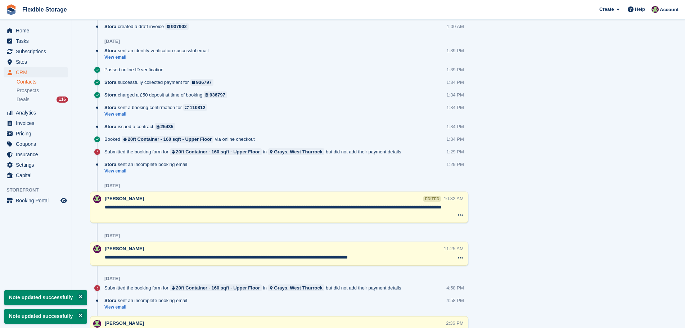
scroll to position [673, 0]
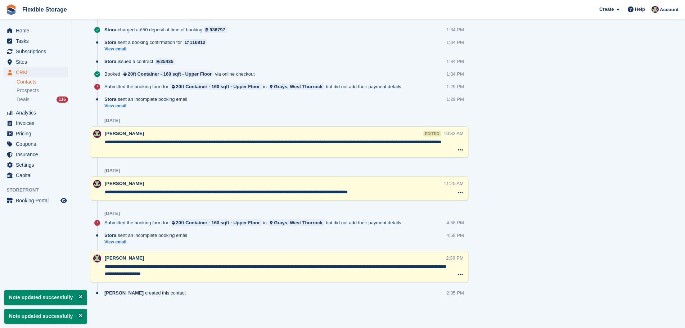
drag, startPoint x: 248, startPoint y: 276, endPoint x: 80, endPoint y: 264, distance: 168.5
click at [221, 279] on div "**********" at bounding box center [275, 266] width 341 height 24
drag, startPoint x: 586, startPoint y: 284, endPoint x: 412, endPoint y: 264, distance: 175.6
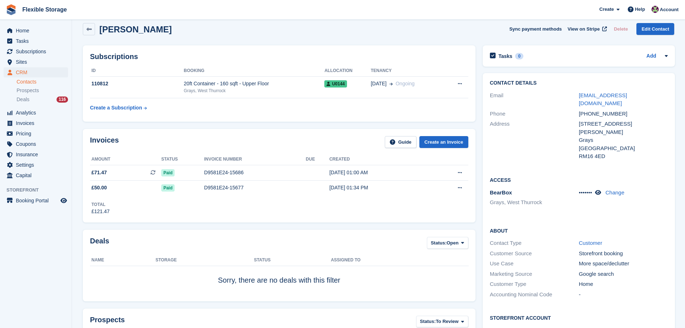
scroll to position [0, 0]
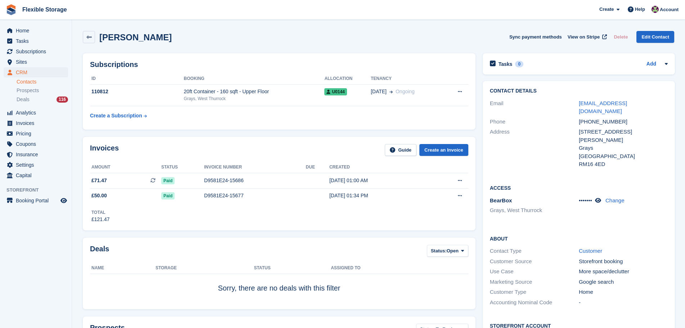
click at [54, 83] on link "Contacts" at bounding box center [42, 81] width 51 height 7
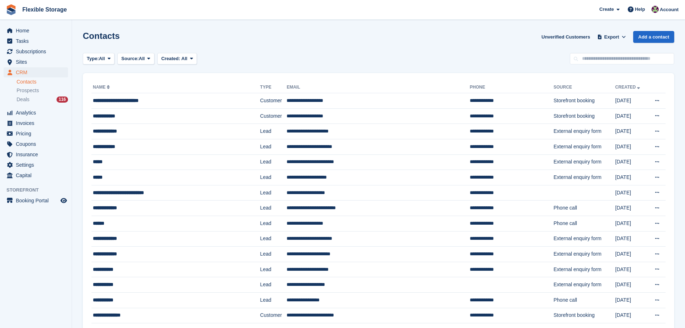
click at [328, 51] on div "Contacts Unverified Customers Export Export Contacts Export a CSV of all Contac…" at bounding box center [378, 41] width 591 height 21
click at [647, 40] on link "Add a contact" at bounding box center [653, 37] width 41 height 12
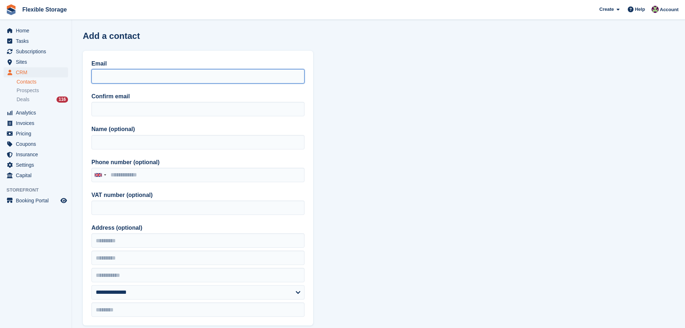
click at [144, 74] on input "Email" at bounding box center [197, 76] width 213 height 14
paste input "**********"
type input "**********"
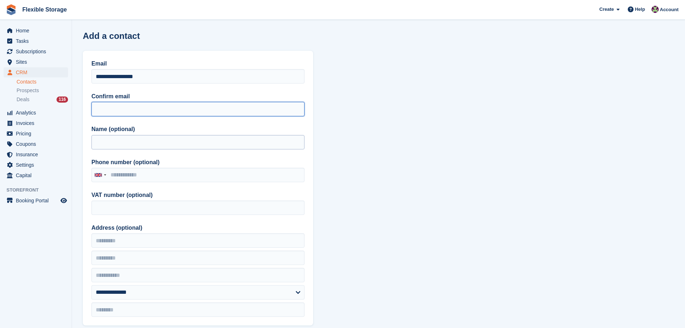
drag, startPoint x: 134, startPoint y: 108, endPoint x: 123, endPoint y: 141, distance: 35.2
click at [134, 108] on input "Confirm email" at bounding box center [197, 109] width 213 height 14
paste input "**********"
type input "**********"
click at [122, 147] on input "Name (optional)" at bounding box center [197, 142] width 213 height 14
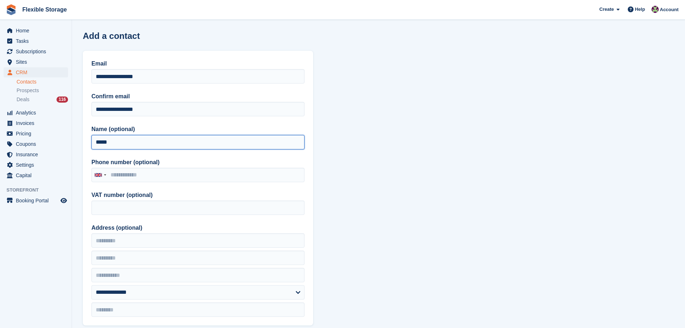
type input "*****"
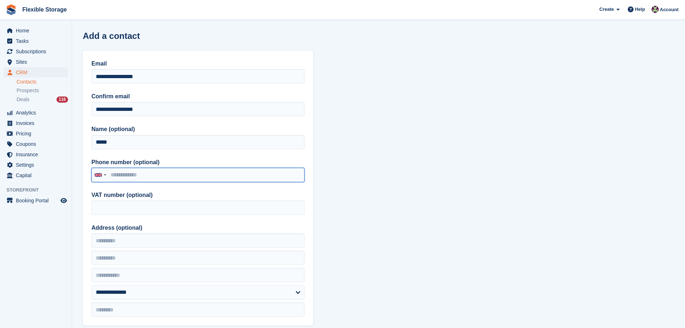
paste input "**********"
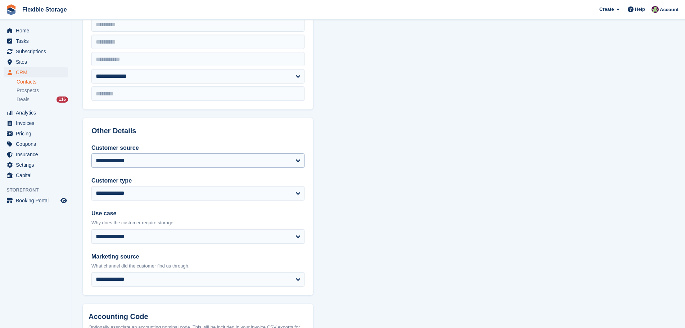
type input "**********"
click at [124, 153] on select "**********" at bounding box center [197, 160] width 213 height 14
click at [91, 153] on select "**********" at bounding box center [197, 160] width 213 height 14
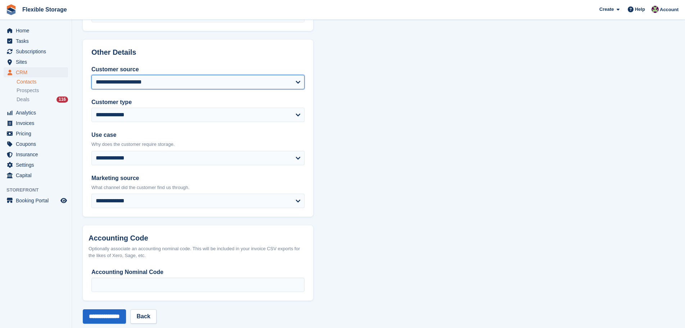
scroll to position [307, 0]
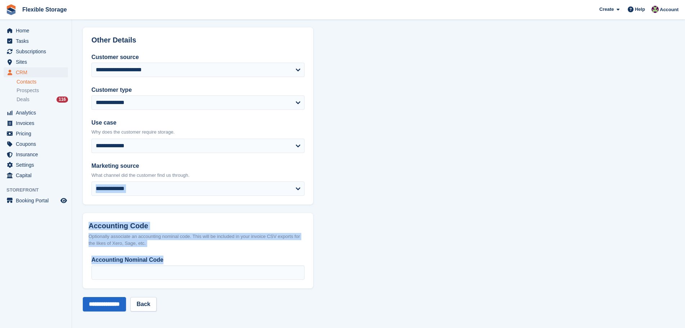
drag, startPoint x: 281, startPoint y: 212, endPoint x: 235, endPoint y: 196, distance: 48.9
click at [234, 196] on section "**********" at bounding box center [378, 10] width 613 height 634
click at [403, 223] on section "**********" at bounding box center [378, 10] width 613 height 634
drag, startPoint x: 169, startPoint y: 68, endPoint x: 171, endPoint y: 73, distance: 6.0
click at [169, 67] on select "**********" at bounding box center [197, 70] width 213 height 14
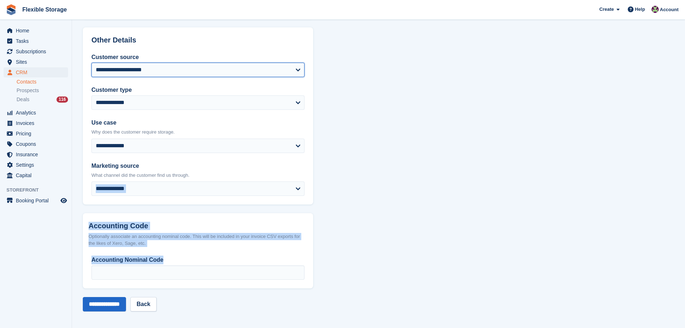
select select "*****"
click at [91, 63] on select "**********" at bounding box center [197, 70] width 213 height 14
click at [122, 301] on input "**********" at bounding box center [104, 304] width 43 height 14
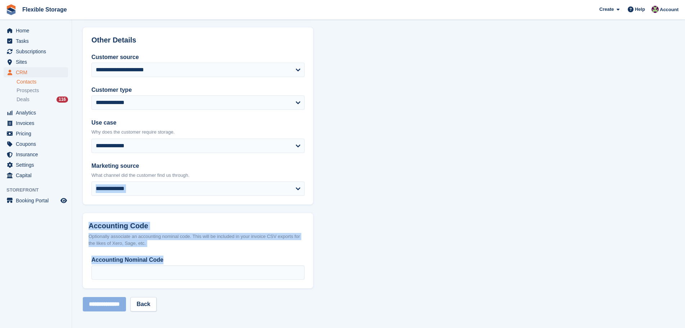
click at [465, 270] on section "**********" at bounding box center [378, 10] width 613 height 634
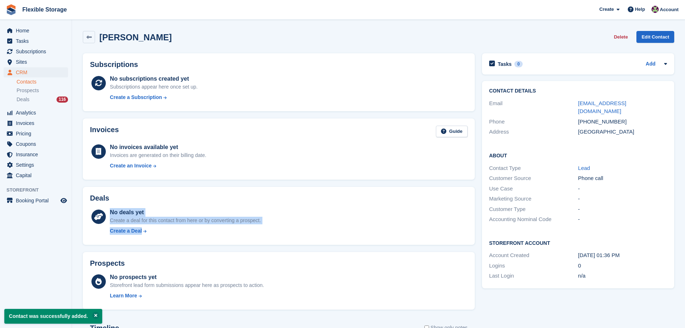
drag, startPoint x: 346, startPoint y: 230, endPoint x: 126, endPoint y: 186, distance: 225.1
click at [126, 186] on div "Deals No deals yet Create a deal for this contact from here or by converting a …" at bounding box center [278, 215] width 399 height 65
click at [282, 194] on div "Deals No deals yet Create a deal for this contact from here or by converting a …" at bounding box center [279, 216] width 392 height 58
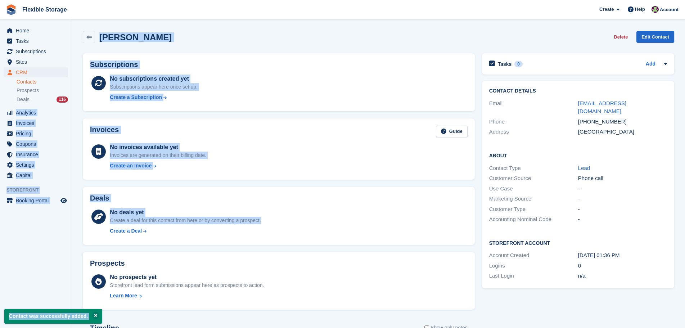
drag, startPoint x: 291, startPoint y: 224, endPoint x: 70, endPoint y: 106, distance: 250.3
click at [70, 106] on div "Home Tasks Subscriptions Subscriptions Subscriptions Contracts Price increases …" at bounding box center [342, 209] width 685 height 419
click at [257, 139] on div "Invoices Guide" at bounding box center [278, 134] width 377 height 16
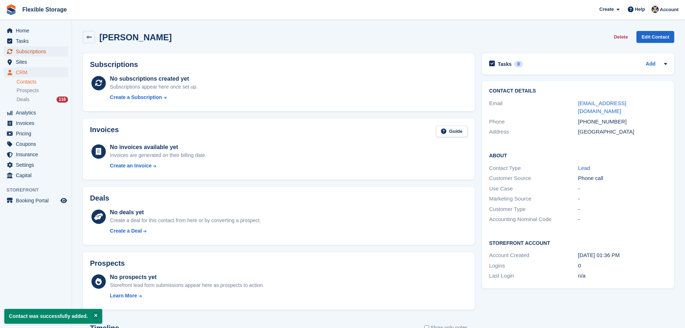
click at [38, 53] on span "Subscriptions" at bounding box center [37, 51] width 43 height 10
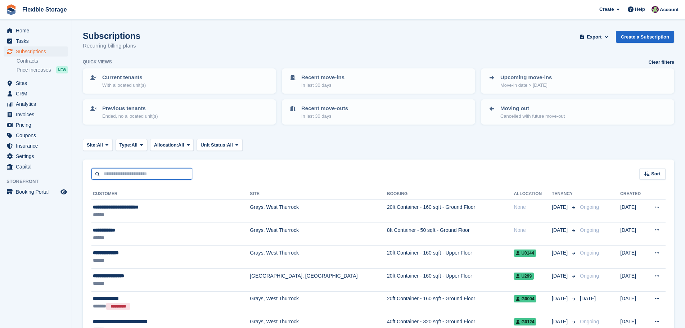
click at [151, 176] on input "text" at bounding box center [141, 174] width 101 height 12
type input "***"
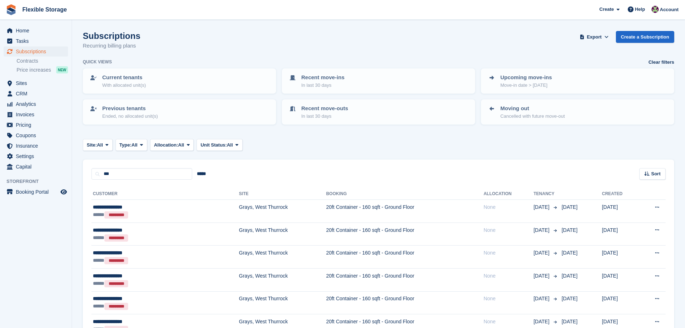
scroll to position [159, 0]
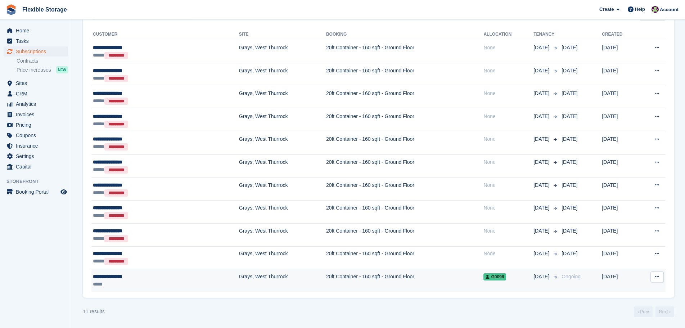
click at [400, 285] on td "20ft Container - 160 sqft - Ground Floor" at bounding box center [405, 280] width 158 height 23
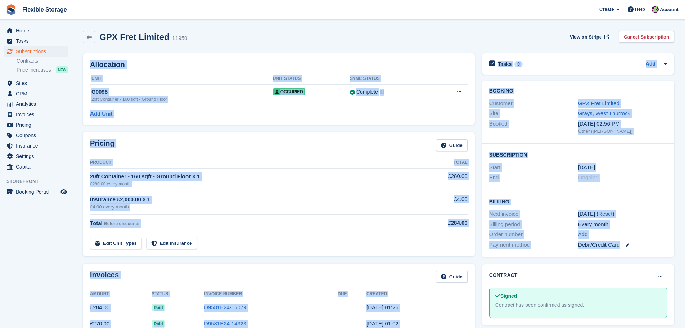
drag, startPoint x: 587, startPoint y: 178, endPoint x: 474, endPoint y: 41, distance: 177.6
click at [474, 41] on div "GPX Fret Limited 11950 View on Stripe Cancel Subscription Allocation Unit Unit …" at bounding box center [378, 327] width 591 height 600
click at [476, 37] on div "GPX Fret Limited 11950 View on Stripe Cancel Subscription" at bounding box center [378, 37] width 591 height 12
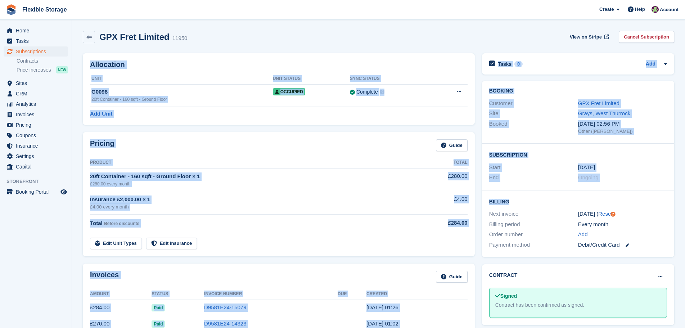
drag, startPoint x: 644, startPoint y: 170, endPoint x: 644, endPoint y: 229, distance: 58.6
click at [644, 222] on section "GPX Fret Limited 11950 View on Stripe Cancel Subscription Allocation Unit Unit …" at bounding box center [378, 317] width 613 height 634
click at [644, 229] on div "Billing period Every month" at bounding box center [578, 224] width 178 height 10
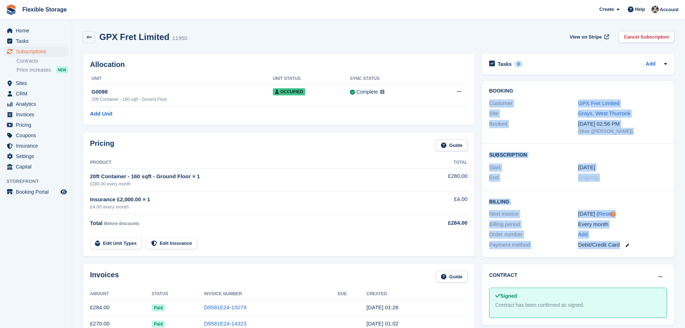
drag, startPoint x: 655, startPoint y: 251, endPoint x: 505, endPoint y: 45, distance: 255.0
click at [485, 84] on div "Booking Customer GPX Fret Limited Site Grays, West Thurrock Booked 12 Dec, 02:5…" at bounding box center [578, 169] width 192 height 176
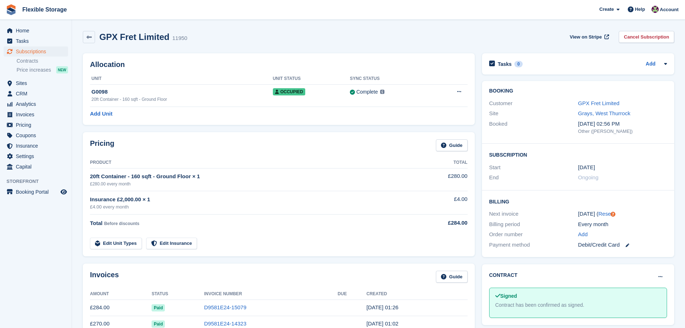
click at [513, 37] on div "GPX Fret Limited 11950 View on Stripe Cancel Subscription" at bounding box center [378, 37] width 591 height 12
drag, startPoint x: 526, startPoint y: 31, endPoint x: 684, endPoint y: 286, distance: 299.9
click at [684, 286] on section "GPX Fret Limited 11950 View on Stripe Cancel Subscription Allocation Unit Unit …" at bounding box center [378, 317] width 613 height 634
click at [656, 223] on div "Every month" at bounding box center [622, 224] width 89 height 8
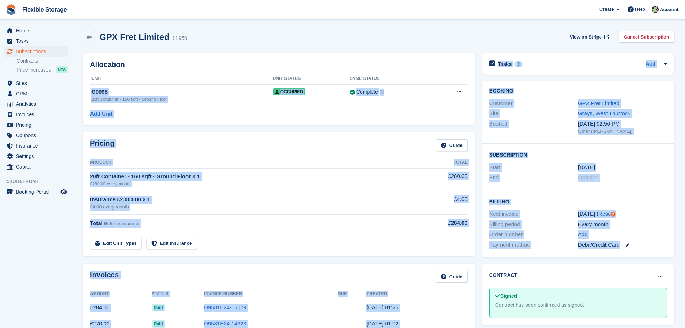
drag, startPoint x: 652, startPoint y: 241, endPoint x: 467, endPoint y: 68, distance: 253.8
click at [491, 31] on div "GPX Fret Limited 11950 View on Stripe Cancel Subscription" at bounding box center [378, 37] width 591 height 12
drag, startPoint x: 512, startPoint y: 27, endPoint x: 662, endPoint y: 245, distance: 265.2
click at [662, 245] on section "GPX Fret Limited 11950 View on Stripe Cancel Subscription Allocation Unit Unit …" at bounding box center [378, 317] width 613 height 634
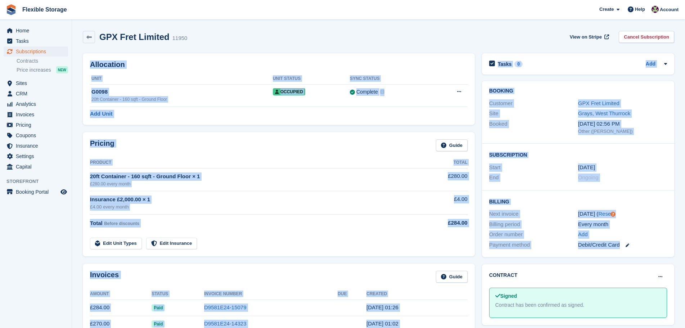
click at [668, 222] on div "Billing Next invoice 1 Oct ( Reset ) Billing period Every month Order number Ad…" at bounding box center [578, 223] width 192 height 67
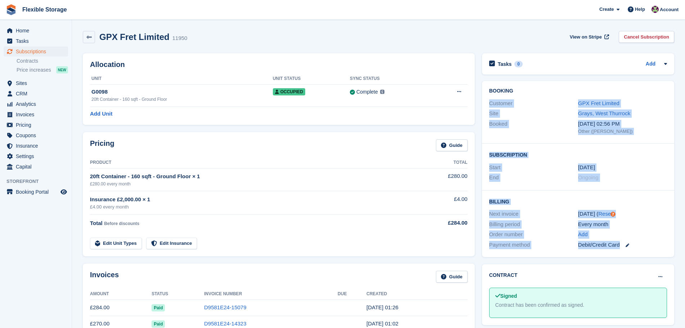
drag, startPoint x: 663, startPoint y: 246, endPoint x: 472, endPoint y: 69, distance: 260.7
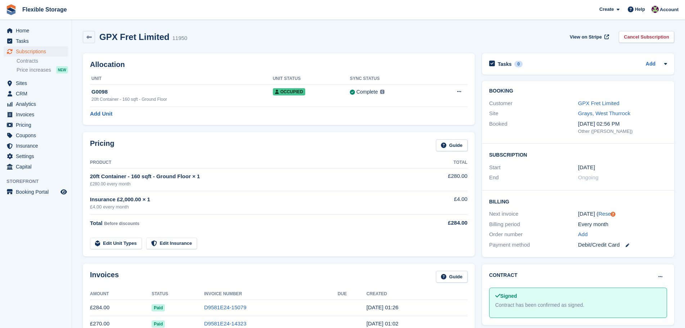
click at [480, 35] on div "GPX Fret Limited 11950 View on Stripe Cancel Subscription" at bounding box center [378, 37] width 591 height 12
drag, startPoint x: 508, startPoint y: 32, endPoint x: 633, endPoint y: 235, distance: 237.4
click at [633, 235] on div "GPX Fret Limited 11950 View on Stripe Cancel Subscription Allocation Unit Unit …" at bounding box center [378, 327] width 591 height 600
click at [640, 235] on div "Add" at bounding box center [622, 234] width 89 height 8
click at [472, 52] on div "Allocation Unit Unit Status Sync Status G0098 20ft Container - 160 sqft - Groun…" at bounding box center [278, 89] width 399 height 79
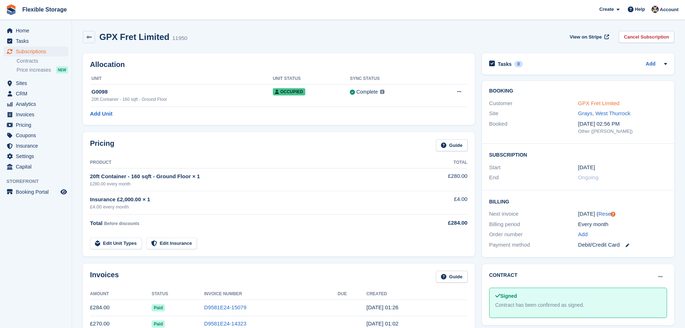
click at [593, 103] on link "GPX Fret Limited" at bounding box center [598, 103] width 41 height 6
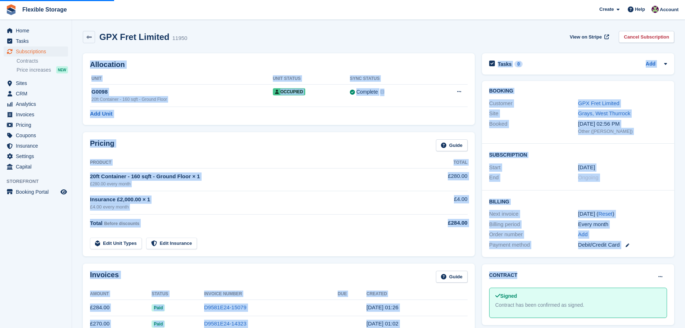
drag, startPoint x: 513, startPoint y: 41, endPoint x: 650, endPoint y: 245, distance: 246.2
click at [655, 277] on div "GPX Fret Limited 11950 View on Stripe Cancel Subscription Allocation Unit Unit …" at bounding box center [378, 327] width 591 height 600
click at [654, 219] on div "Billing period Every month" at bounding box center [578, 224] width 178 height 10
drag, startPoint x: 654, startPoint y: 255, endPoint x: 429, endPoint y: 38, distance: 312.4
click at [429, 38] on div "GPX Fret Limited 11950 View on Stripe Cancel Subscription Allocation Unit Unit …" at bounding box center [378, 327] width 591 height 600
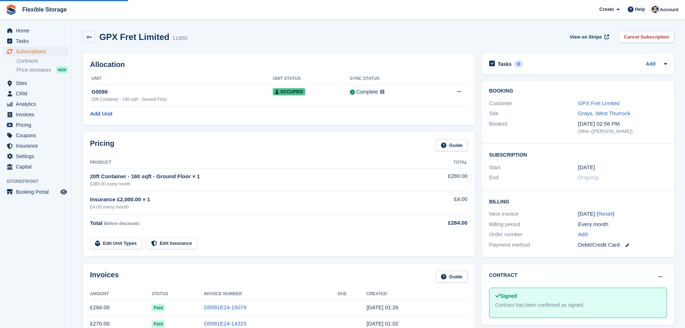
click at [477, 35] on div "GPX Fret Limited 11950 View on Stripe Cancel Subscription" at bounding box center [378, 37] width 591 height 12
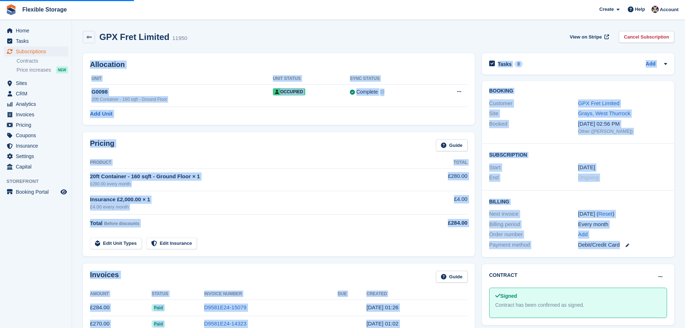
drag, startPoint x: 519, startPoint y: 38, endPoint x: 658, endPoint y: 254, distance: 256.2
click at [658, 254] on div "GPX Fret Limited 11950 View on Stripe Cancel Subscription Allocation Unit Unit …" at bounding box center [378, 327] width 591 height 600
click at [653, 232] on div "Add" at bounding box center [622, 234] width 89 height 8
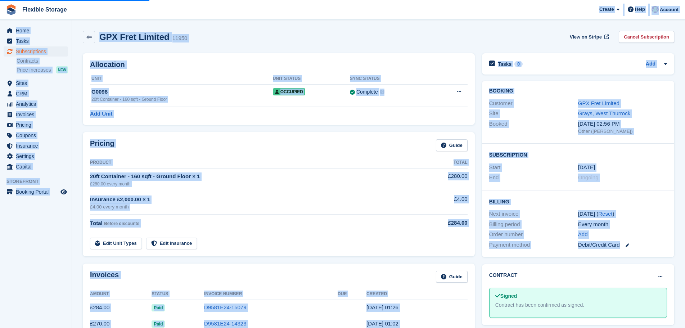
drag, startPoint x: 654, startPoint y: 250, endPoint x: 489, endPoint y: 19, distance: 283.6
click at [489, 19] on div "Flexible Storage Create Subscription Invoice Contact Deal Discount Page Help Ch…" at bounding box center [342, 317] width 685 height 634
click at [516, 41] on div "GPX Fret Limited 11950 View on Stripe Cancel Subscription" at bounding box center [378, 37] width 591 height 12
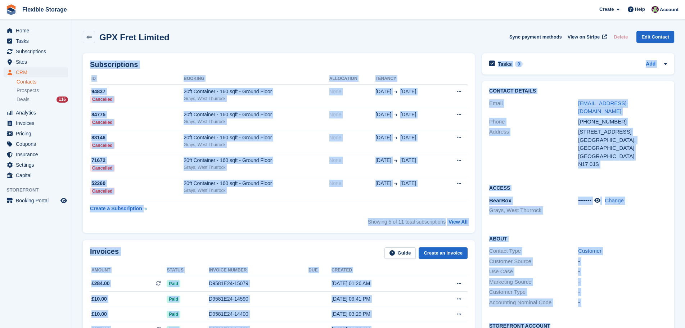
click at [596, 288] on div "-" at bounding box center [622, 292] width 89 height 8
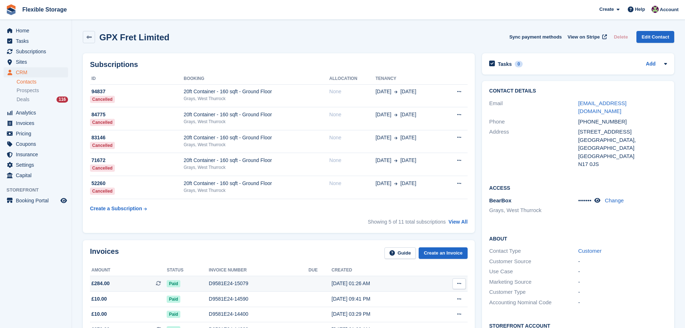
click at [240, 281] on div "D9581E24-15079" at bounding box center [259, 284] width 100 height 8
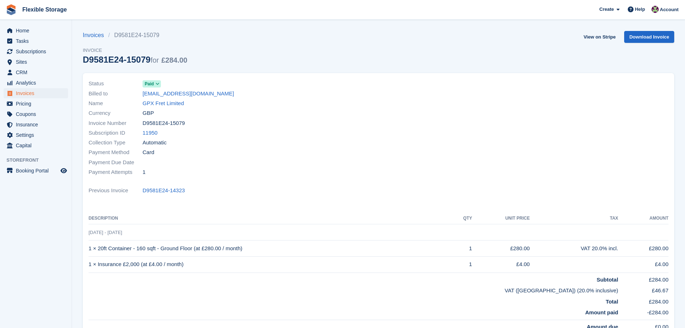
drag, startPoint x: 319, startPoint y: 259, endPoint x: 121, endPoint y: 235, distance: 198.9
click at [121, 235] on tbody "[DATE] - [DATE] 1 × 20ft Container - 160 sqft - Ground Floor (at £280.00 / mont…" at bounding box center [379, 277] width 580 height 106
click at [335, 254] on td "1 × 20ft Container - 160 sqft - Ground Floor (at £280.00 / month)" at bounding box center [270, 248] width 362 height 16
drag, startPoint x: 644, startPoint y: 264, endPoint x: 364, endPoint y: 248, distance: 280.0
click at [246, 247] on div "Status Paid Billed to [EMAIL_ADDRESS][DOMAIN_NAME] Name GPX Fret Limited Curren…" at bounding box center [378, 204] width 591 height 262
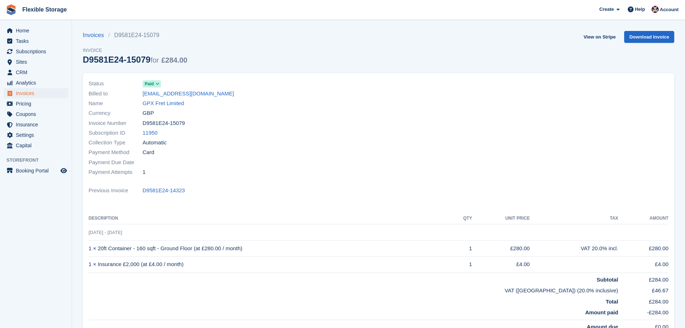
click at [364, 248] on td "1 × 20ft Container - 160 sqft - Ground Floor (at £280.00 / month)" at bounding box center [270, 248] width 362 height 16
drag, startPoint x: 396, startPoint y: 225, endPoint x: 163, endPoint y: 142, distance: 247.6
click at [162, 144] on div "Status Paid Billed to [EMAIL_ADDRESS][DOMAIN_NAME] Name GPX Fret Limited Curren…" at bounding box center [378, 204] width 591 height 262
click at [358, 166] on div "Payment Due Date" at bounding box center [232, 162] width 286 height 10
drag, startPoint x: 213, startPoint y: 122, endPoint x: 325, endPoint y: 131, distance: 112.7
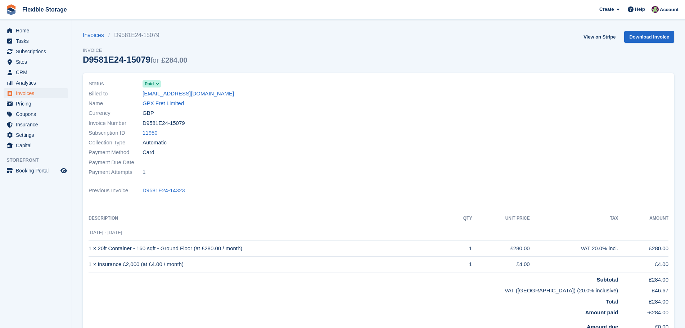
click at [182, 109] on div "Status Paid Billed to [EMAIL_ADDRESS][DOMAIN_NAME] Name GPX Fret Limited Curren…" at bounding box center [378, 127] width 588 height 107
click at [402, 148] on div at bounding box center [525, 127] width 294 height 107
drag, startPoint x: 288, startPoint y: 191, endPoint x: 246, endPoint y: 130, distance: 73.5
click at [82, 81] on div "Status Paid Billed to [EMAIL_ADDRESS][DOMAIN_NAME] Name GPX Fret Limited Curren…" at bounding box center [378, 206] width 600 height 275
click at [303, 149] on div "Payment Method Card" at bounding box center [232, 153] width 286 height 10
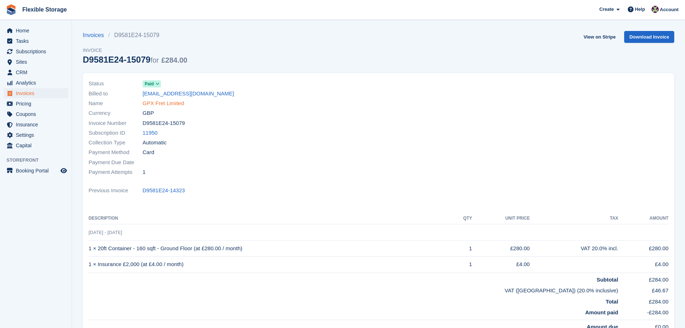
click at [178, 104] on link "GPX Fret Limited" at bounding box center [162, 103] width 41 height 8
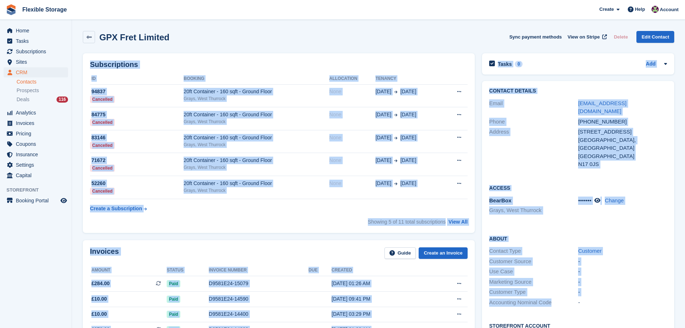
drag, startPoint x: 467, startPoint y: 28, endPoint x: 606, endPoint y: 271, distance: 279.3
click at [606, 287] on div "Customer Type -" at bounding box center [578, 292] width 178 height 10
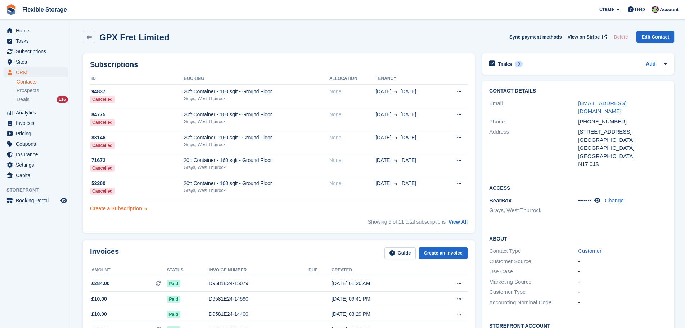
click at [113, 208] on div "Create a Subscription" at bounding box center [116, 209] width 52 height 8
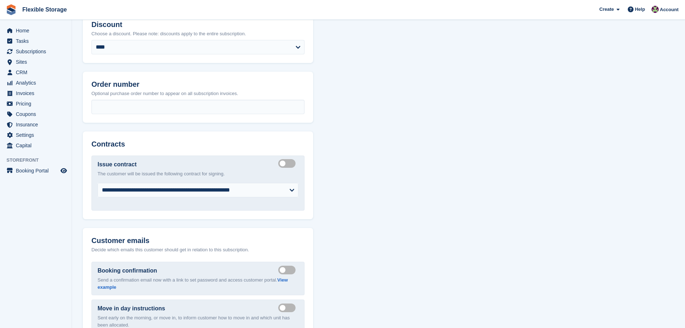
scroll to position [432, 0]
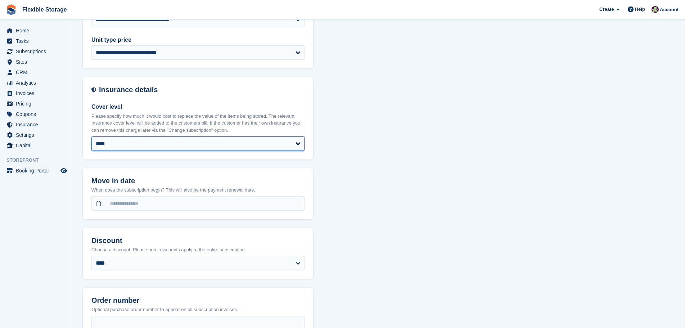
click at [144, 148] on select "**** ****** ****** ****** ****** ******* ******* ******* ******* ******* *******" at bounding box center [197, 143] width 213 height 14
select select "*****"
click at [91, 136] on select "**** ****** ****** ****** ****** ******* ******* ******* ******* ******* *******" at bounding box center [197, 143] width 213 height 14
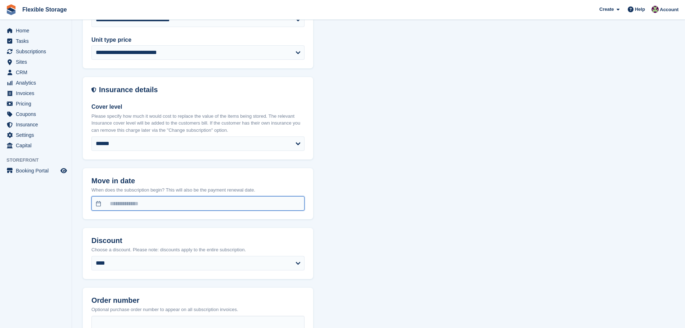
click at [127, 198] on input "text" at bounding box center [197, 203] width 213 height 14
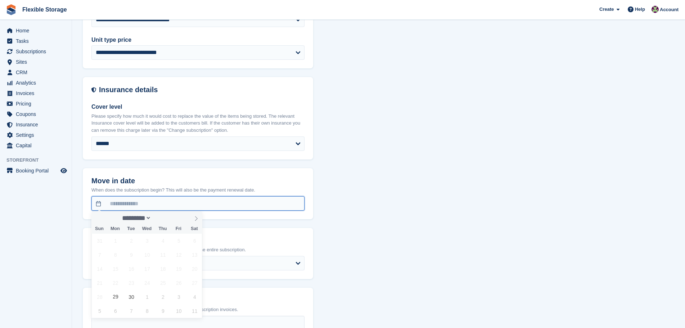
select select "*****"
select select "**********"
select select "*****"
select select "***"
select select "*"
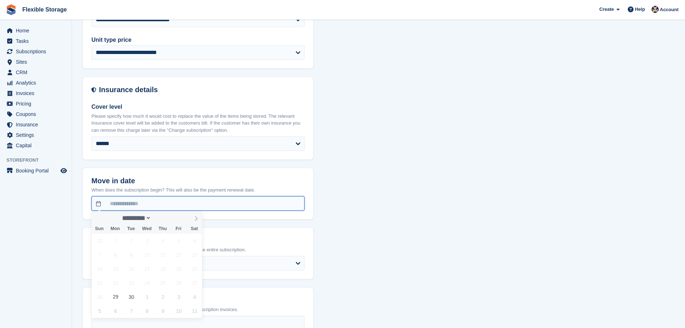
select select "****"
select select "*****"
select select
select select "***"
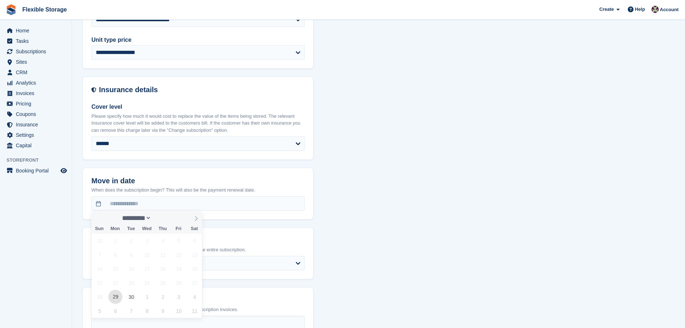
click at [114, 298] on span "29" at bounding box center [115, 297] width 14 height 14
type input "**********"
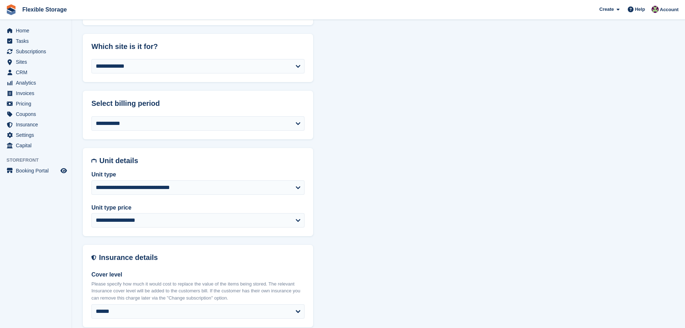
scroll to position [182, 0]
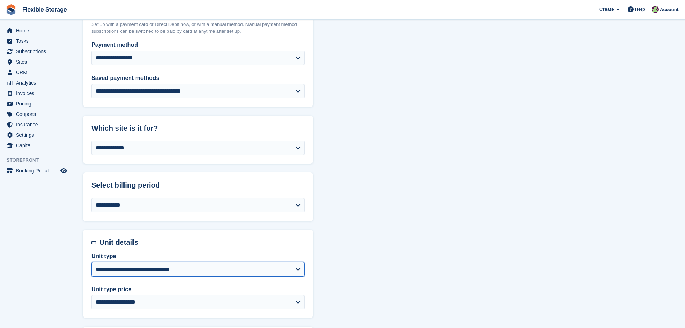
click at [177, 264] on select "**********" at bounding box center [197, 269] width 213 height 14
select select "****"
click at [91, 262] on select "**********" at bounding box center [197, 269] width 213 height 14
select select "*****"
select select "**********"
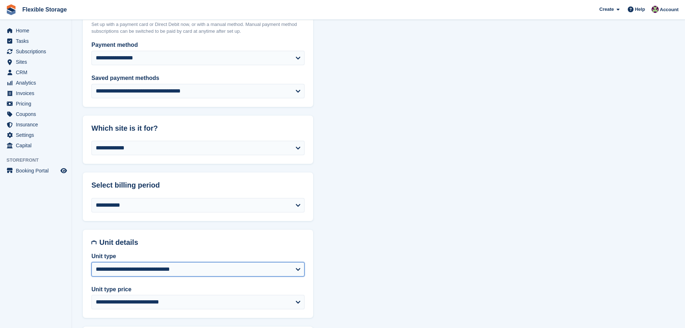
select select "***"
select select "*"
select select "*****"
select select
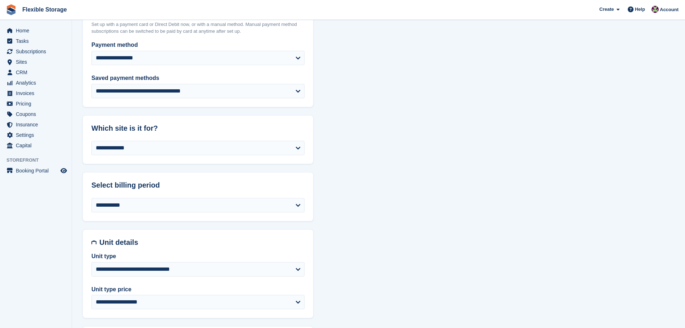
drag, startPoint x: 428, startPoint y: 292, endPoint x: 476, endPoint y: 309, distance: 50.9
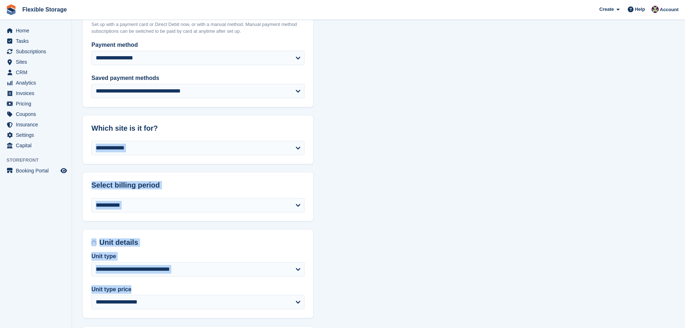
drag, startPoint x: 466, startPoint y: 281, endPoint x: 307, endPoint y: 224, distance: 168.3
drag, startPoint x: 346, startPoint y: 307, endPoint x: 445, endPoint y: 272, distance: 104.9
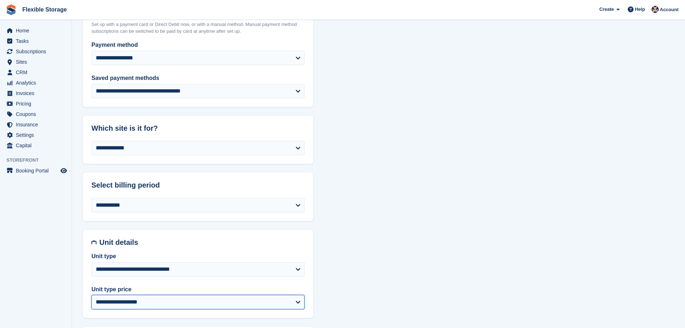
click at [164, 301] on select "**********" at bounding box center [197, 302] width 213 height 14
select select "*****"
click at [91, 295] on select "**********" at bounding box center [197, 302] width 213 height 14
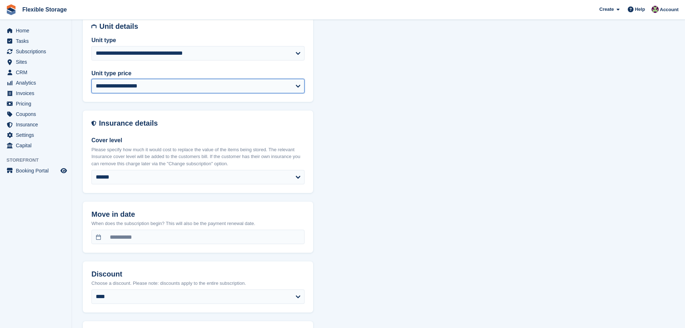
select select "*****"
select select "**********"
select select "***"
select select "*"
select select "****"
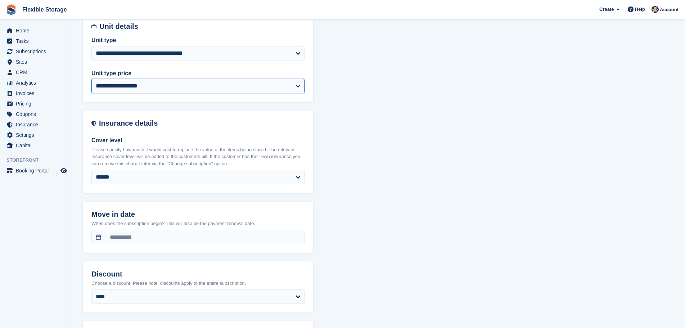
select select "*****"
select select
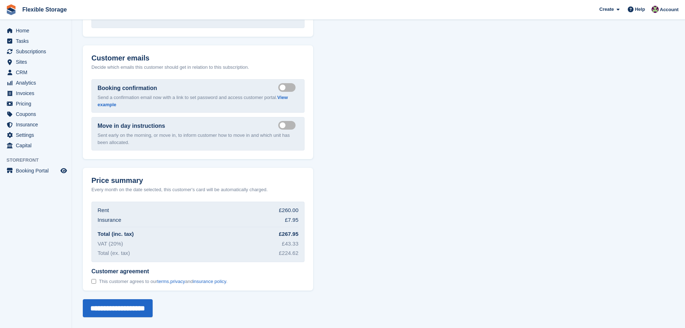
click at [137, 281] on span "This customer agrees to our terms , privacy and insurance policy ." at bounding box center [163, 281] width 128 height 6
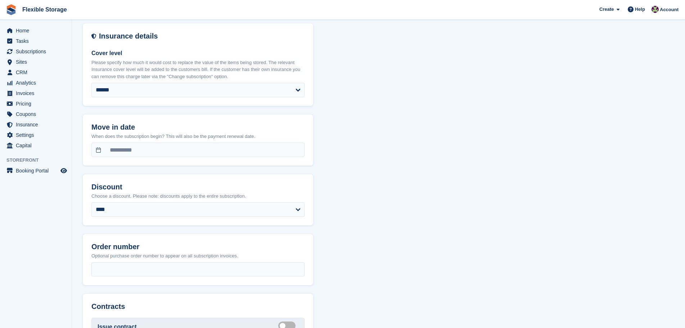
scroll to position [398, 0]
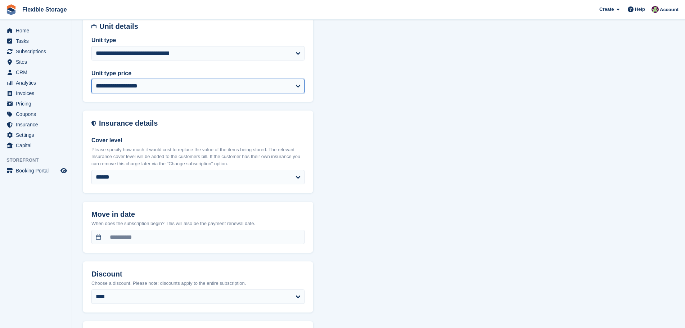
click at [196, 84] on select "**********" at bounding box center [197, 86] width 213 height 14
select select "*****"
click at [91, 79] on select "**********" at bounding box center [197, 86] width 213 height 14
select select "*****"
select select "**********"
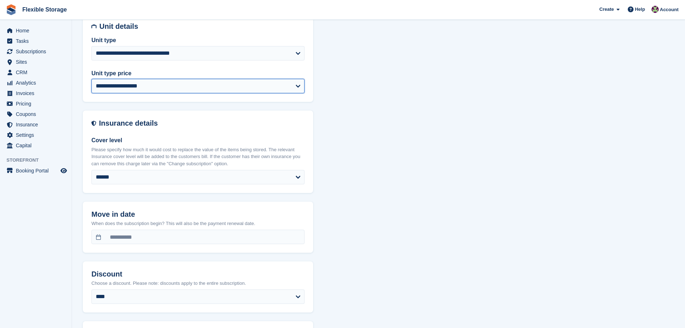
select select "***"
select select "*"
select select "****"
select select "*****"
select select
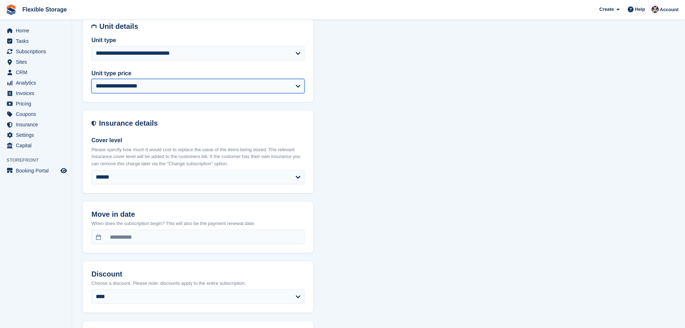
scroll to position [830, 0]
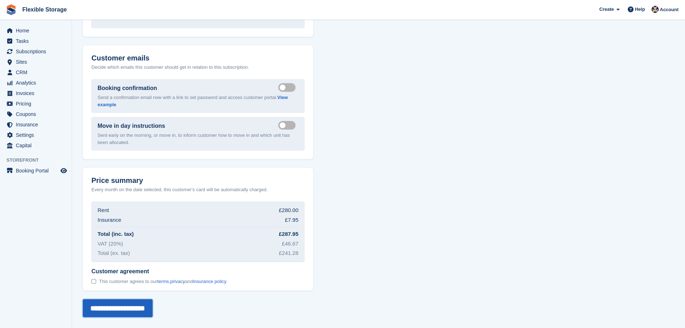
click at [147, 305] on input "**********" at bounding box center [118, 308] width 70 height 18
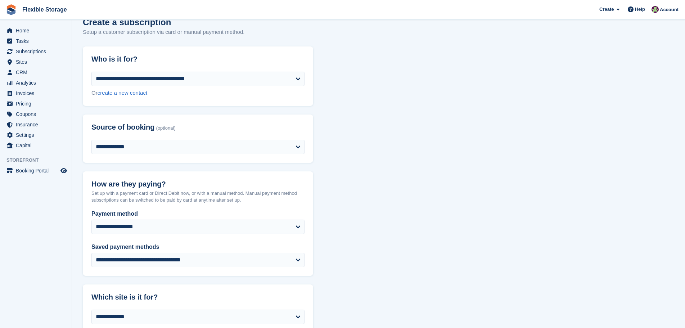
scroll to position [0, 0]
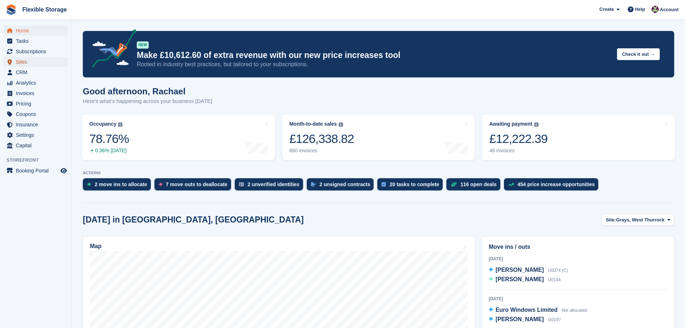
click at [31, 62] on span "Sites" at bounding box center [37, 62] width 43 height 10
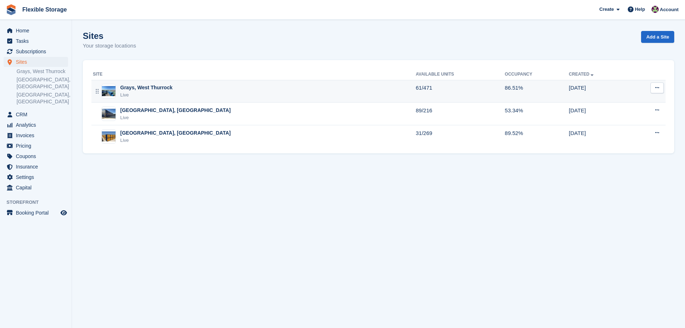
click at [159, 89] on div "Grays, West Thurrock" at bounding box center [146, 88] width 52 height 8
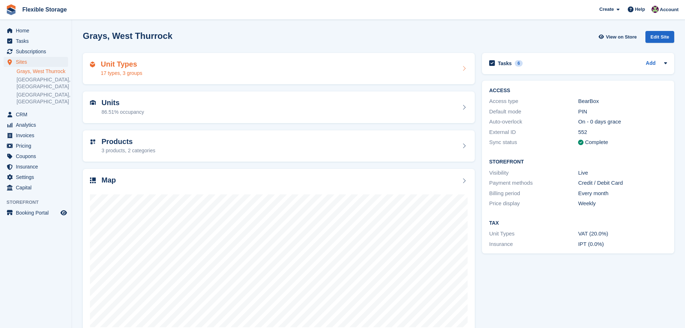
click at [240, 59] on div "Unit Types 17 types, 3 groups" at bounding box center [279, 69] width 392 height 32
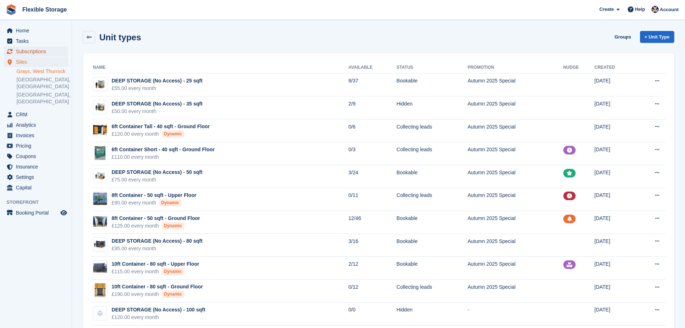
click at [34, 53] on span "Subscriptions" at bounding box center [37, 51] width 43 height 10
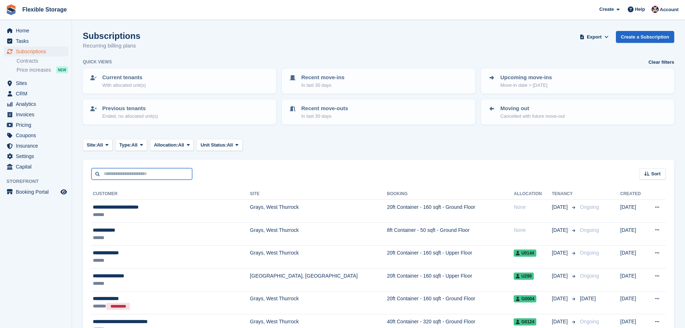
click at [122, 177] on input "text" at bounding box center [141, 174] width 101 height 12
type input "******"
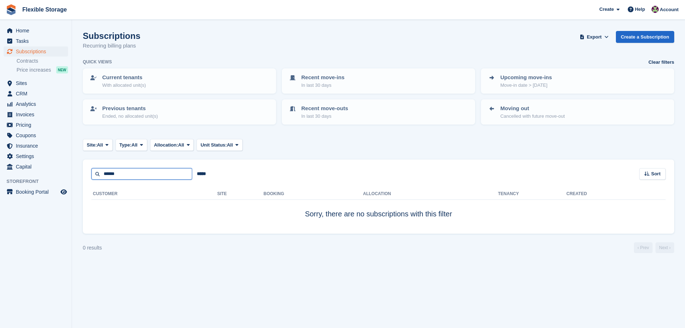
drag, startPoint x: 166, startPoint y: 174, endPoint x: 0, endPoint y: 160, distance: 166.8
click at [0, 160] on div "Home Tasks Subscriptions Subscriptions Subscriptions Contracts Price increases …" at bounding box center [342, 164] width 685 height 328
type input "***"
click at [134, 172] on input "***" at bounding box center [141, 174] width 101 height 12
type input "***"
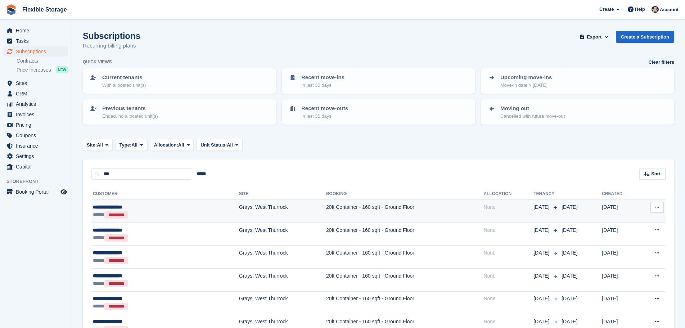
click at [328, 214] on td "20ft Container - 160 sqft - Ground Floor" at bounding box center [405, 211] width 158 height 23
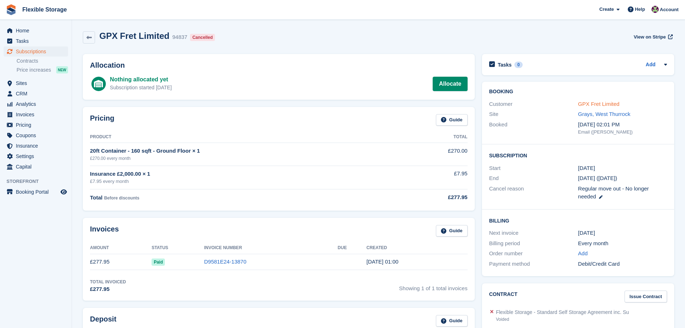
click at [602, 106] on link "GPX Fret Limited" at bounding box center [598, 104] width 41 height 6
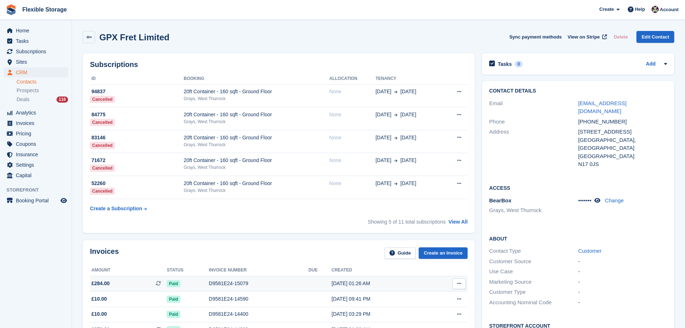
click at [276, 280] on div "D9581E24-15079" at bounding box center [259, 284] width 100 height 8
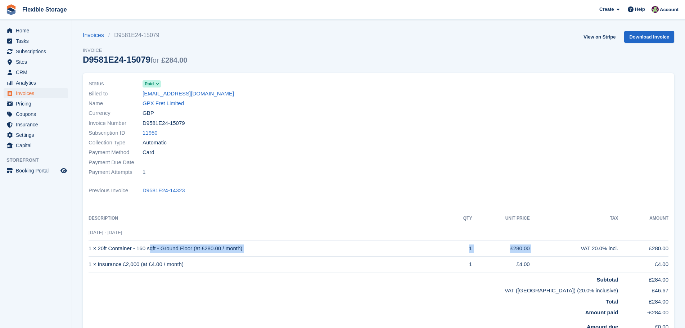
drag, startPoint x: 168, startPoint y: 243, endPoint x: 105, endPoint y: 241, distance: 62.6
click at [105, 241] on tr "1 × 20ft Container - 160 sqft - Ground Floor (at £280.00 / month) 1 £280.00 VAT…" at bounding box center [379, 248] width 580 height 16
click at [423, 275] on td "Subtotal" at bounding box center [353, 277] width 529 height 11
drag, startPoint x: 657, startPoint y: 262, endPoint x: 121, endPoint y: 225, distance: 537.7
click at [121, 226] on tbody "[DATE] - [DATE] 1 × 20ft Container - 160 sqft - Ground Floor (at £280.00 / mont…" at bounding box center [379, 277] width 580 height 106
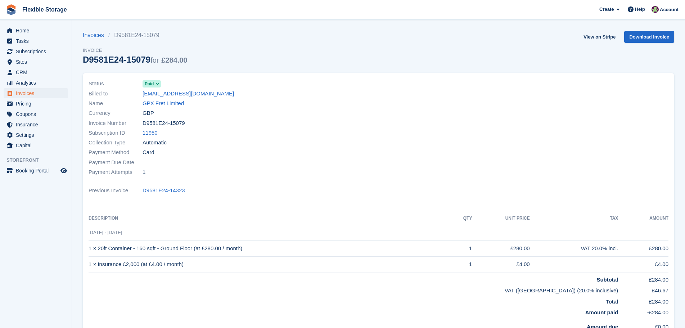
click at [507, 291] on td "VAT ([GEOGRAPHIC_DATA]) (20.0% inclusive)" at bounding box center [353, 288] width 529 height 11
click at [38, 31] on span "Home" at bounding box center [37, 31] width 43 height 10
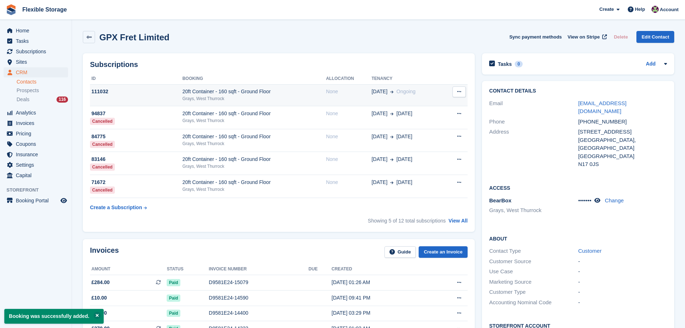
click at [345, 92] on div "None" at bounding box center [349, 92] width 46 height 8
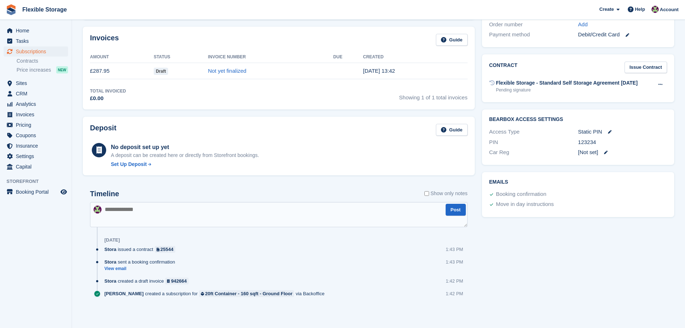
scroll to position [210, 0]
click at [142, 167] on div "Set Up Deposit" at bounding box center [129, 164] width 36 height 8
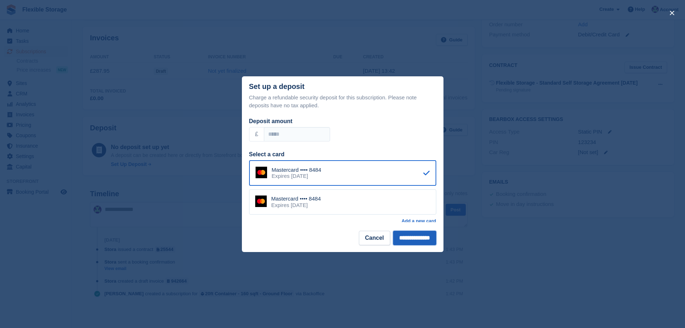
click at [408, 242] on input "**********" at bounding box center [414, 238] width 43 height 14
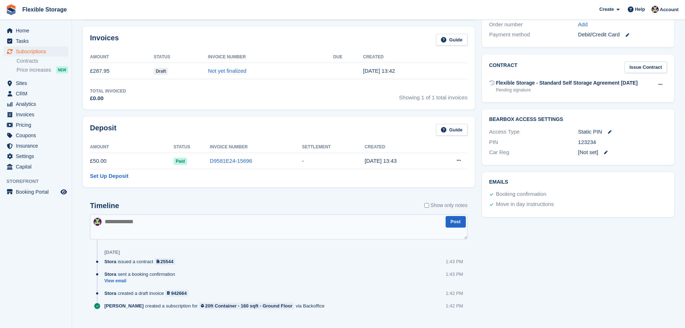
scroll to position [0, 0]
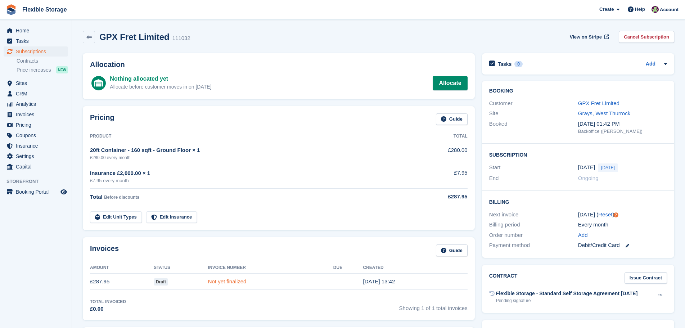
click at [218, 284] on link "Not yet finalized" at bounding box center [227, 281] width 38 height 6
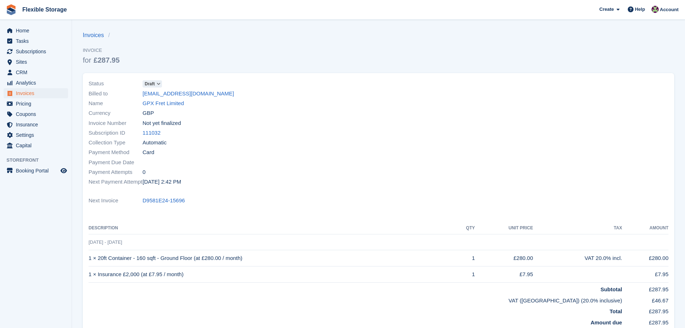
click at [148, 86] on span "Draft" at bounding box center [150, 84] width 10 height 6
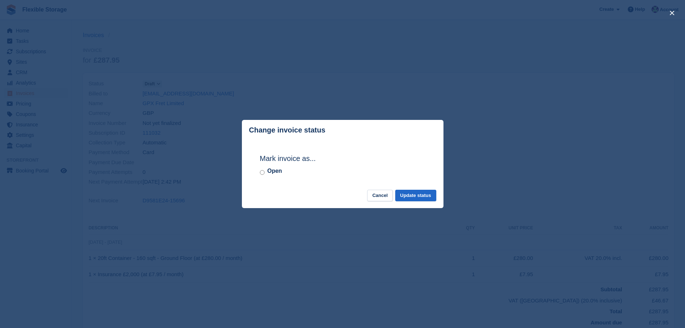
click at [280, 172] on label "Open" at bounding box center [274, 171] width 15 height 9
click at [420, 200] on button "Update status" at bounding box center [415, 196] width 41 height 12
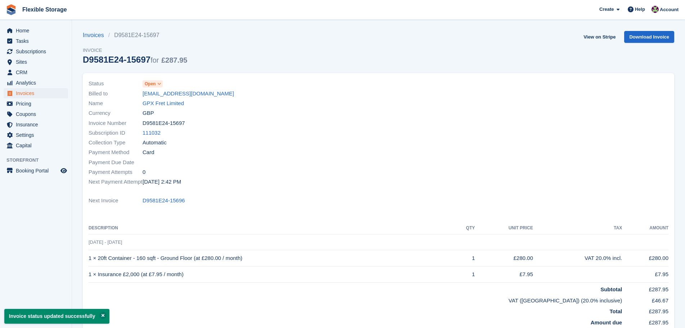
click at [160, 83] on icon at bounding box center [159, 84] width 4 height 4
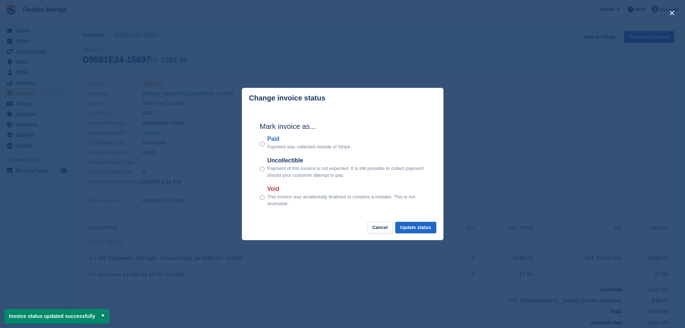
click at [559, 110] on div "close" at bounding box center [342, 164] width 685 height 328
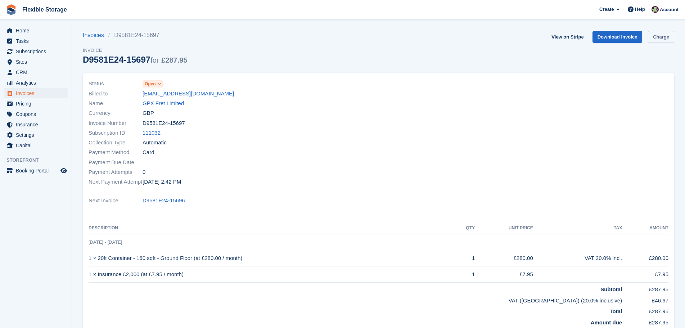
click at [653, 38] on link "Charge" at bounding box center [661, 37] width 26 height 12
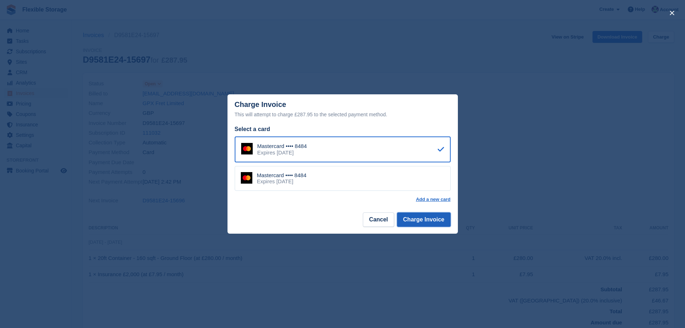
click at [434, 225] on button "Charge Invoice" at bounding box center [424, 219] width 54 height 14
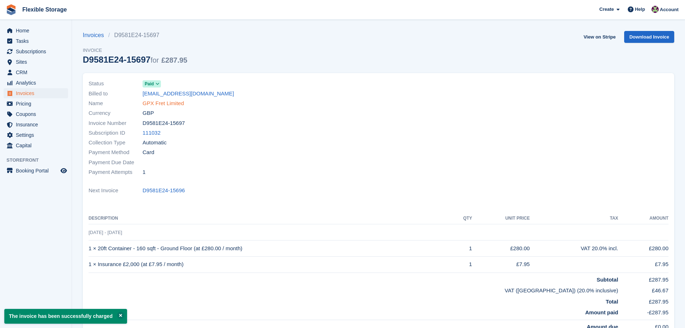
click at [163, 104] on link "GPX Fret Limited" at bounding box center [162, 103] width 41 height 8
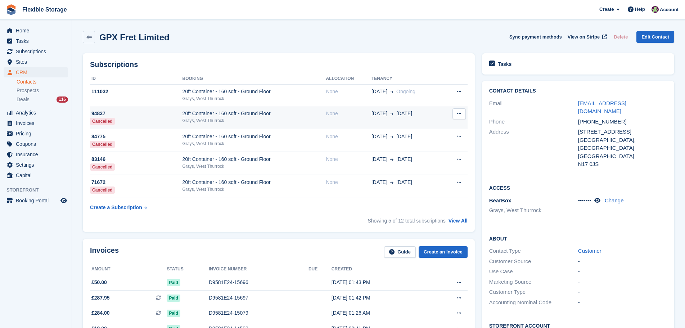
click at [396, 91] on span "Ongoing" at bounding box center [405, 92] width 19 height 6
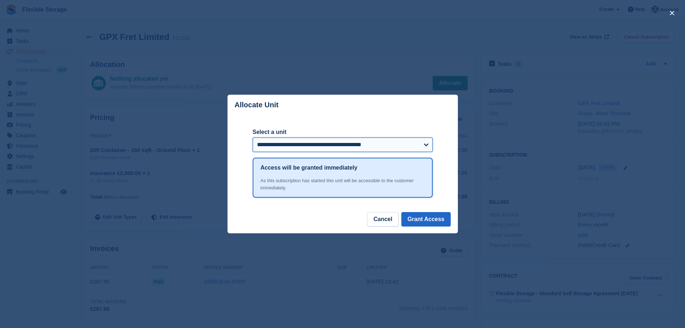
click at [374, 148] on select "**********" at bounding box center [343, 144] width 180 height 14
select select "*****"
click at [253, 138] on select "**********" at bounding box center [343, 144] width 180 height 14
click at [419, 223] on button "Grant Access" at bounding box center [425, 219] width 49 height 14
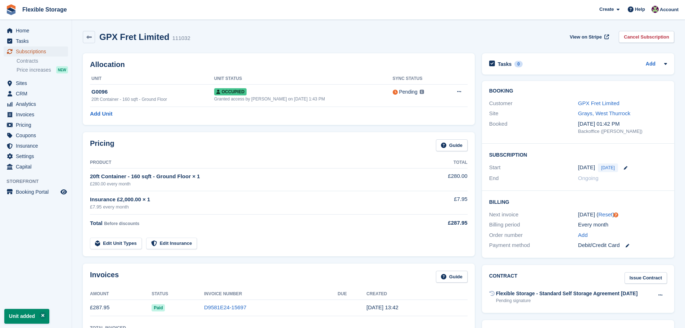
click at [31, 50] on span "Subscriptions" at bounding box center [37, 51] width 43 height 10
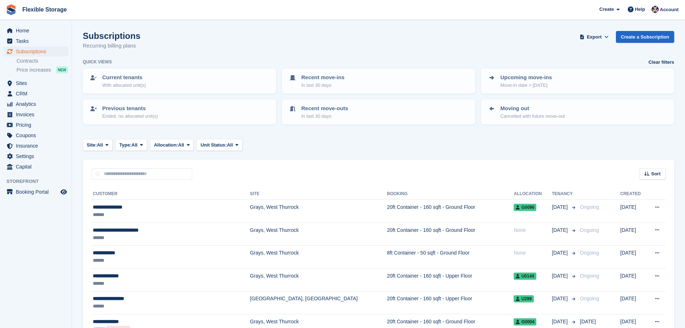
click at [619, 149] on div "Site: All All Grays, West Thurrock Chelmsford, Essex Aveley, Essex Type: All Al…" at bounding box center [378, 145] width 591 height 12
click at [387, 214] on td "20ft Container - 160 sqft - Ground Floor" at bounding box center [450, 211] width 127 height 23
click at [454, 213] on td "20ft Container - 160 sqft - Ground Floor" at bounding box center [450, 211] width 127 height 23
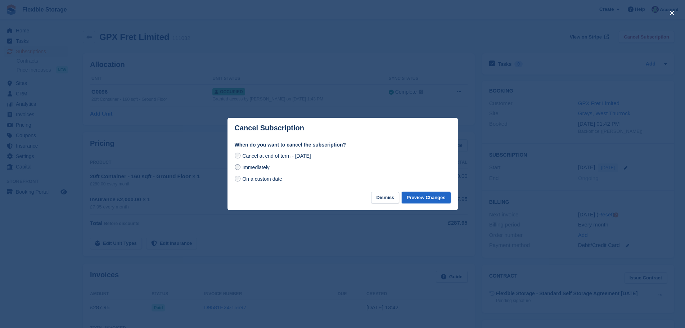
click at [421, 191] on div "Cancel Subscription When do you want to cancel the subscription? Cancel at end …" at bounding box center [342, 164] width 230 height 93
click at [421, 201] on button "Preview Changes" at bounding box center [426, 198] width 49 height 12
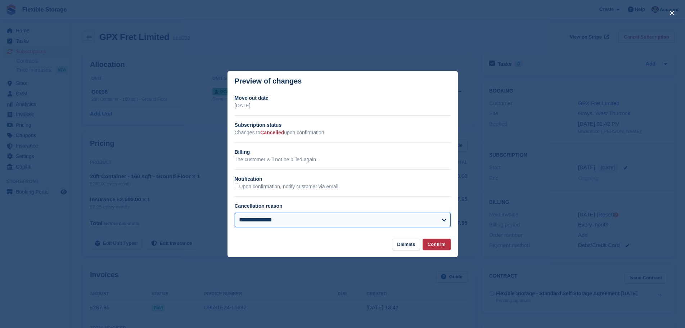
click at [303, 215] on select "**********" at bounding box center [343, 220] width 216 height 14
select select "**********"
click at [235, 213] on select "**********" at bounding box center [343, 220] width 216 height 14
click at [446, 246] on button "Confirm" at bounding box center [436, 245] width 28 height 12
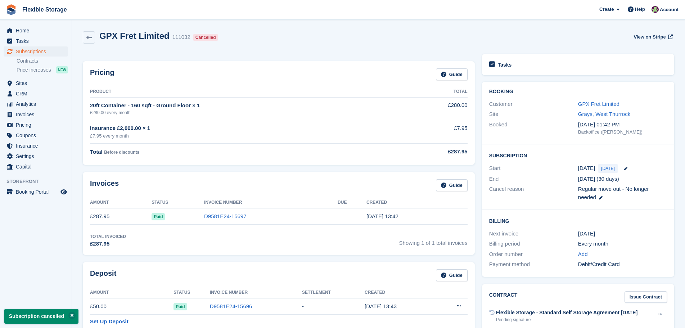
click at [598, 104] on link "GPX Fret Limited" at bounding box center [598, 104] width 41 height 6
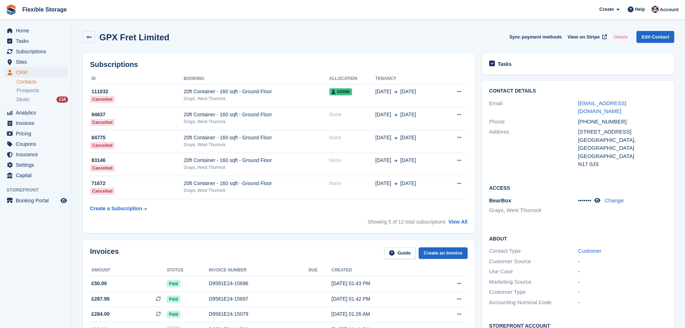
scroll to position [224, 0]
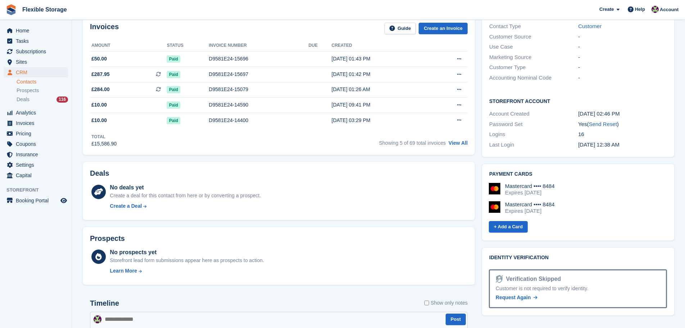
click at [146, 314] on textarea at bounding box center [278, 324] width 377 height 25
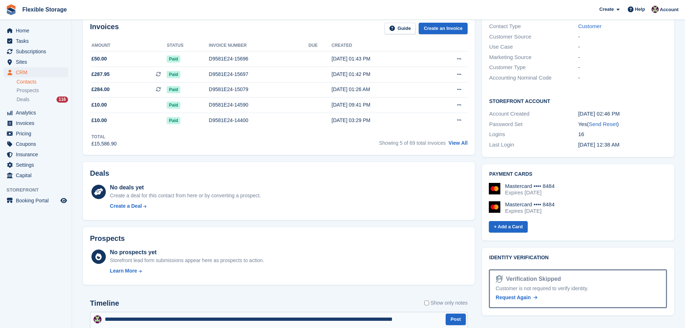
scroll to position [228, 0]
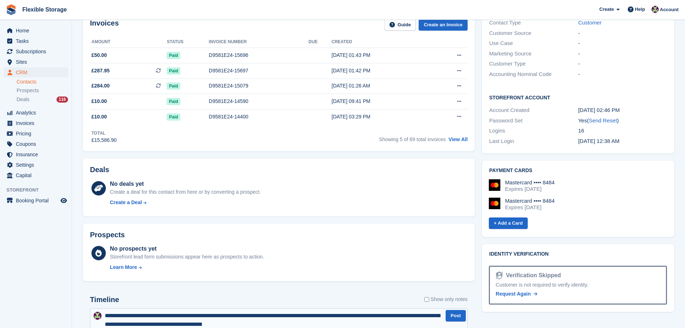
type textarea "**********"
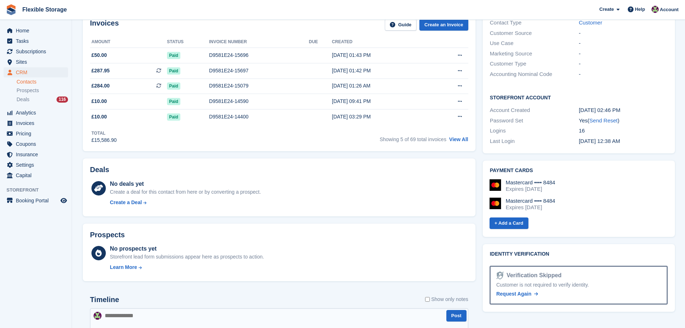
scroll to position [12, 0]
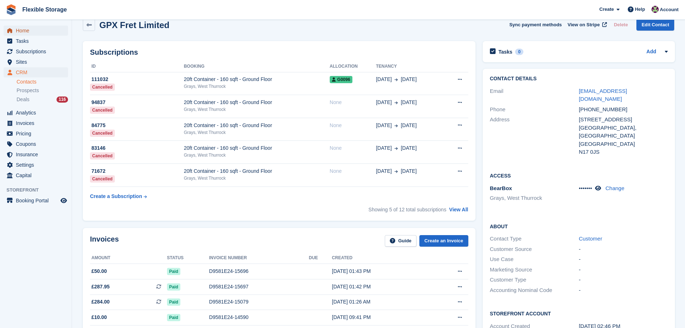
click at [40, 30] on span "Home" at bounding box center [37, 31] width 43 height 10
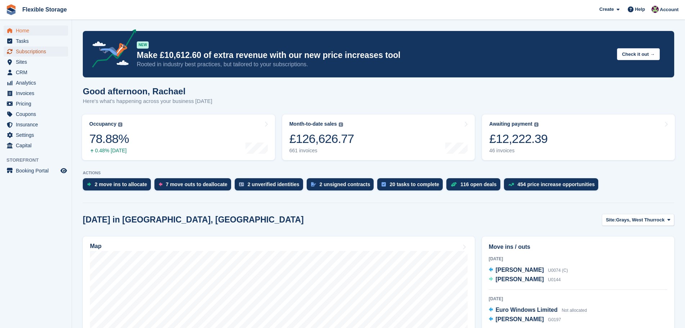
click at [40, 50] on span "Subscriptions" at bounding box center [37, 51] width 43 height 10
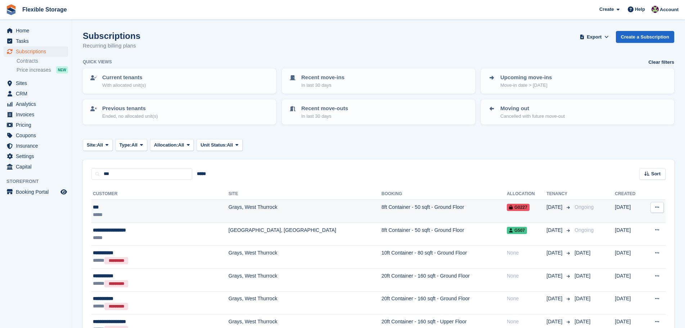
click at [381, 216] on td "8ft Container - 50 sqft - Ground Floor" at bounding box center [443, 211] width 125 height 23
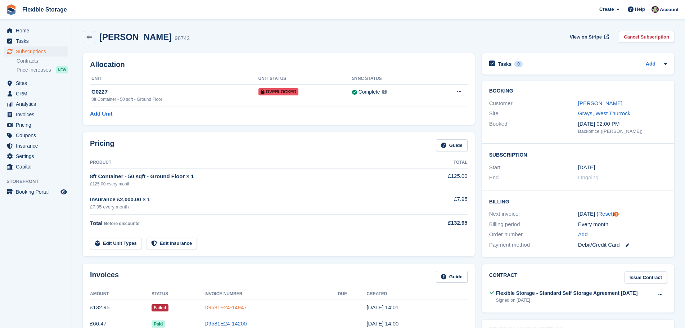
click at [223, 305] on link "D9581E24-14947" at bounding box center [225, 307] width 42 height 6
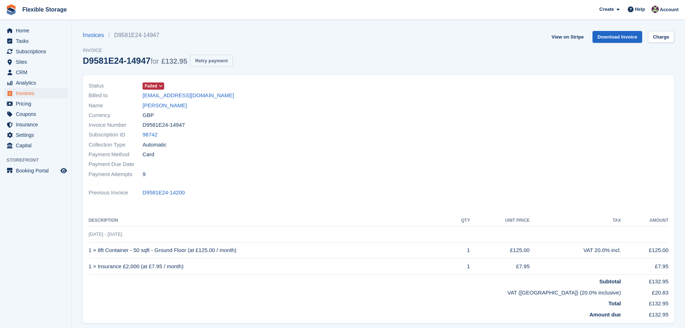
click at [210, 60] on button "Retry payment" at bounding box center [211, 61] width 42 height 12
